Goal: Task Accomplishment & Management: Manage account settings

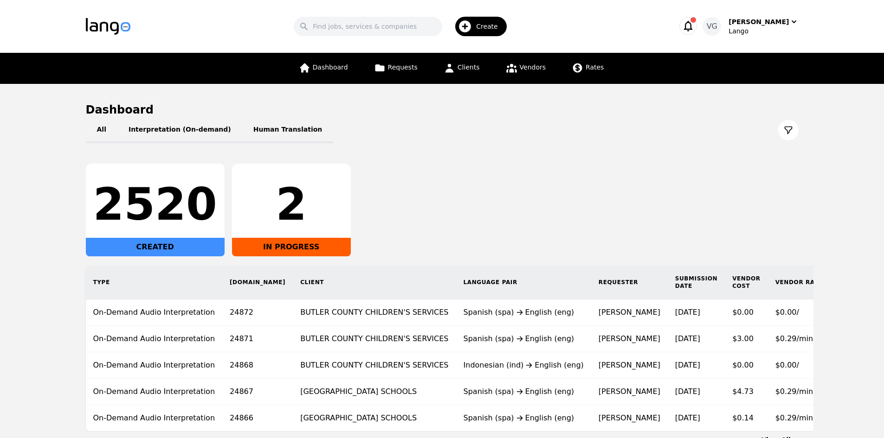
click at [38, 322] on main "Dashboard All Interpretation (On-demand) Human Translation 2520 CREATED 2 IN PR…" at bounding box center [442, 274] width 884 height 380
click at [0, 245] on main "Dashboard All Interpretation (On-demand) Human Translation 2520 CREATED 2 IN PR…" at bounding box center [442, 274] width 884 height 380
click at [542, 64] on link "Vendors" at bounding box center [525, 68] width 51 height 31
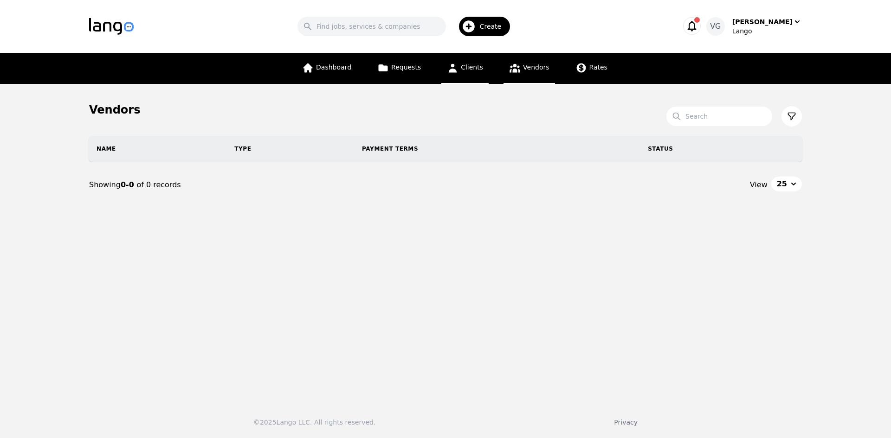
click at [462, 67] on span "Clients" at bounding box center [472, 67] width 22 height 7
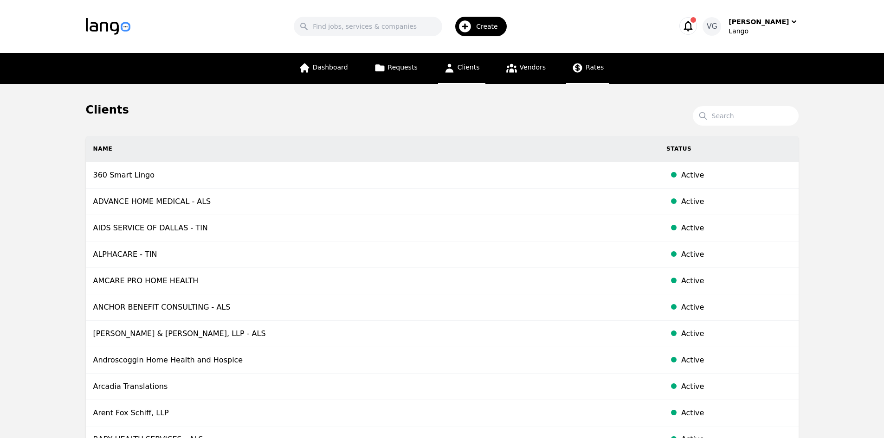
click at [567, 71] on link "Rates" at bounding box center [587, 68] width 43 height 31
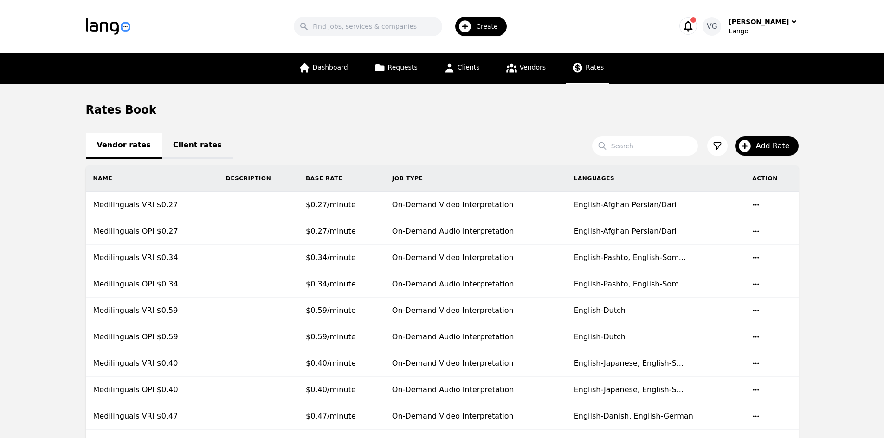
click at [179, 142] on link "Client rates" at bounding box center [197, 146] width 71 height 26
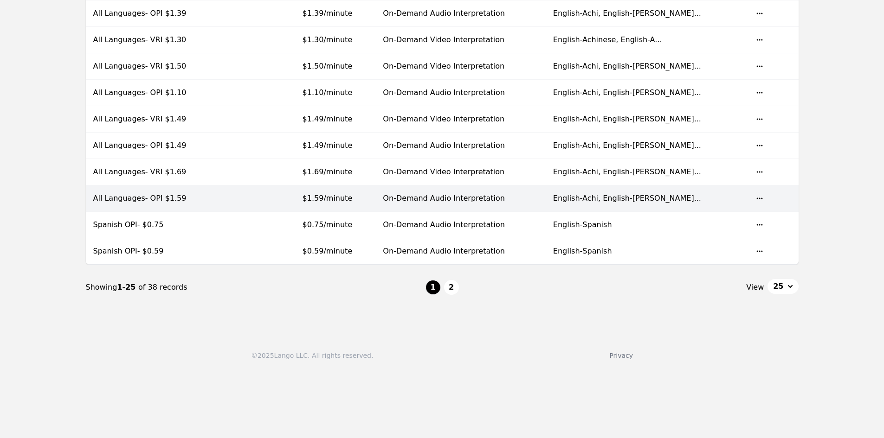
scroll to position [603, 0]
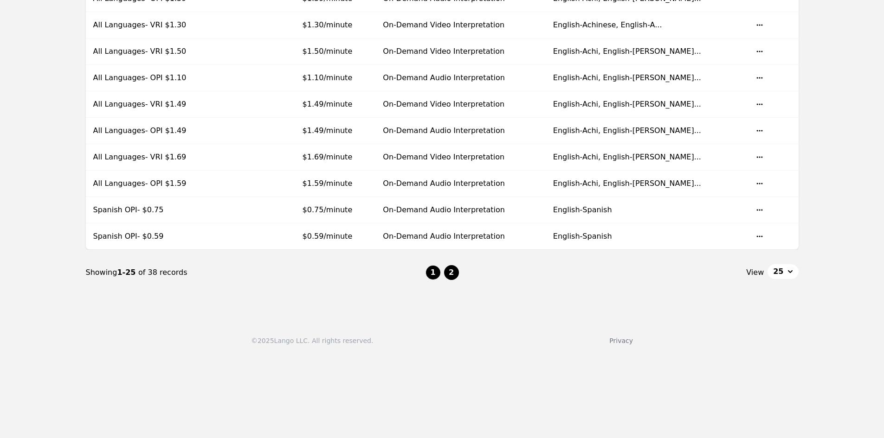
click at [448, 271] on button "2" at bounding box center [451, 272] width 15 height 15
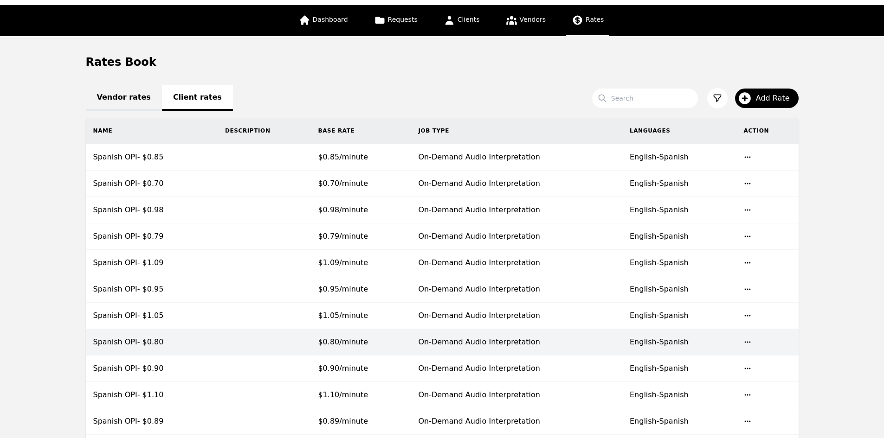
scroll to position [93, 0]
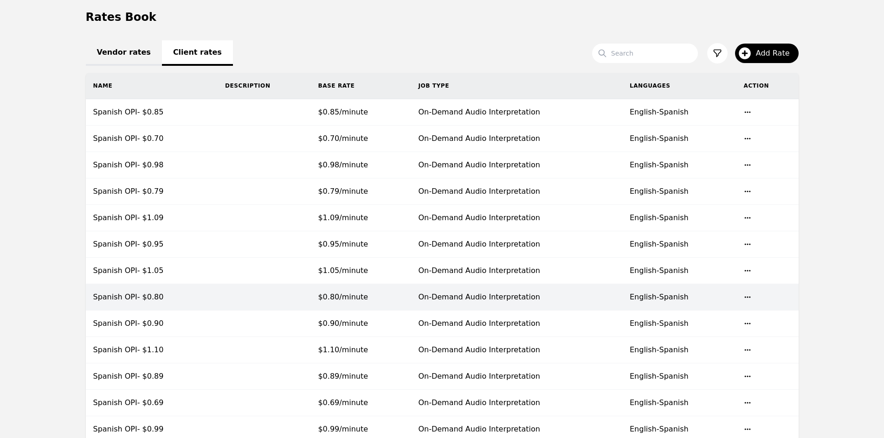
click at [257, 293] on td at bounding box center [264, 297] width 93 height 26
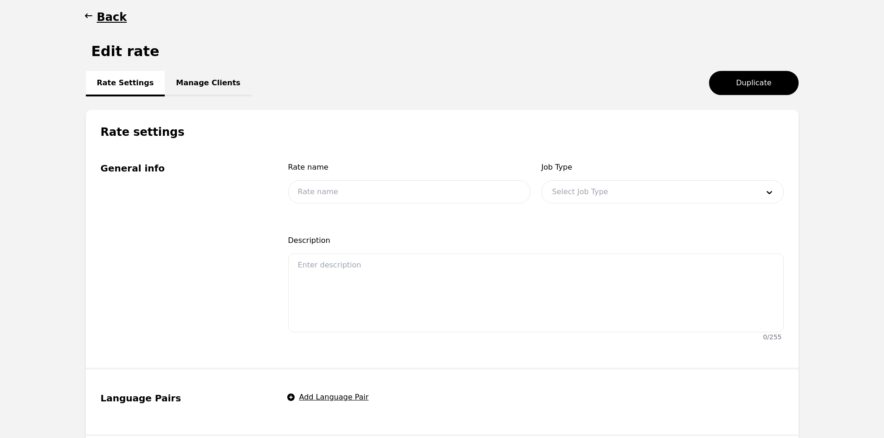
type input "Spanish OPI- $0.80"
type input "0.80"
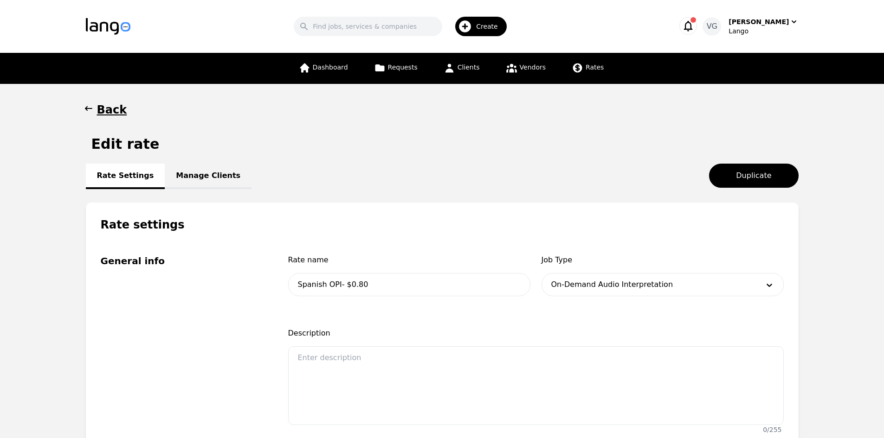
click at [203, 178] on link "Manage Clients" at bounding box center [208, 177] width 87 height 26
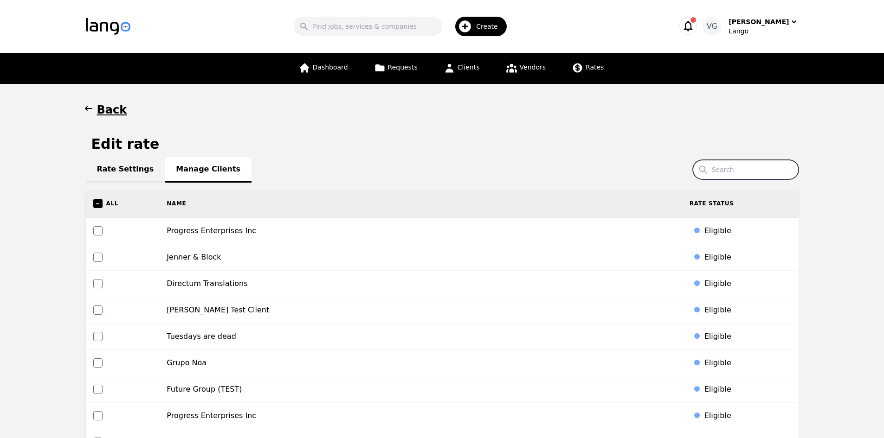
click at [724, 166] on input "Search" at bounding box center [746, 169] width 106 height 19
paste input "Montgomery County Juvenile Court"
type input "Montgomery County Juvenile Court"
click at [760, 171] on input "Montgomery County Juvenile Court" at bounding box center [746, 169] width 106 height 19
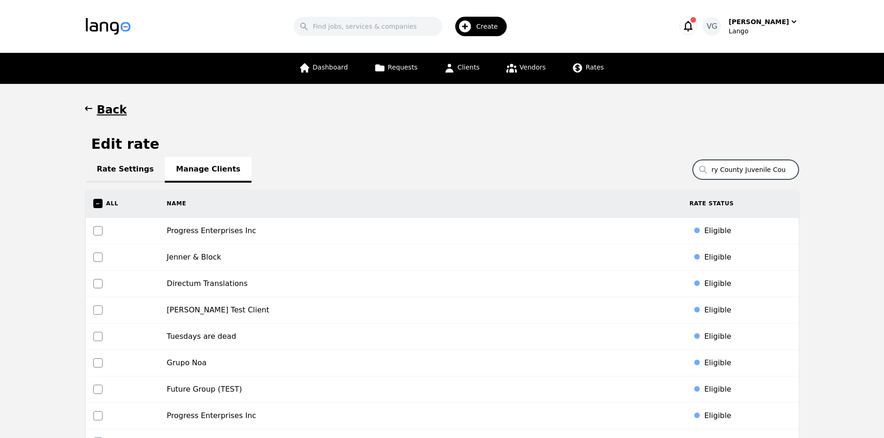
click at [760, 171] on input "Montgomery County Juvenile Court" at bounding box center [746, 169] width 106 height 19
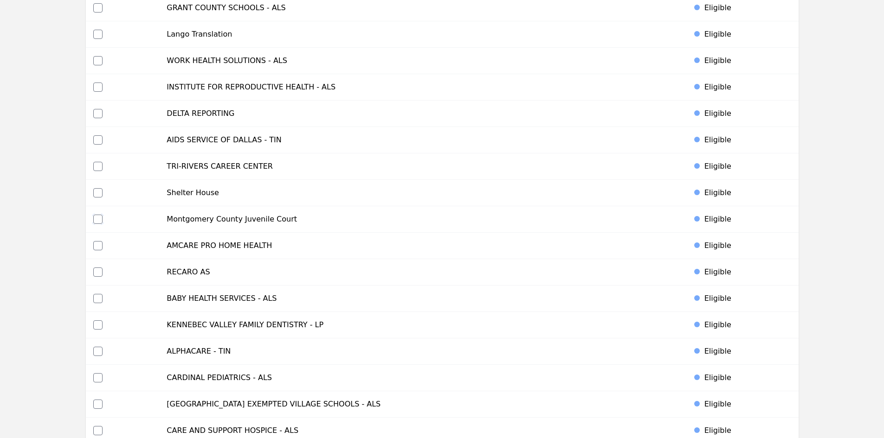
click at [97, 218] on input "checkbox" at bounding box center [97, 219] width 9 height 9
checkbox input "true"
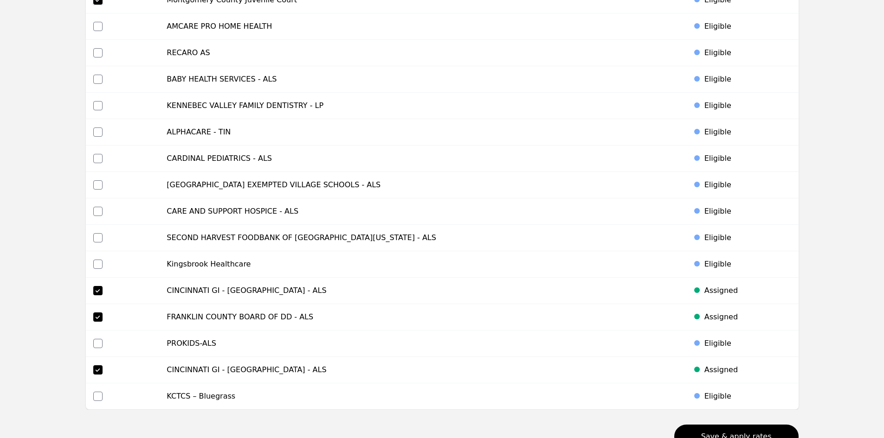
scroll to position [4350, 0]
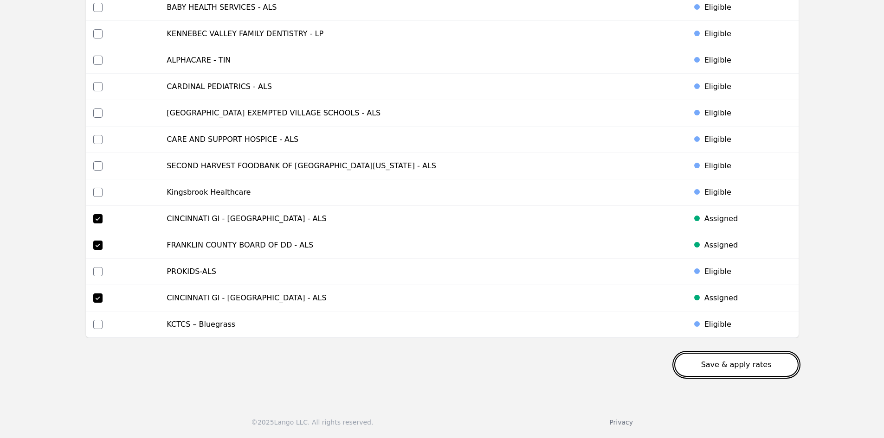
click at [731, 364] on button "Save & apply rates" at bounding box center [736, 365] width 124 height 24
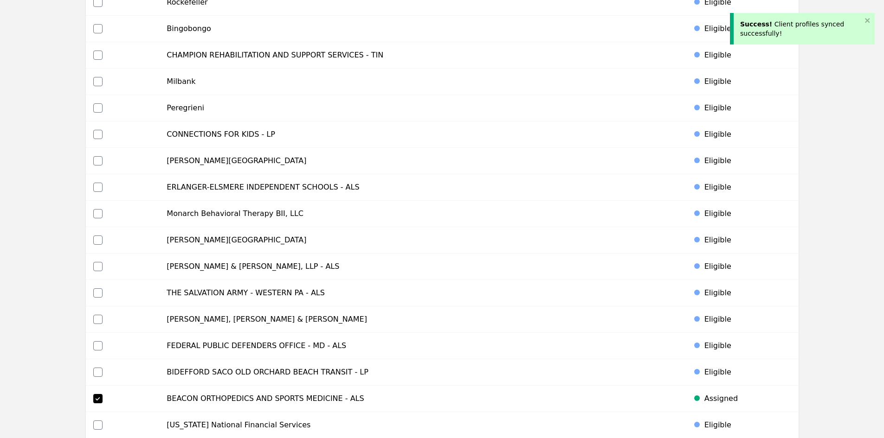
scroll to position [0, 0]
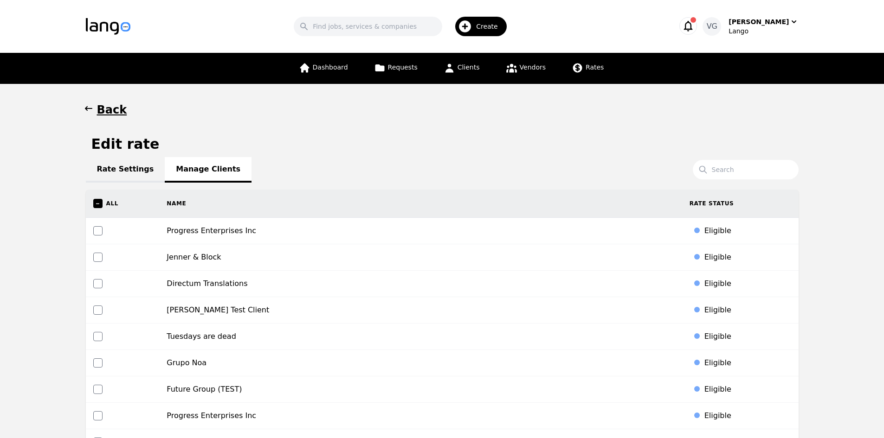
click at [121, 174] on link "Rate Settings" at bounding box center [125, 170] width 79 height 26
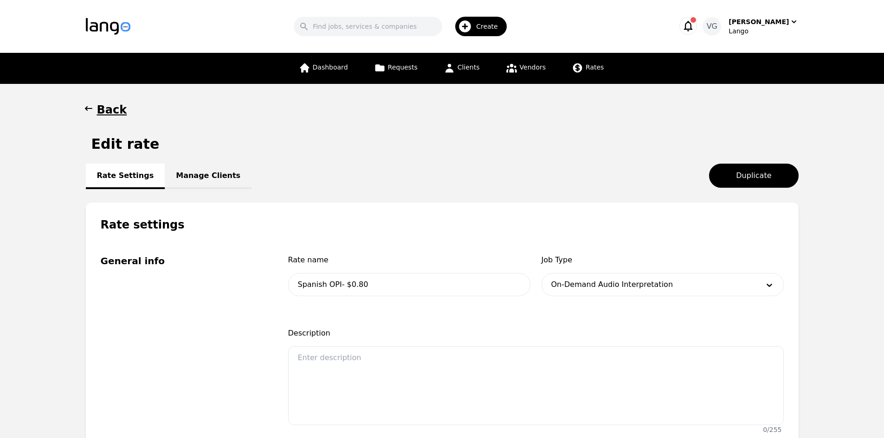
click at [103, 105] on h1 "Back" at bounding box center [112, 110] width 30 height 15
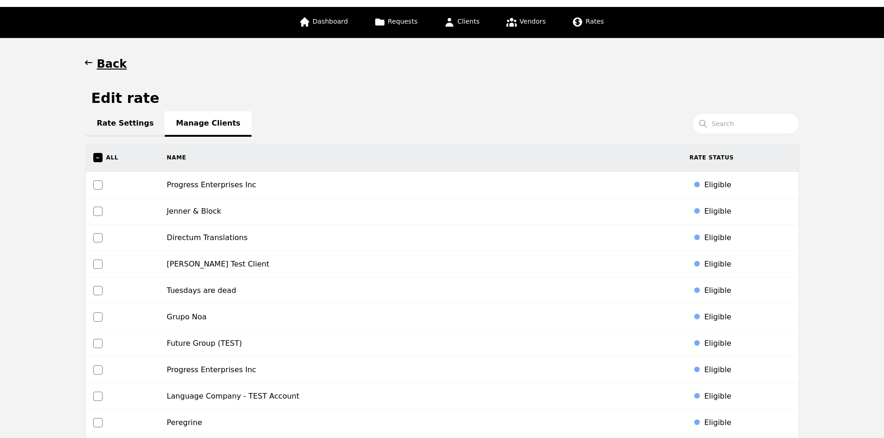
scroll to position [46, 0]
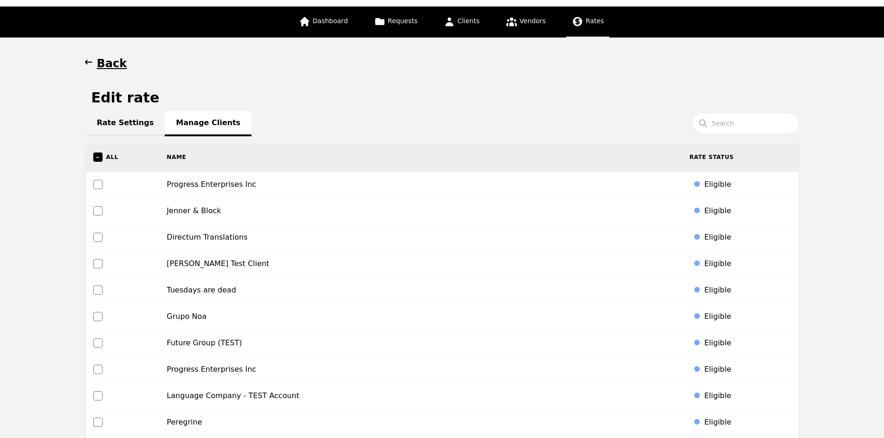
click at [580, 18] on link "Rates" at bounding box center [587, 21] width 43 height 31
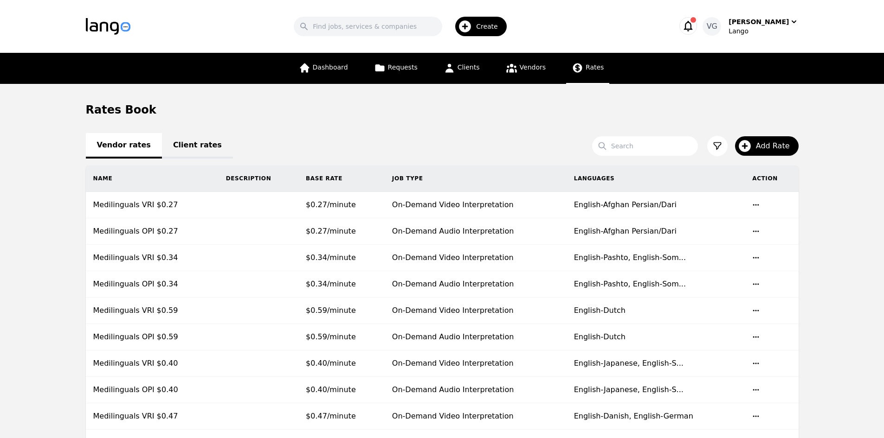
click at [185, 145] on link "Client rates" at bounding box center [197, 146] width 71 height 26
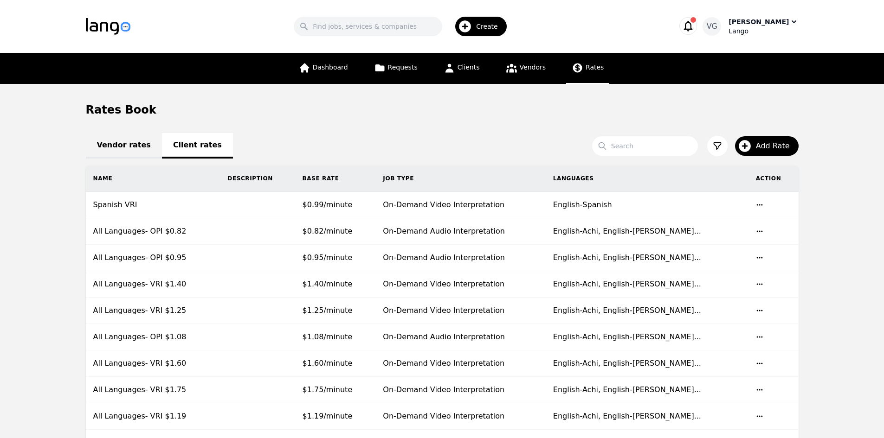
scroll to position [462, 0]
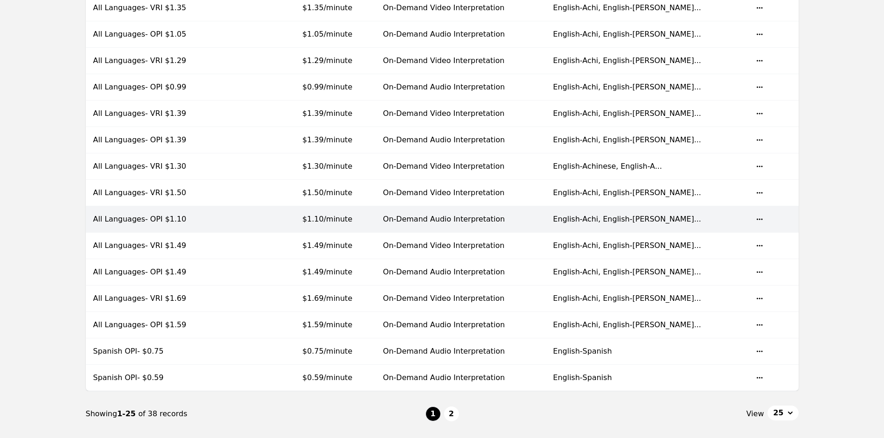
click at [284, 219] on td at bounding box center [257, 219] width 75 height 26
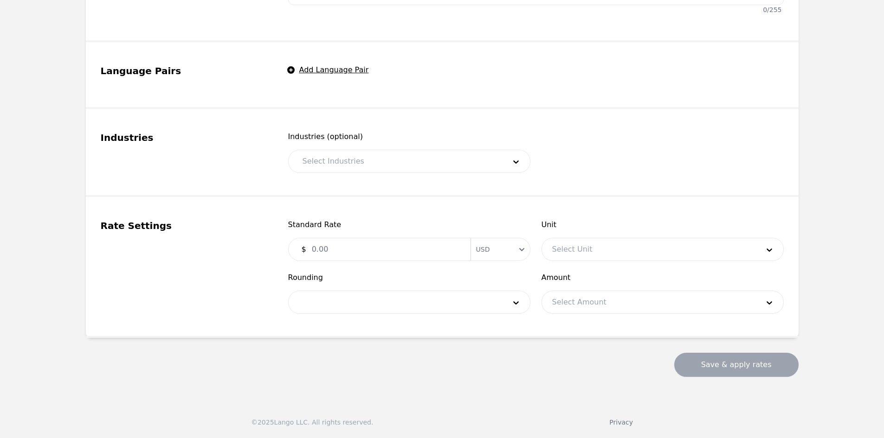
type input "All Languages- OPI $1.10"
type input "1.10"
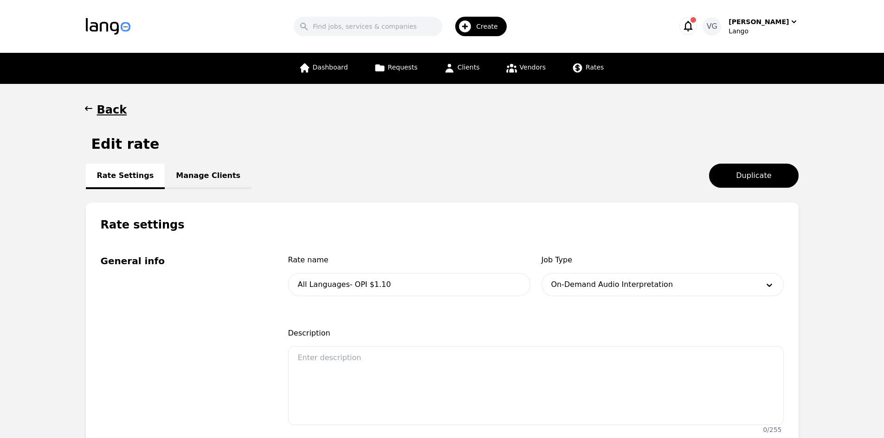
click at [182, 176] on link "Manage Clients" at bounding box center [208, 177] width 87 height 26
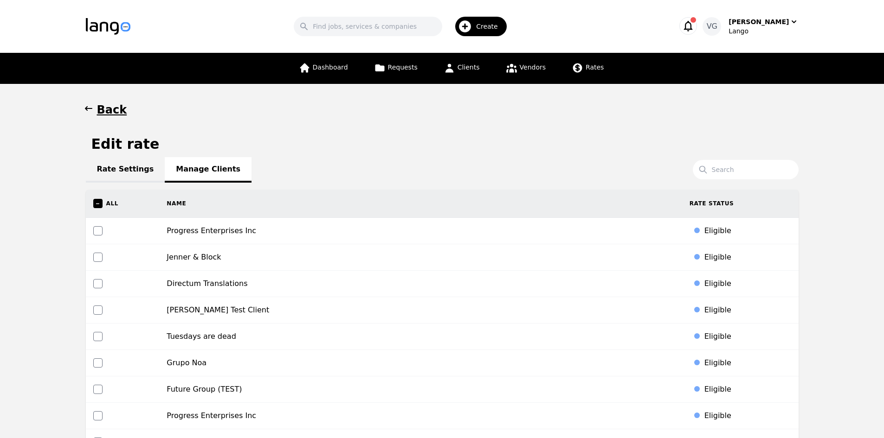
scroll to position [4058, 0]
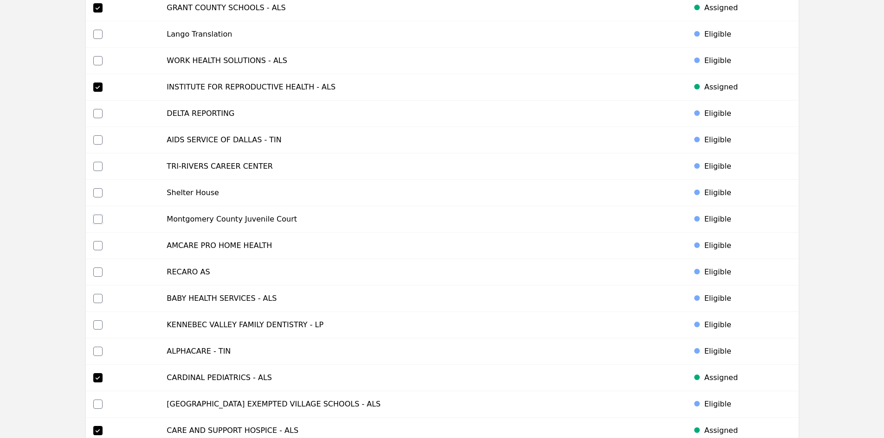
click at [99, 218] on input "checkbox" at bounding box center [97, 219] width 9 height 9
checkbox input "true"
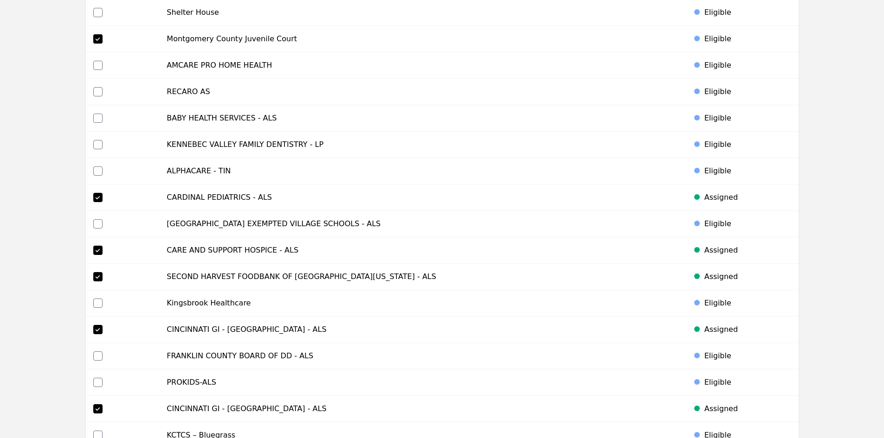
scroll to position [4350, 0]
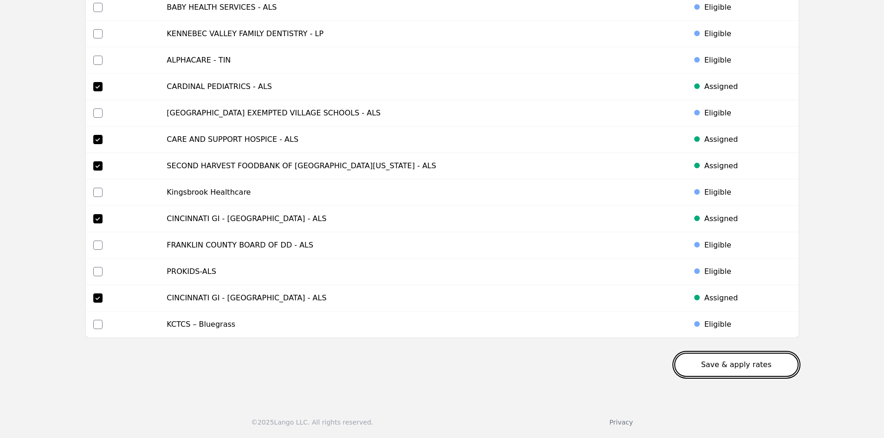
click at [787, 367] on button "Save & apply rates" at bounding box center [736, 365] width 124 height 24
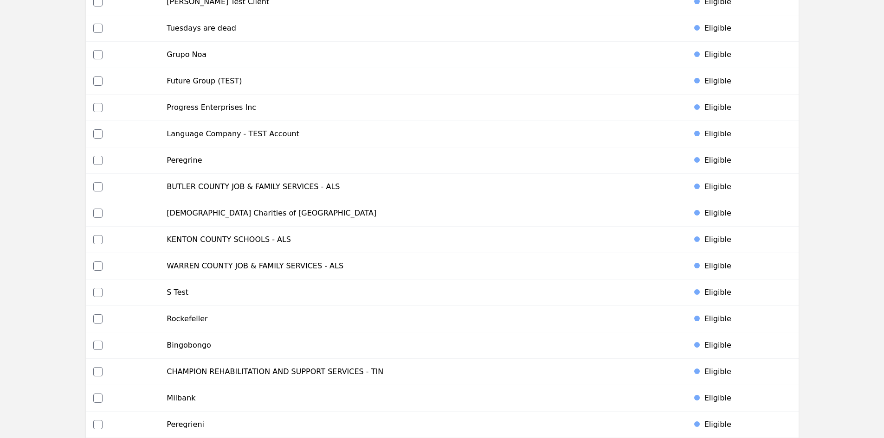
scroll to position [0, 0]
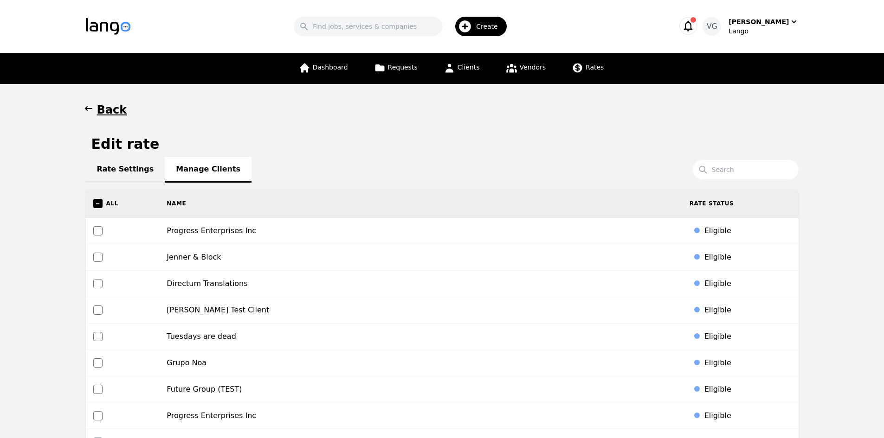
click at [108, 164] on link "Rate Settings" at bounding box center [125, 170] width 79 height 26
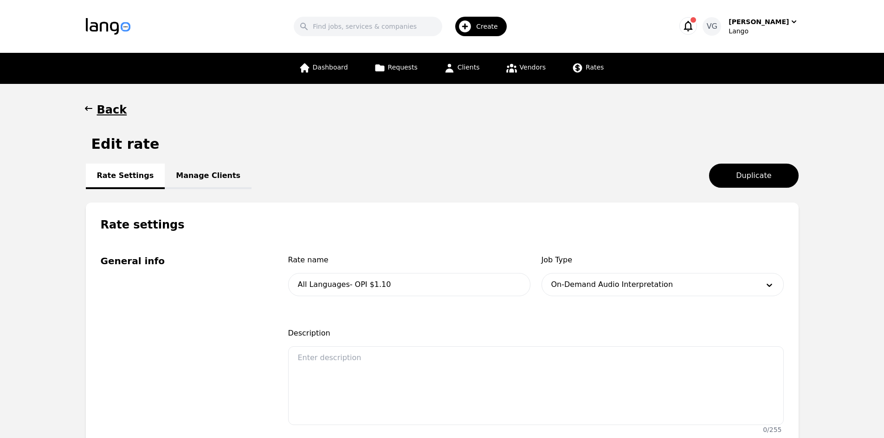
click at [188, 169] on link "Manage Clients" at bounding box center [208, 177] width 87 height 26
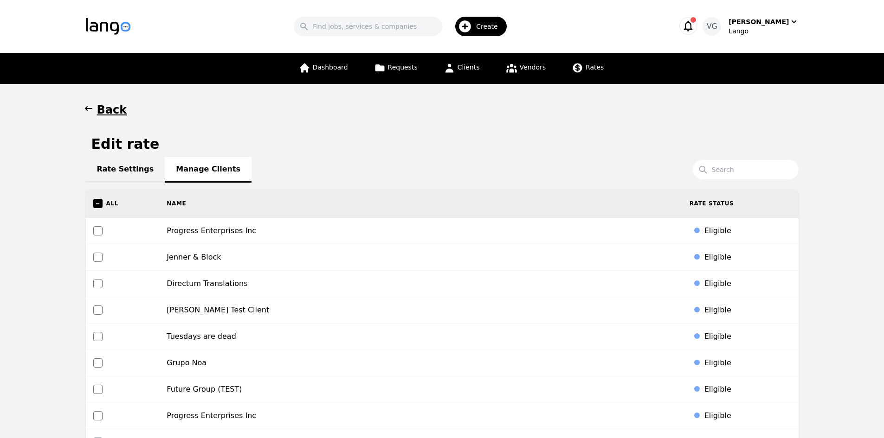
click at [603, 62] on div "Dashboard Requests Clients Vendors Rates" at bounding box center [442, 68] width 564 height 31
click at [590, 69] on span "Rates" at bounding box center [595, 67] width 18 height 7
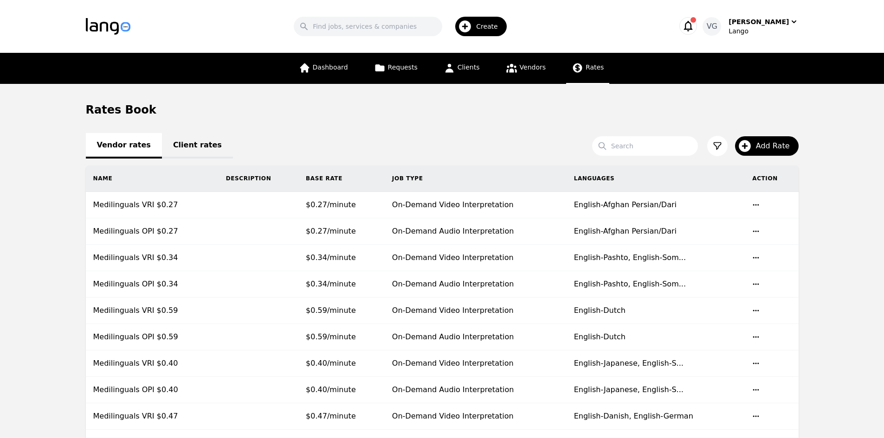
click at [196, 155] on link "Client rates" at bounding box center [197, 146] width 71 height 26
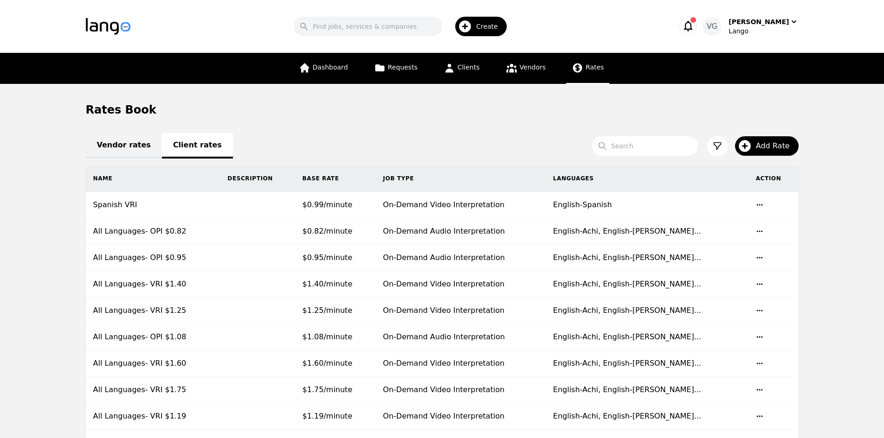
scroll to position [9, 0]
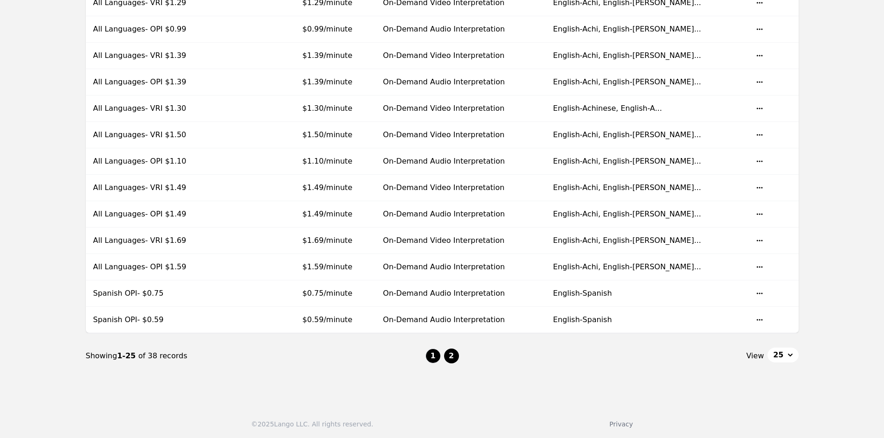
click at [451, 352] on button "2" at bounding box center [451, 356] width 15 height 15
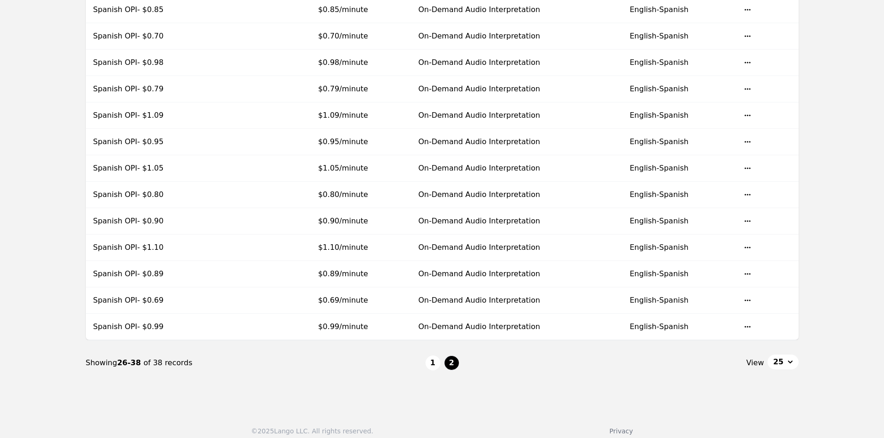
scroll to position [204, 0]
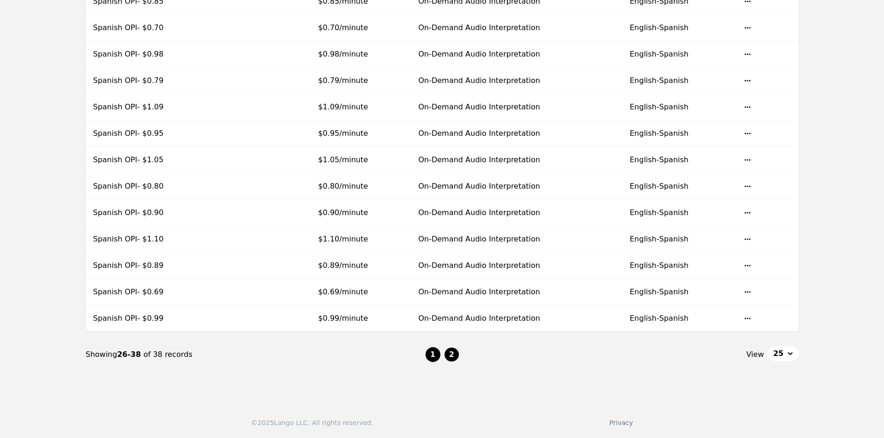
click at [436, 355] on button "1" at bounding box center [432, 355] width 15 height 15
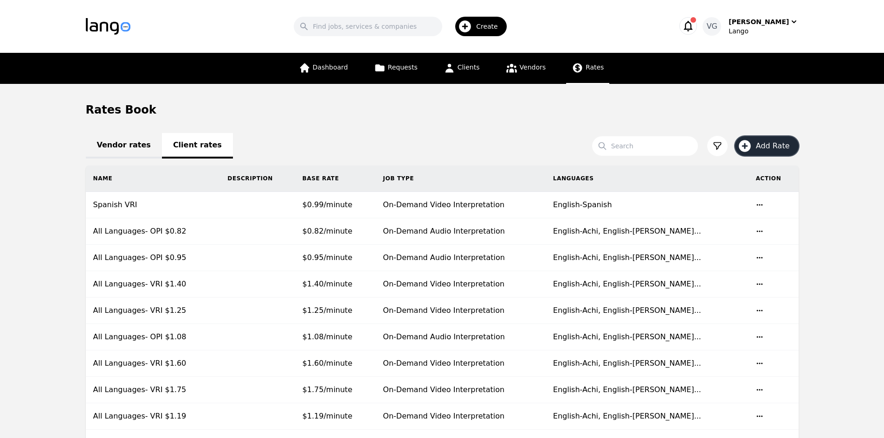
click at [768, 139] on button "Add Rate" at bounding box center [767, 145] width 64 height 19
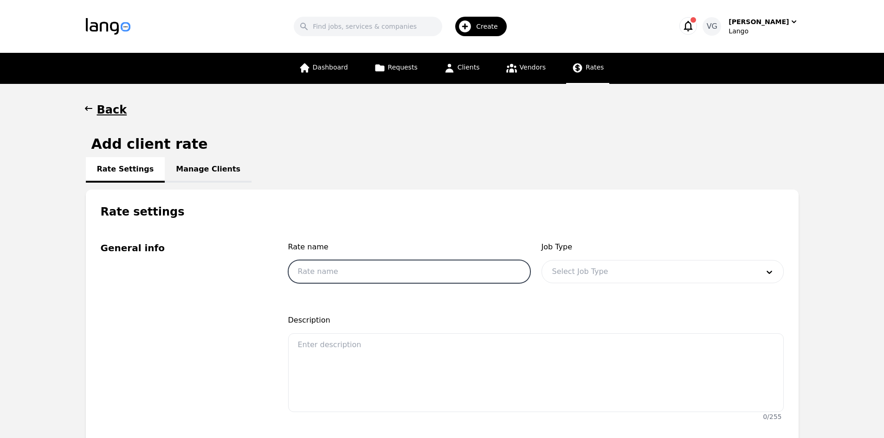
click at [402, 268] on input "text" at bounding box center [409, 271] width 242 height 23
click at [340, 274] on input "Spanish VRI0 $0.99" at bounding box center [409, 271] width 242 height 23
click at [347, 272] on input "Spanish VRI $0.99" at bounding box center [409, 271] width 242 height 23
click at [348, 270] on input "Spanish VRI $1.99" at bounding box center [409, 271] width 242 height 23
click at [353, 271] on input "Spanish VRI $1.99" at bounding box center [409, 271] width 242 height 23
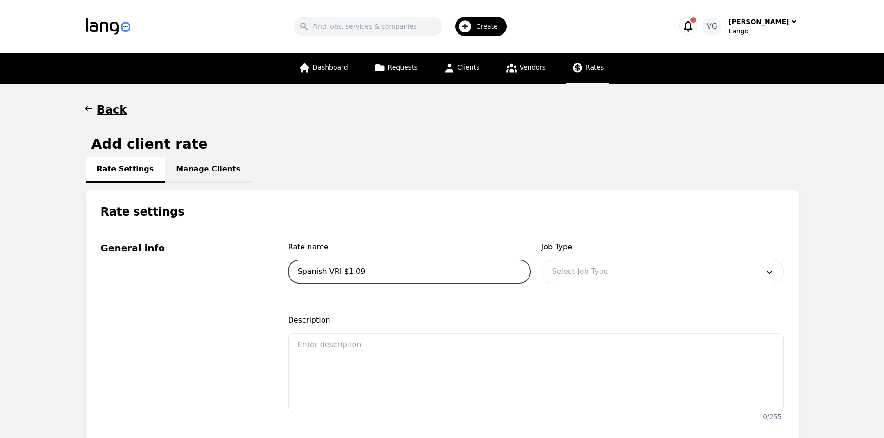
type input "Spanish VRI $1.09"
click at [548, 270] on div at bounding box center [648, 272] width 213 height 22
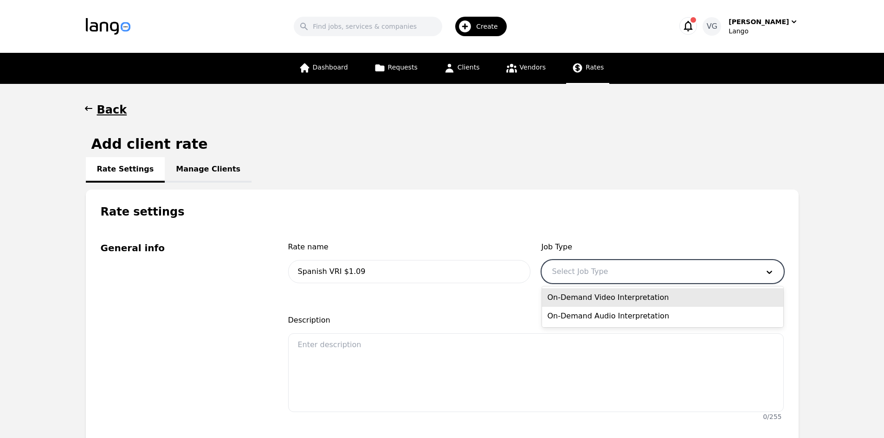
click at [582, 298] on div "On-Demand Video Interpretation" at bounding box center [662, 298] width 241 height 19
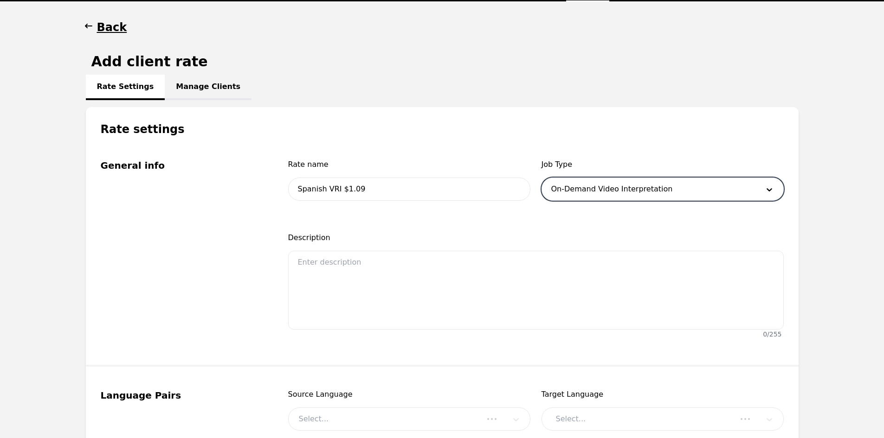
scroll to position [232, 0]
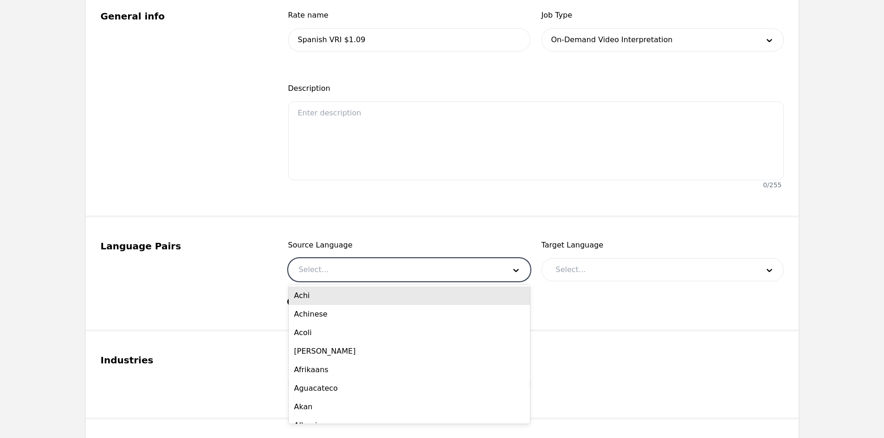
click at [381, 268] on div at bounding box center [395, 270] width 213 height 22
type input "eng"
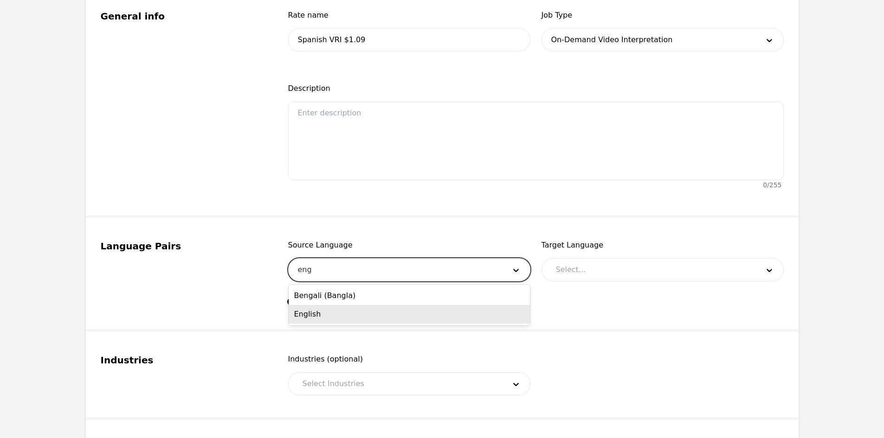
click at [373, 306] on div "English" at bounding box center [409, 314] width 241 height 19
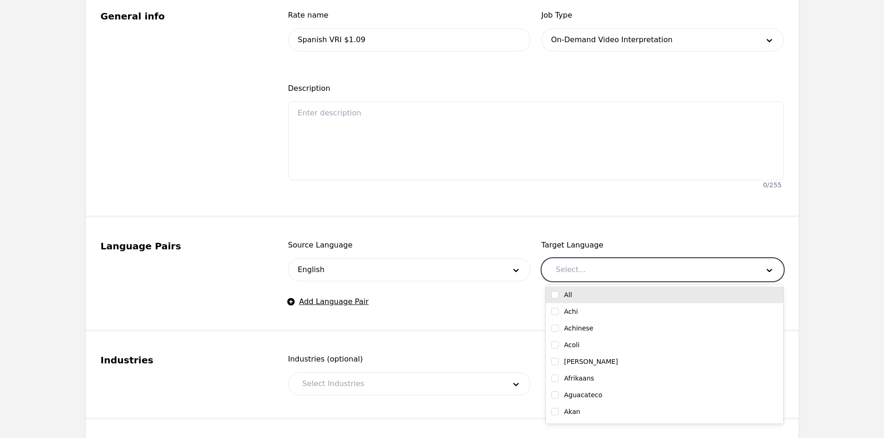
click at [576, 269] on div at bounding box center [651, 270] width 210 height 22
type input "sp"
click at [586, 296] on label "Spanish" at bounding box center [577, 294] width 26 height 9
checkbox input "true"
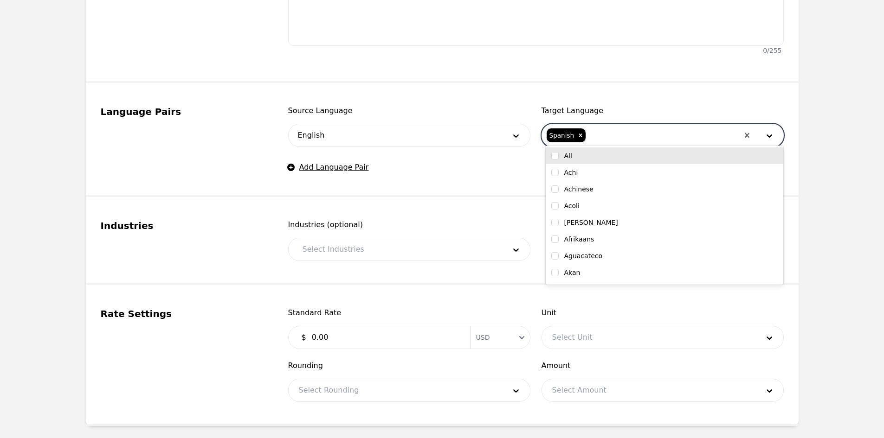
scroll to position [371, 0]
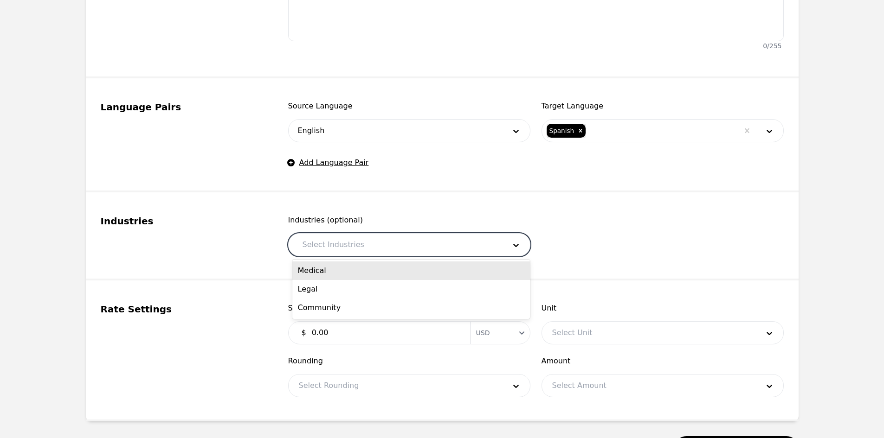
click at [367, 245] on div at bounding box center [397, 245] width 210 height 22
click at [361, 274] on div "Medical" at bounding box center [411, 271] width 238 height 19
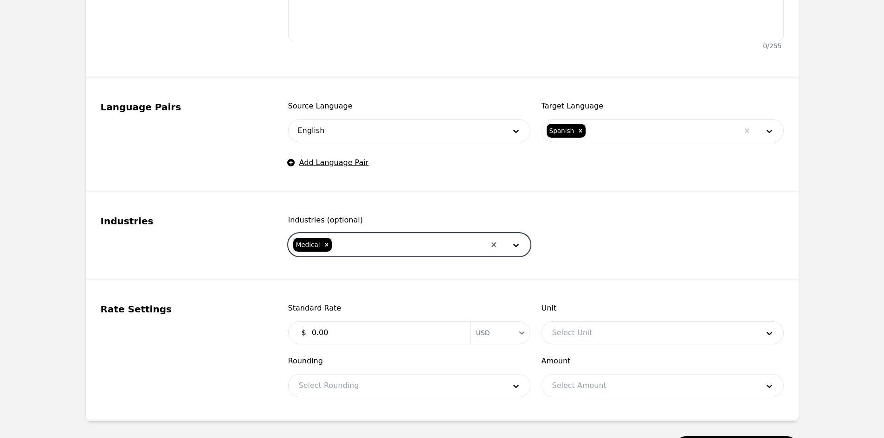
click at [371, 248] on div at bounding box center [409, 245] width 153 height 22
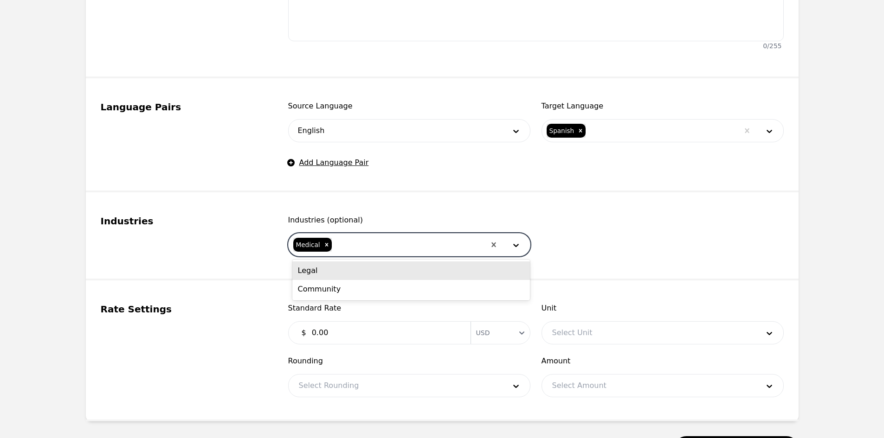
click at [373, 275] on div "Legal" at bounding box center [411, 271] width 238 height 19
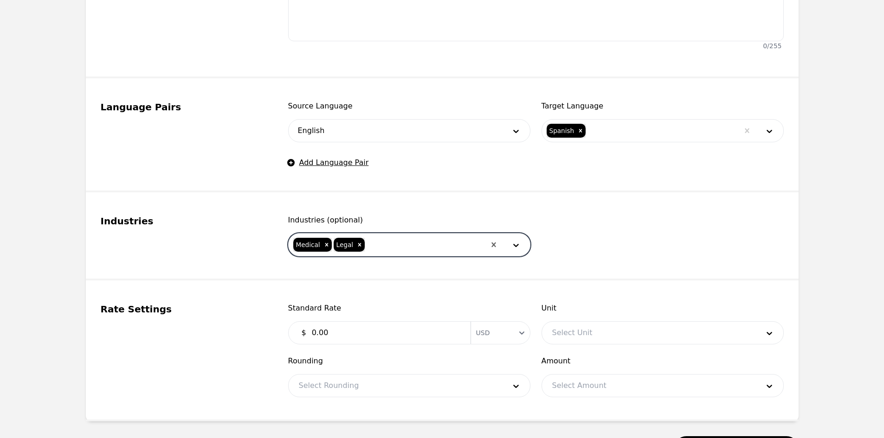
click at [391, 250] on div at bounding box center [425, 245] width 119 height 22
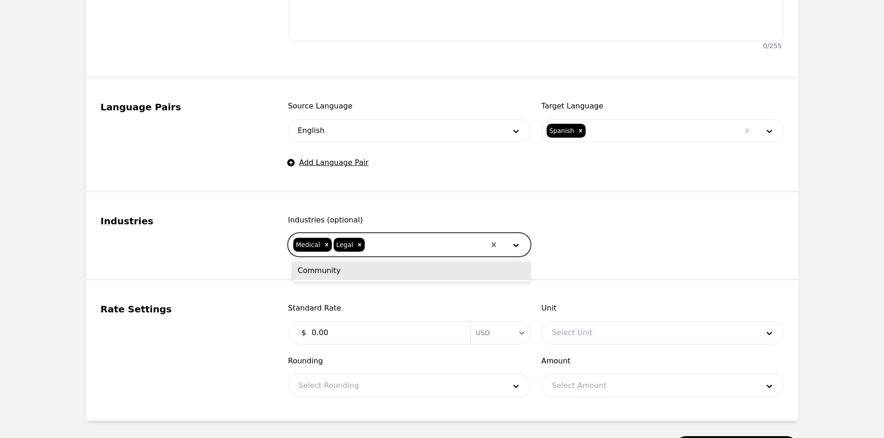
click at [387, 280] on div "Community" at bounding box center [411, 271] width 238 height 19
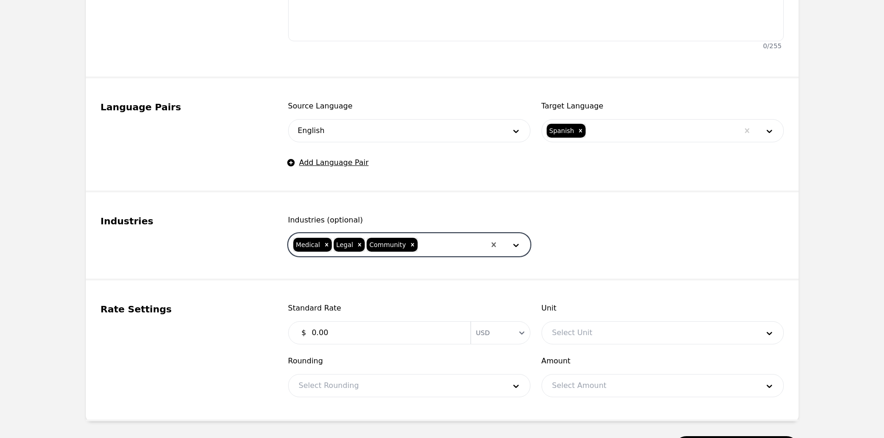
drag, startPoint x: 349, startPoint y: 335, endPoint x: 238, endPoint y: 326, distance: 112.2
click at [238, 326] on div "Rate Settings Standard Rate $ 0.00 Currency USD Unit Select Unit Rounding Selec…" at bounding box center [442, 350] width 683 height 95
type input "1.09"
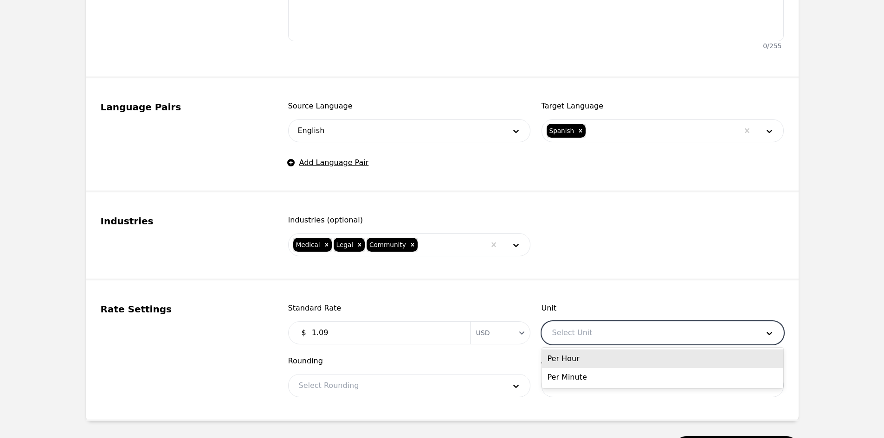
click at [607, 331] on div at bounding box center [648, 333] width 213 height 22
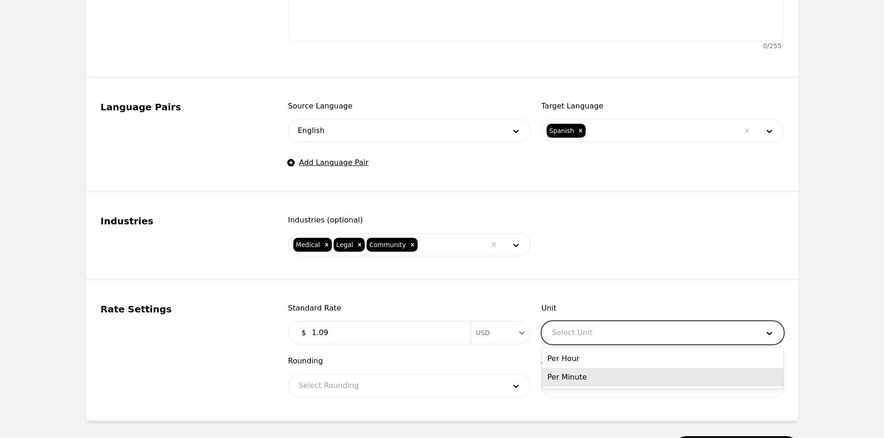
click at [597, 373] on div "Per Minute" at bounding box center [662, 377] width 241 height 19
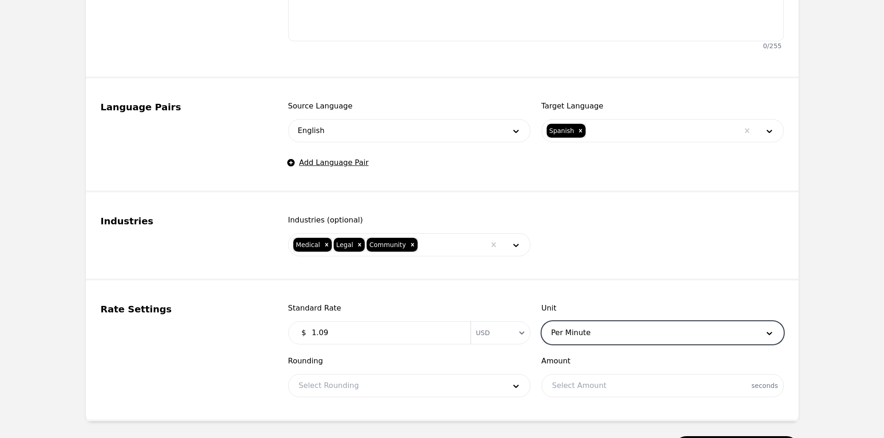
click at [426, 382] on div at bounding box center [395, 386] width 213 height 22
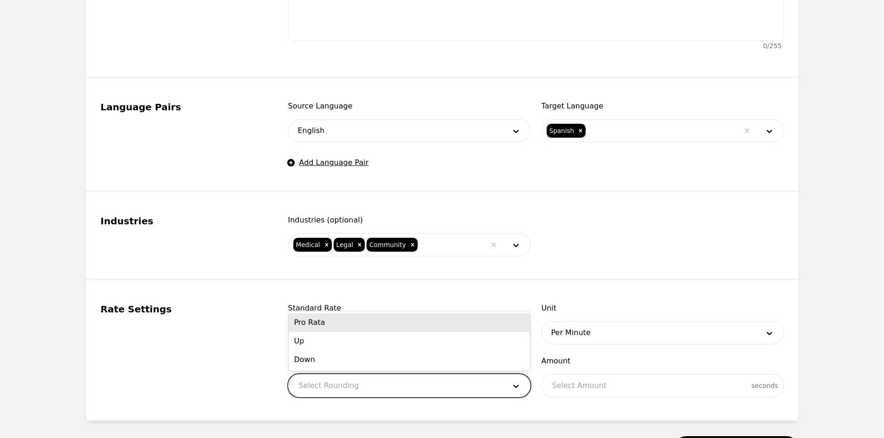
click at [377, 327] on div "Pro Rata" at bounding box center [409, 323] width 241 height 19
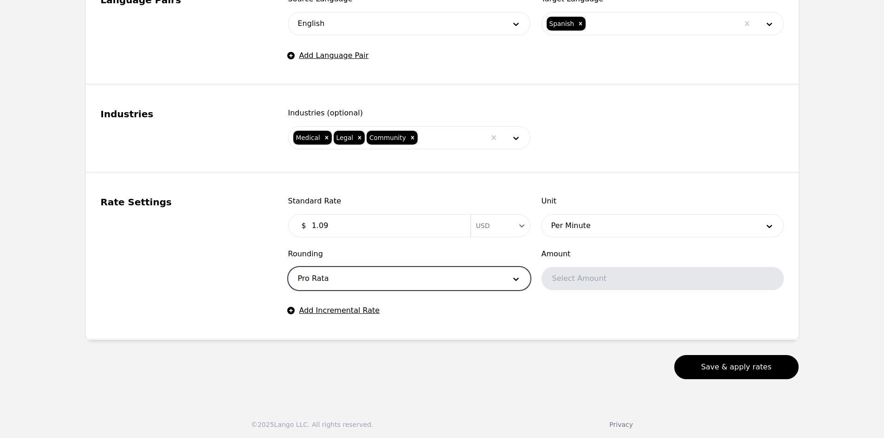
scroll to position [481, 0]
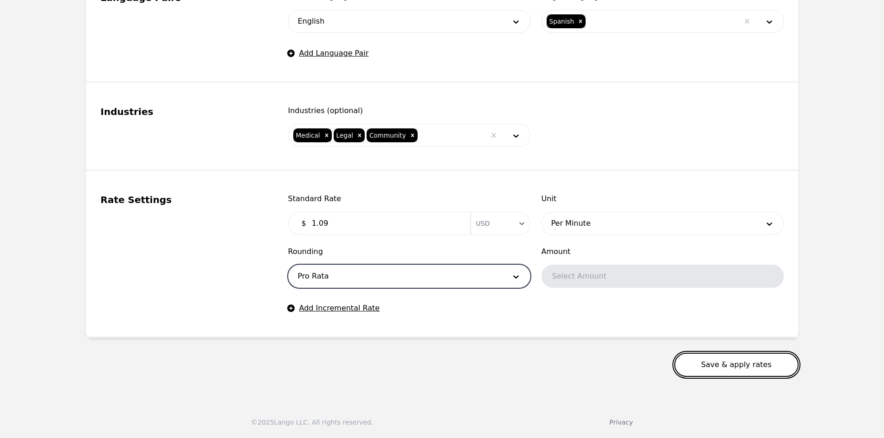
click at [721, 370] on button "Save & apply rates" at bounding box center [736, 365] width 124 height 24
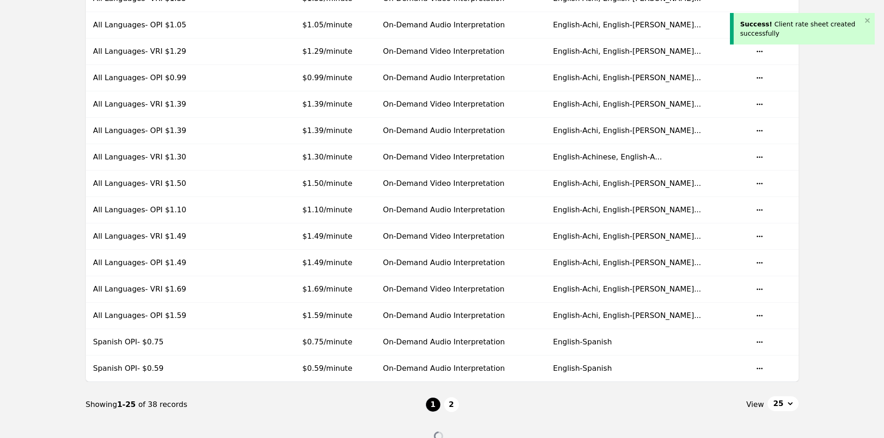
scroll to position [612, 0]
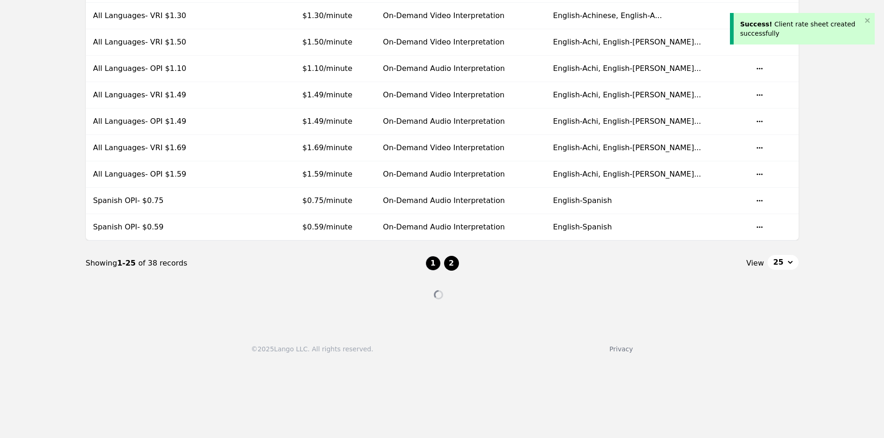
click at [452, 261] on button "2" at bounding box center [451, 263] width 15 height 15
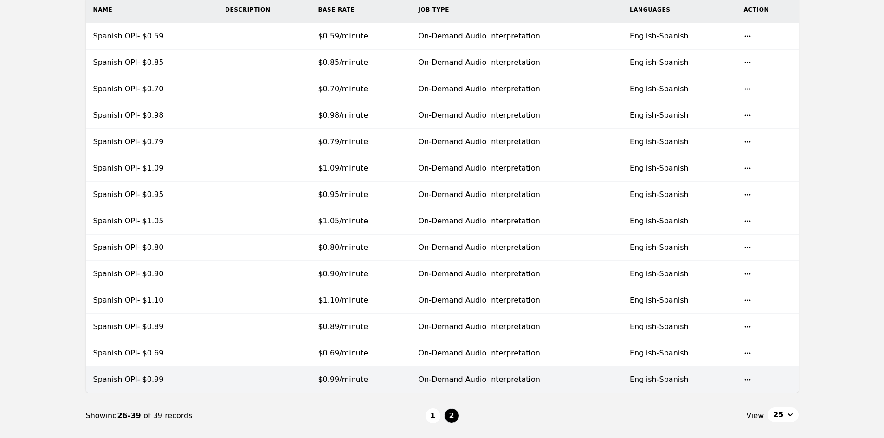
scroll to position [186, 0]
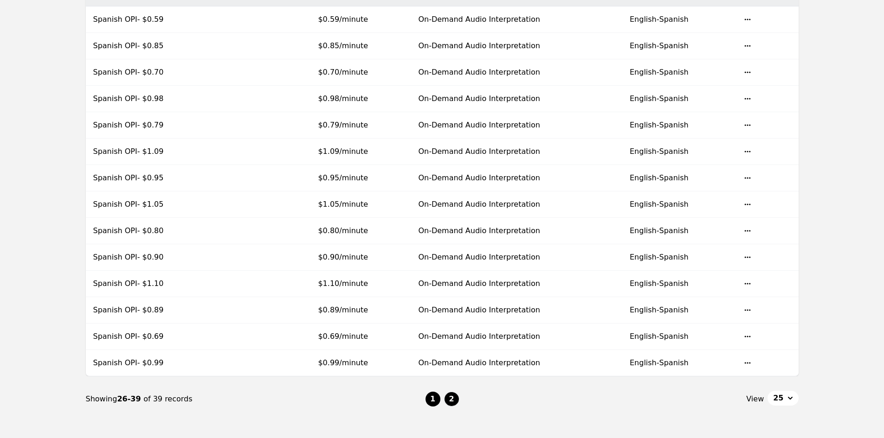
click at [432, 396] on button "1" at bounding box center [432, 399] width 15 height 15
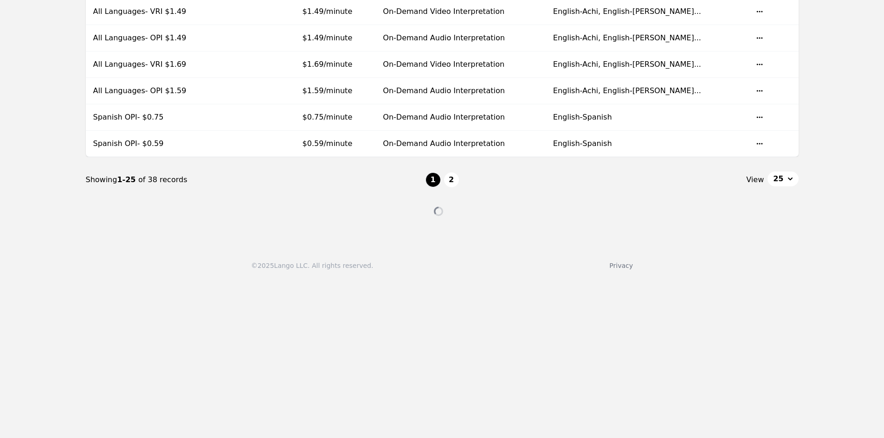
scroll to position [722, 0]
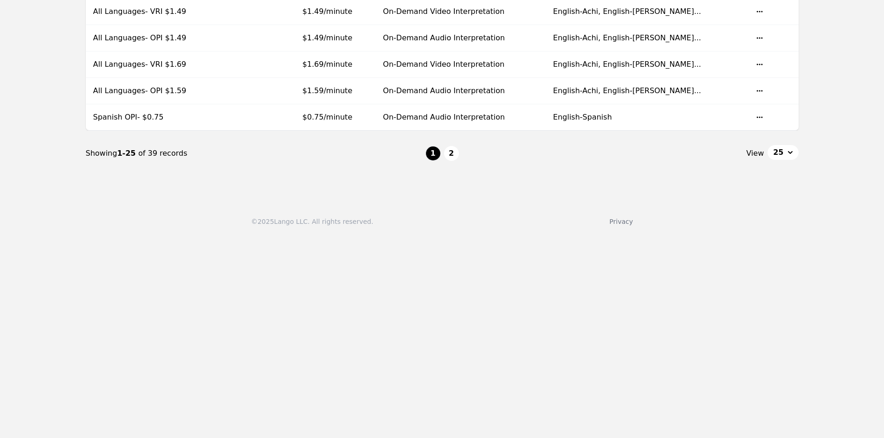
click at [786, 152] on button "25" at bounding box center [782, 152] width 31 height 15
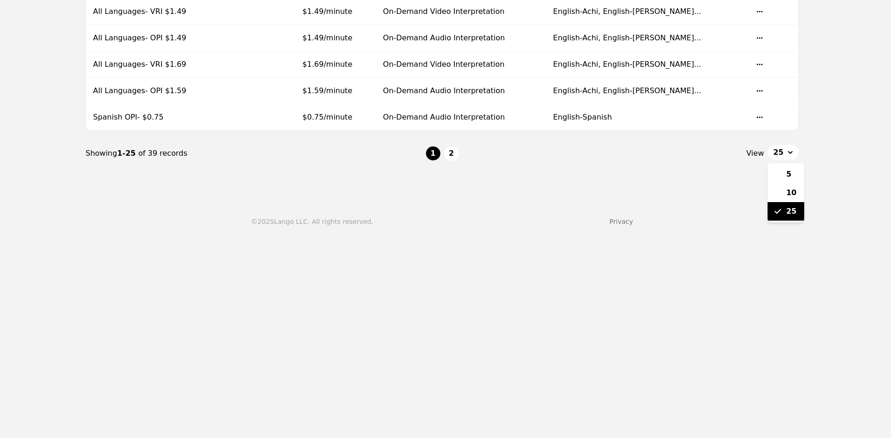
click at [790, 210] on span "25" at bounding box center [791, 211] width 10 height 11
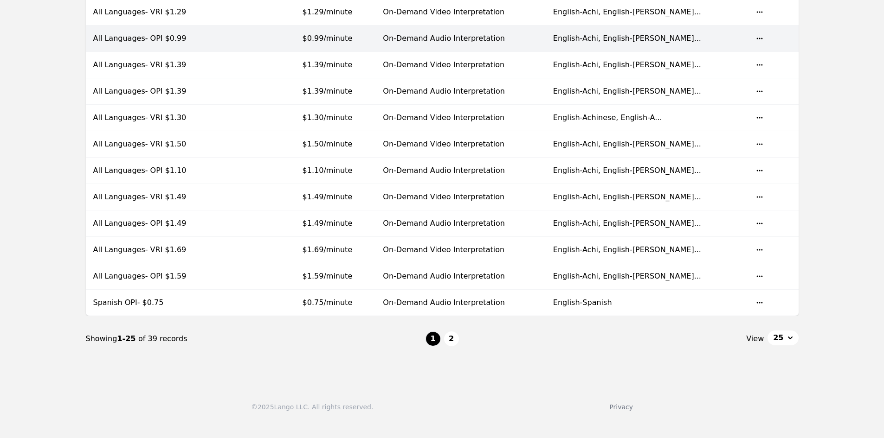
scroll to position [0, 0]
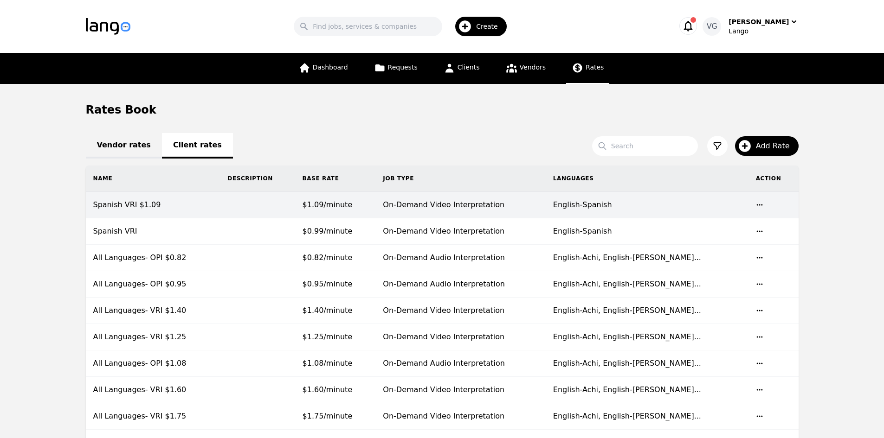
click at [503, 199] on td "On-Demand Video Interpretation" at bounding box center [460, 205] width 170 height 26
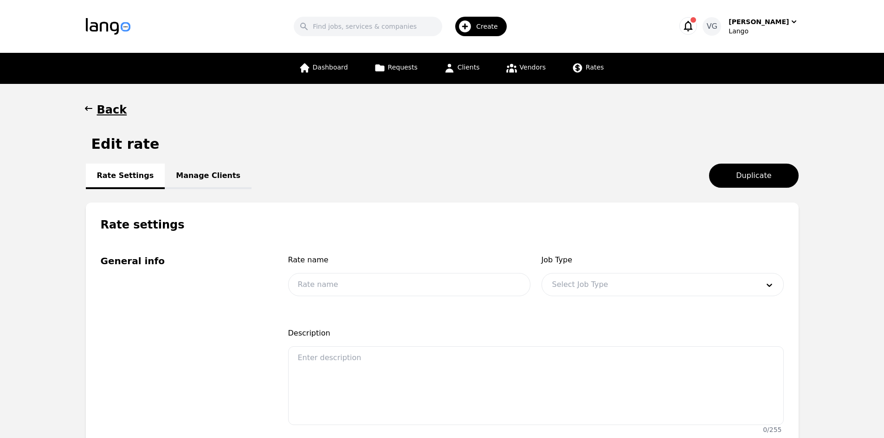
type input "Spanish VRI $1.09"
type input "1.09"
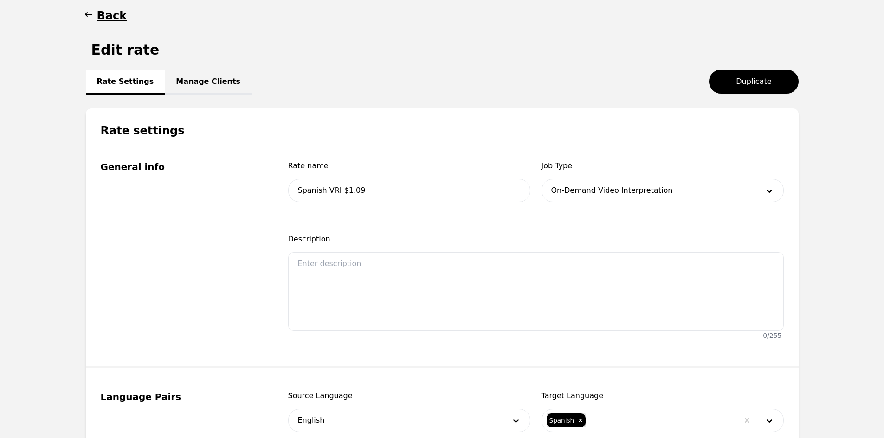
scroll to position [93, 0]
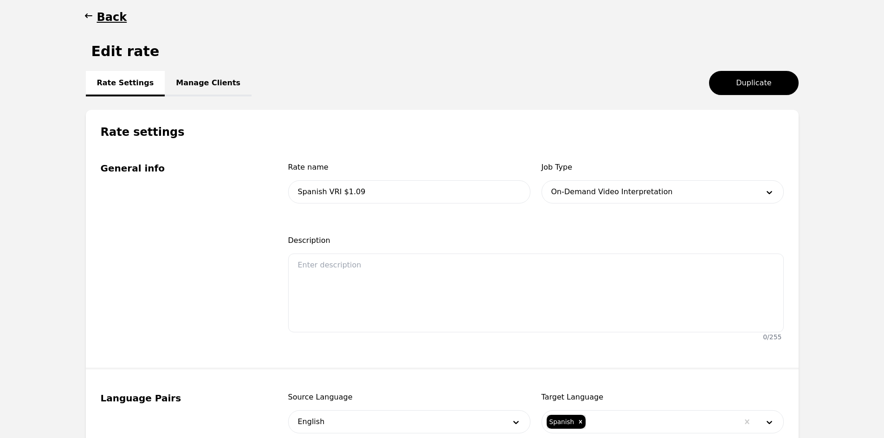
click at [170, 78] on link "Manage Clients" at bounding box center [208, 84] width 87 height 26
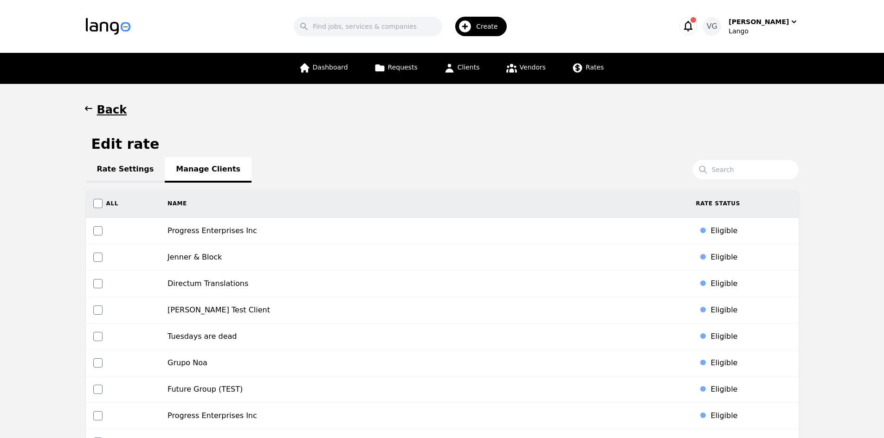
scroll to position [4058, 0]
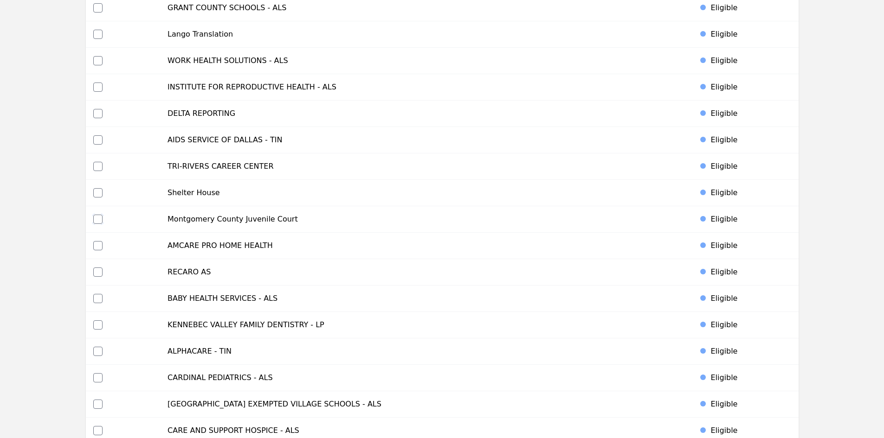
click at [94, 218] on input "checkbox" at bounding box center [97, 219] width 9 height 9
checkbox input "true"
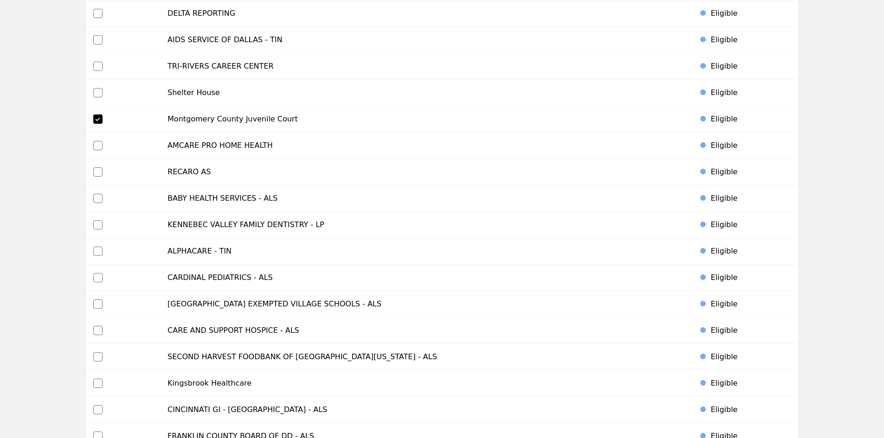
scroll to position [4350, 0]
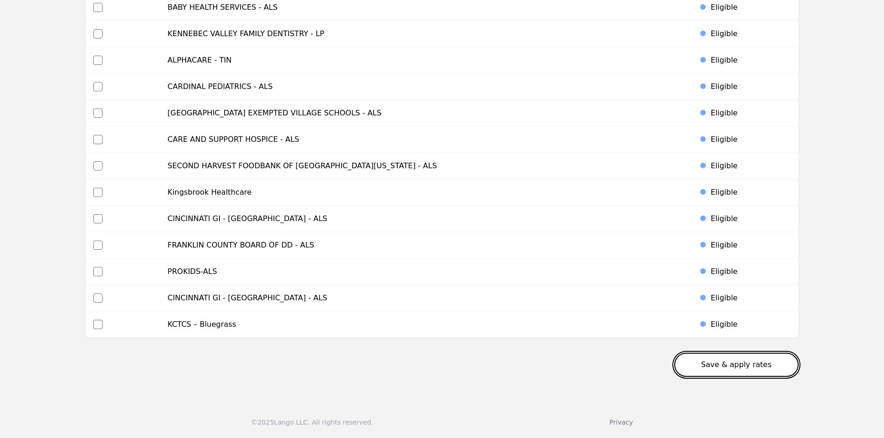
click at [757, 360] on button "Save & apply rates" at bounding box center [736, 365] width 124 height 24
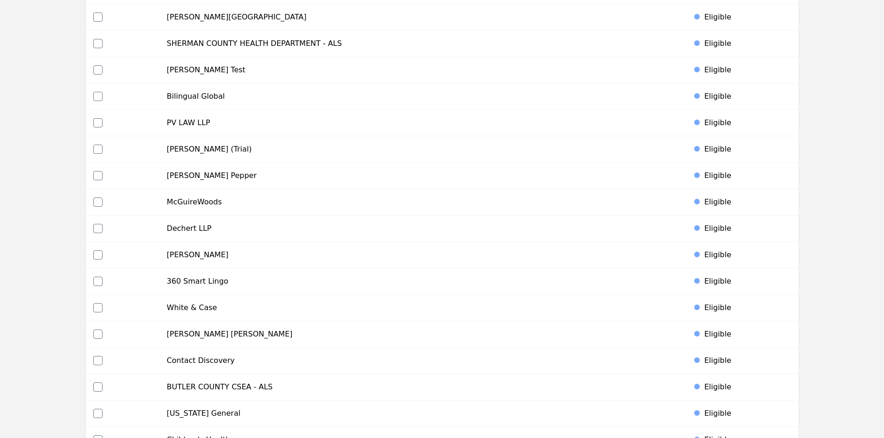
scroll to position [0, 0]
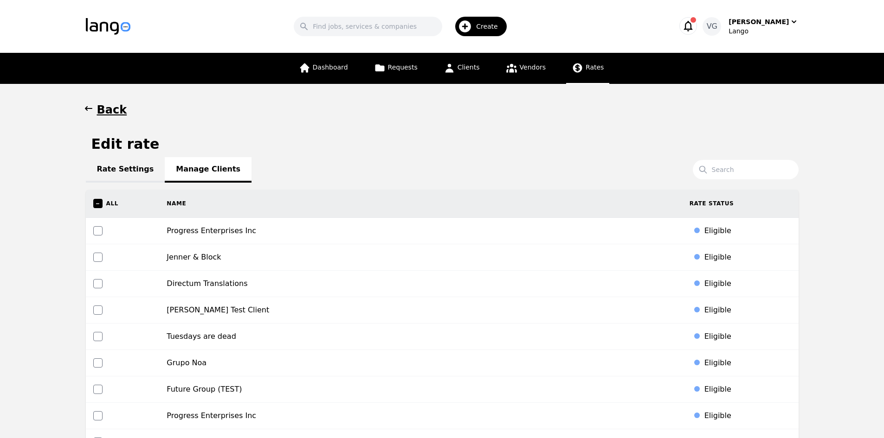
click at [572, 63] on icon at bounding box center [578, 68] width 12 height 12
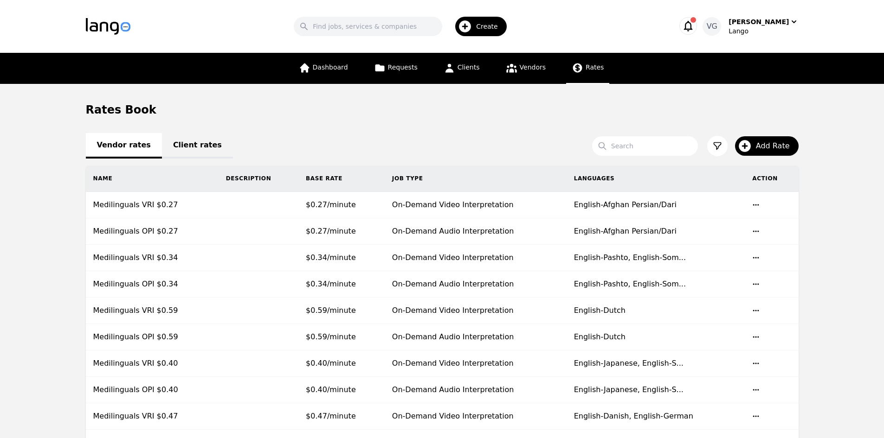
click at [182, 144] on link "Client rates" at bounding box center [197, 146] width 71 height 26
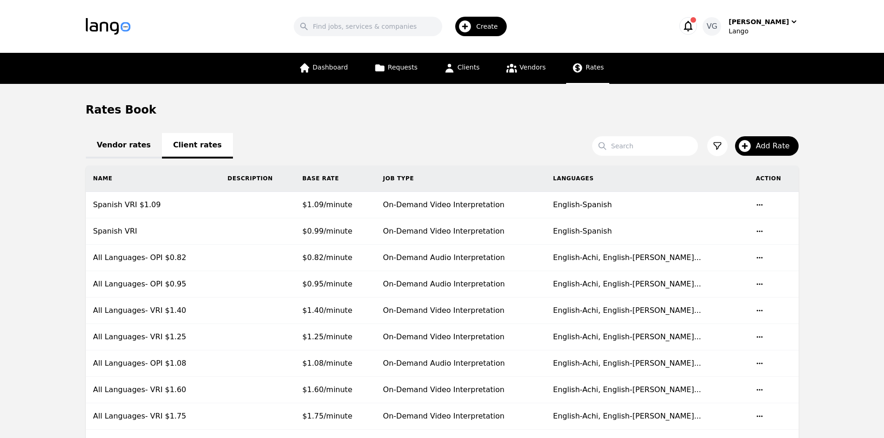
scroll to position [382, 0]
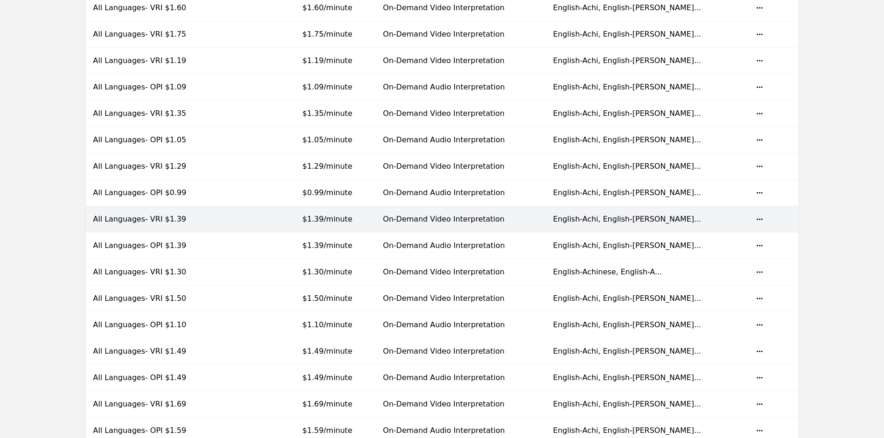
click at [231, 215] on td at bounding box center [257, 219] width 75 height 26
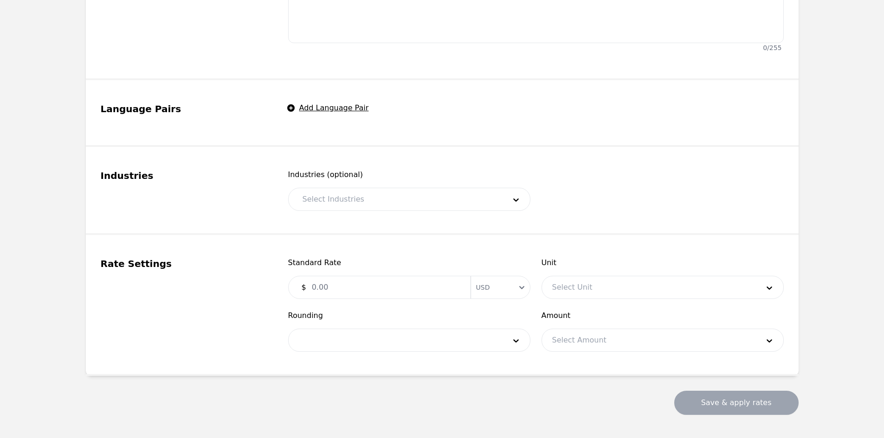
type input "All Languages- VRI $1.39"
type input "1.39"
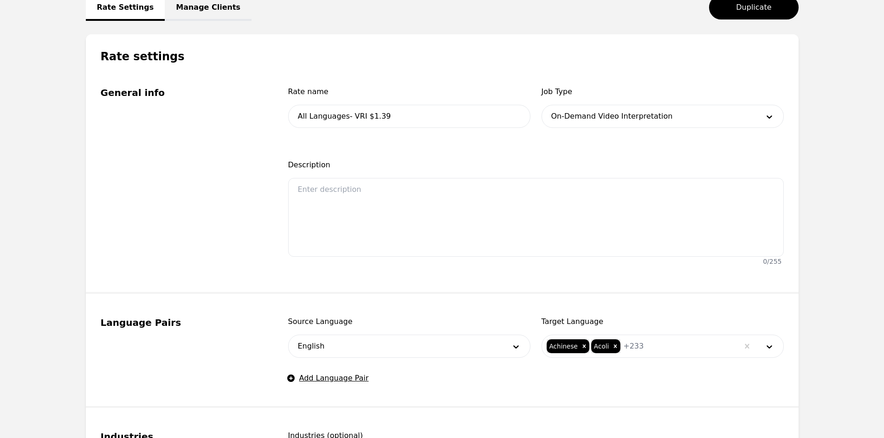
scroll to position [104, 0]
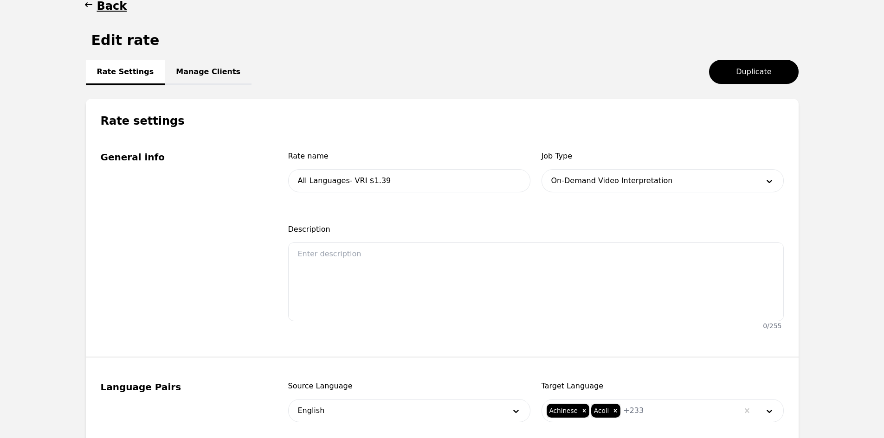
click at [202, 71] on link "Manage Clients" at bounding box center [208, 73] width 87 height 26
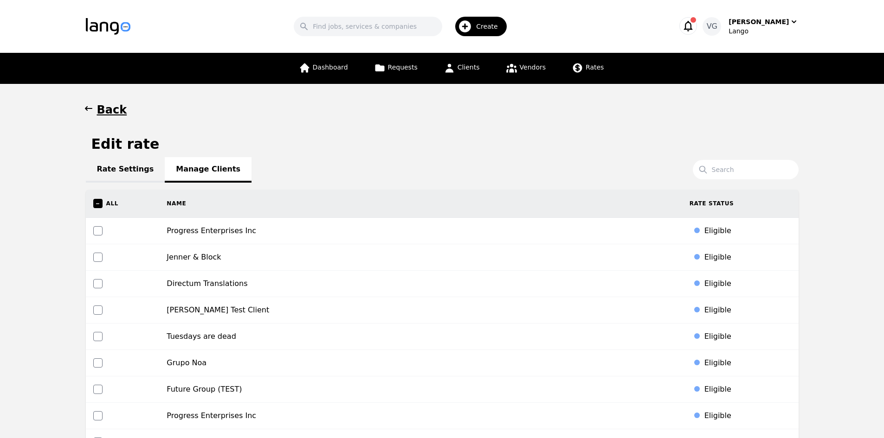
scroll to position [4058, 0]
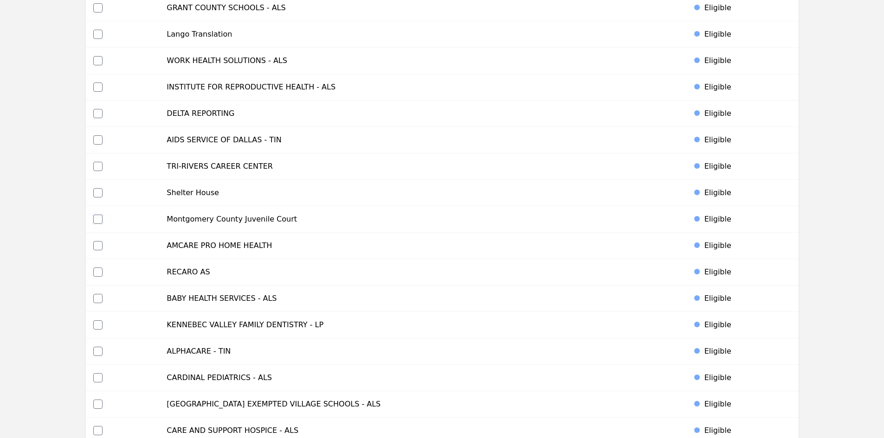
click at [99, 219] on input "checkbox" at bounding box center [97, 219] width 9 height 9
checkbox input "true"
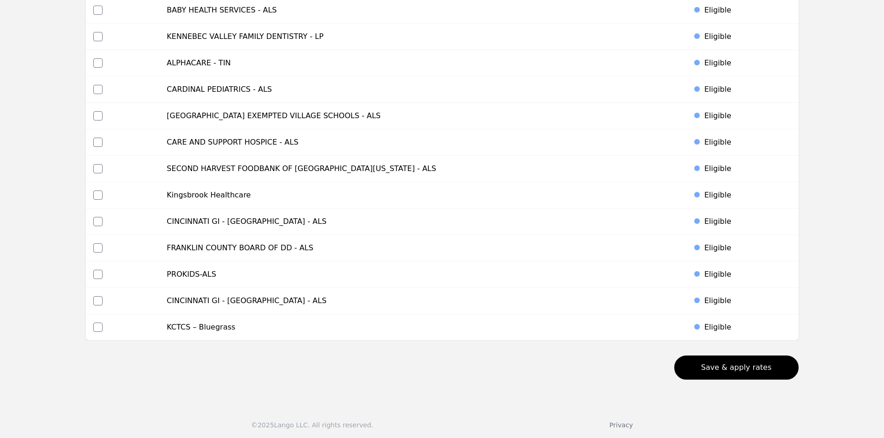
scroll to position [4350, 0]
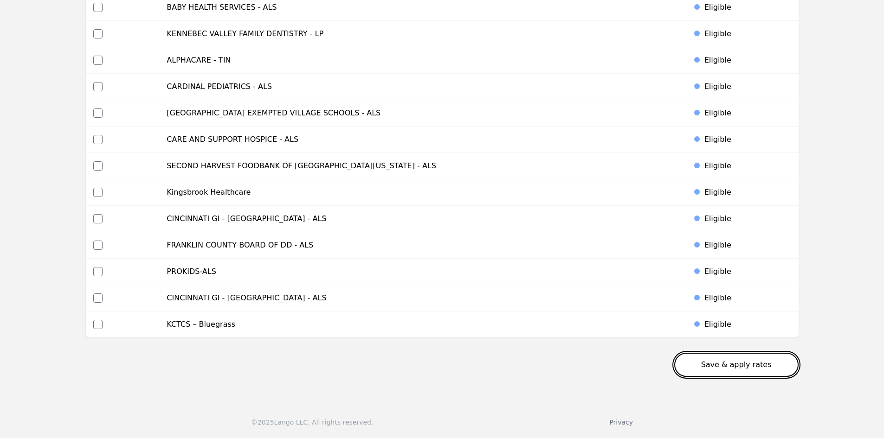
click at [729, 366] on button "Save & apply rates" at bounding box center [736, 365] width 124 height 24
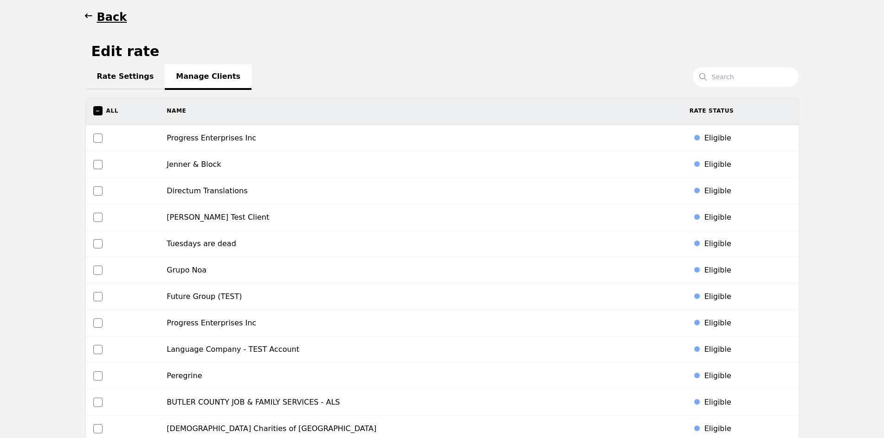
scroll to position [0, 0]
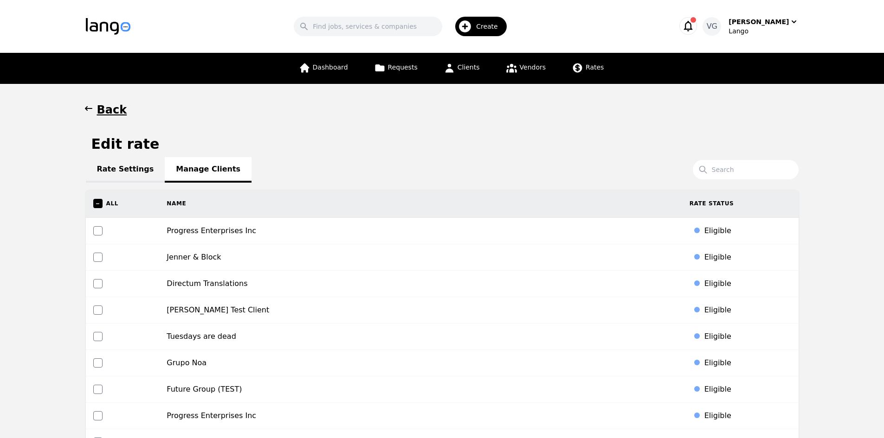
click at [107, 110] on h1 "Back" at bounding box center [112, 110] width 30 height 15
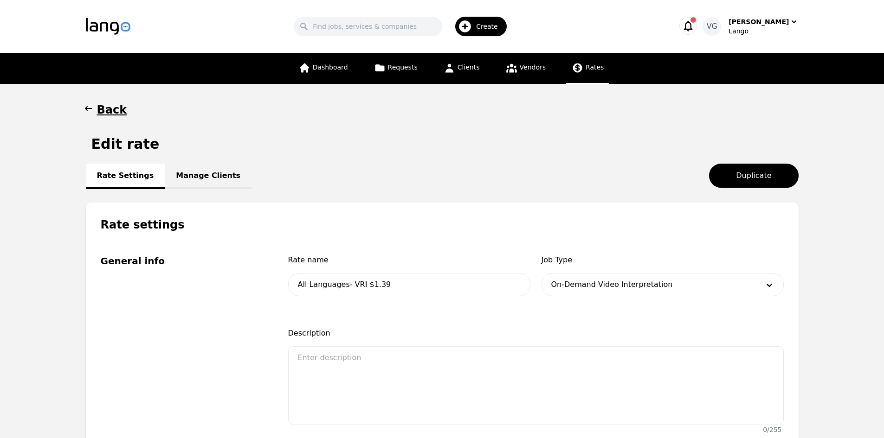
click at [584, 62] on link "Rates" at bounding box center [587, 68] width 43 height 31
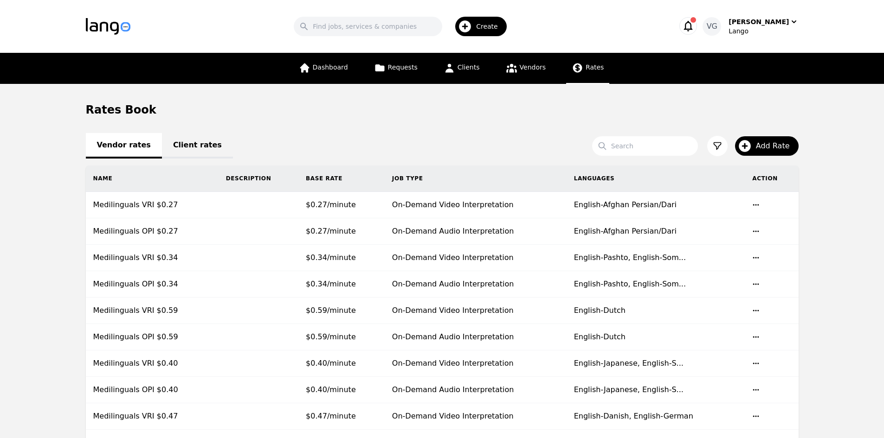
click at [189, 144] on link "Client rates" at bounding box center [197, 146] width 71 height 26
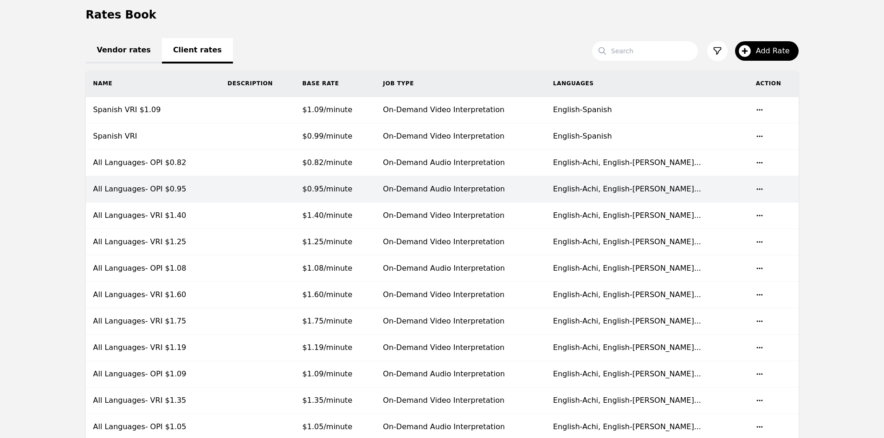
scroll to position [139, 0]
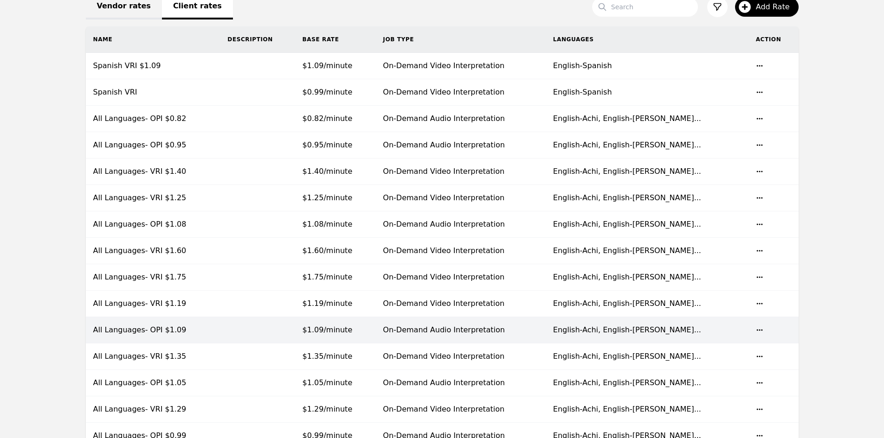
click at [278, 327] on td at bounding box center [257, 330] width 75 height 26
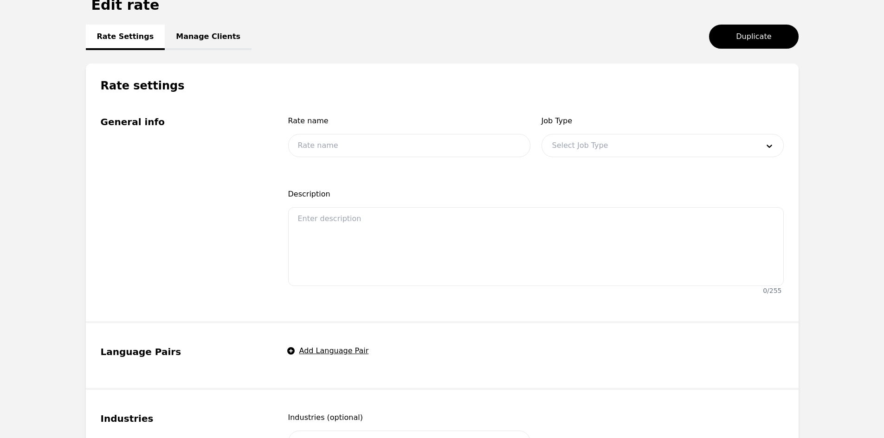
type input "All Languages- OPI $1.09"
type input "1.09"
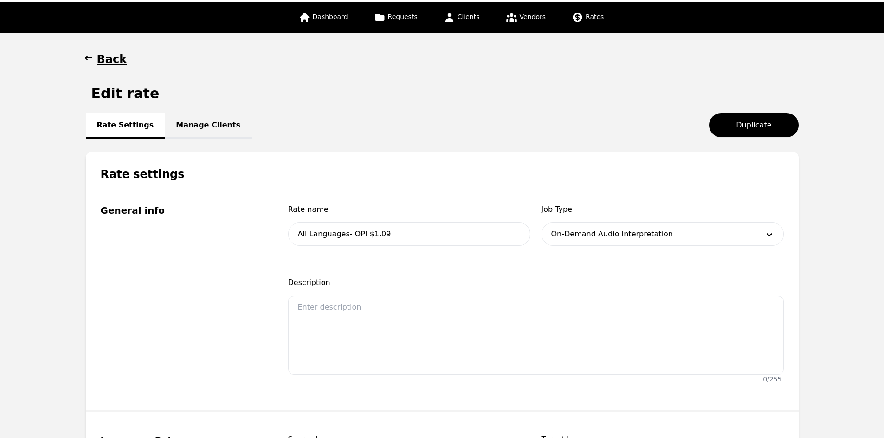
scroll to position [46, 0]
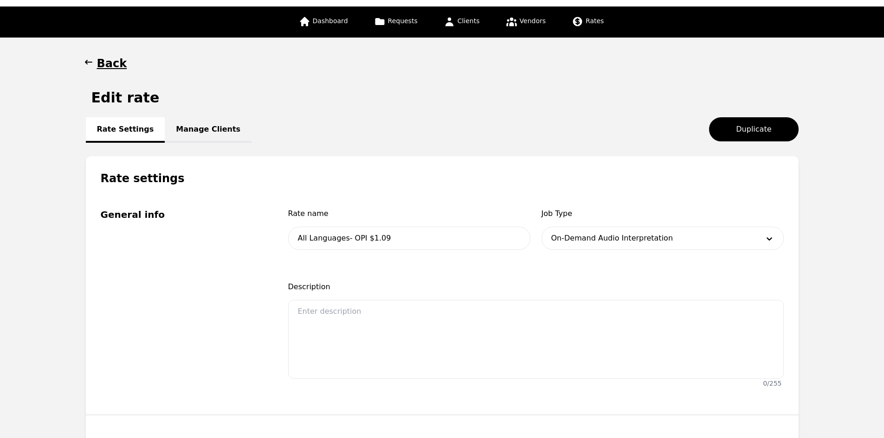
click at [219, 133] on link "Manage Clients" at bounding box center [208, 130] width 87 height 26
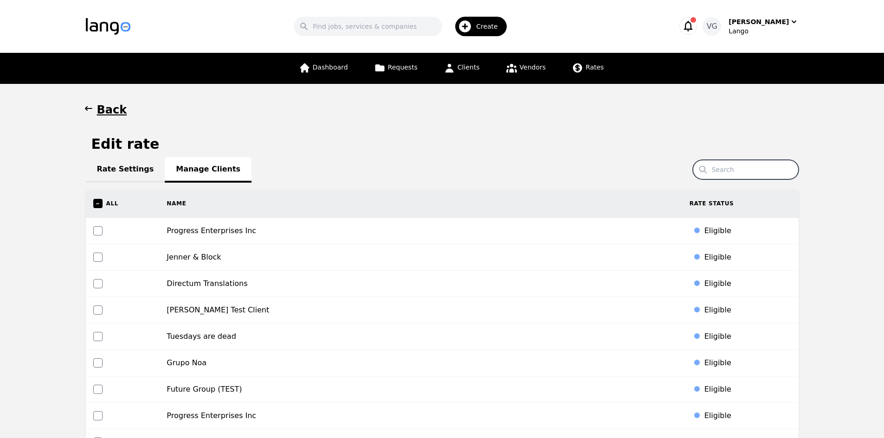
click at [726, 170] on input "Search" at bounding box center [746, 169] width 106 height 19
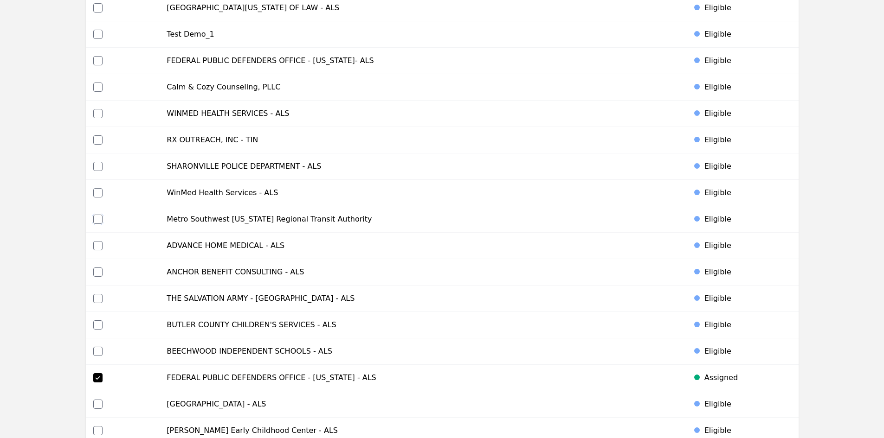
click at [95, 219] on input "checkbox" at bounding box center [97, 219] width 9 height 9
checkbox input "true"
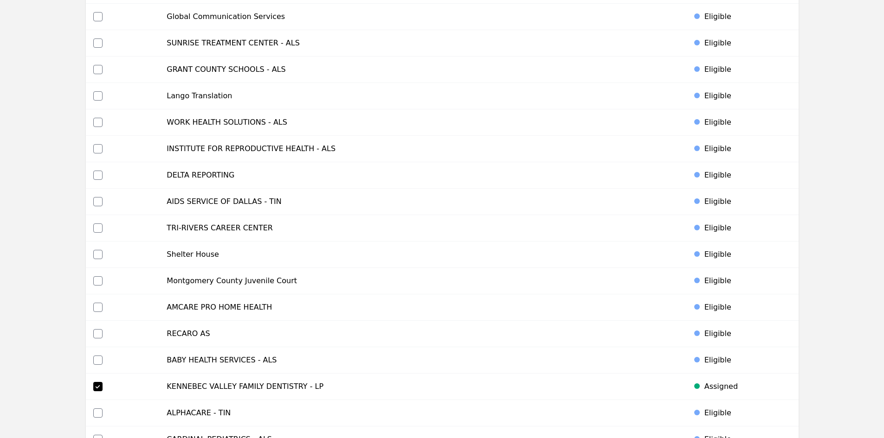
scroll to position [4350, 0]
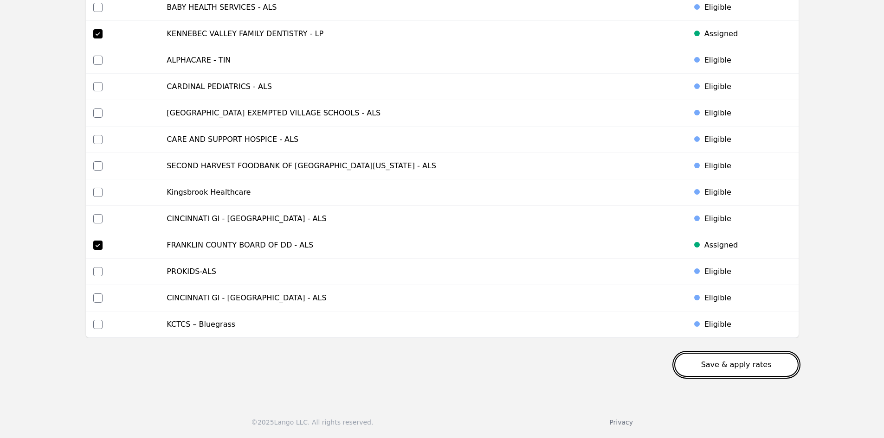
click at [751, 364] on button "Save & apply rates" at bounding box center [736, 365] width 124 height 24
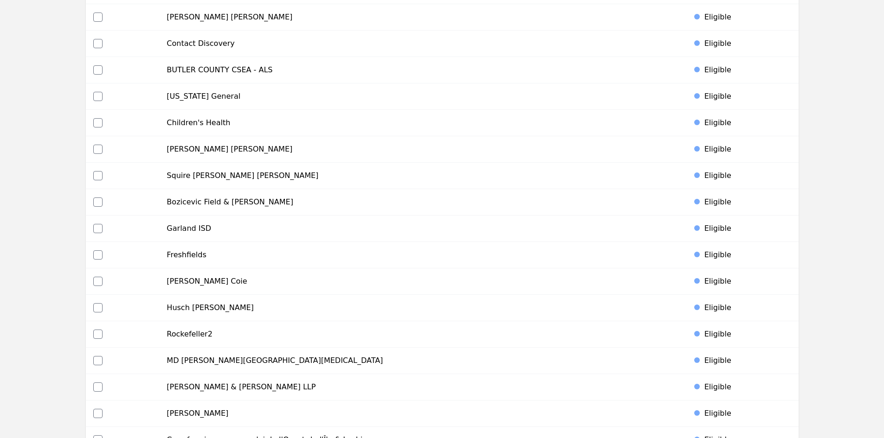
scroll to position [3004, 0]
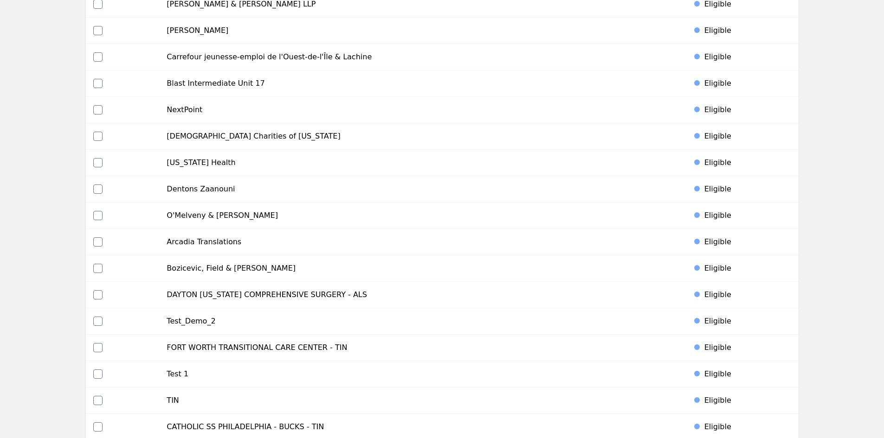
drag, startPoint x: 886, startPoint y: 280, endPoint x: 890, endPoint y: 239, distance: 41.1
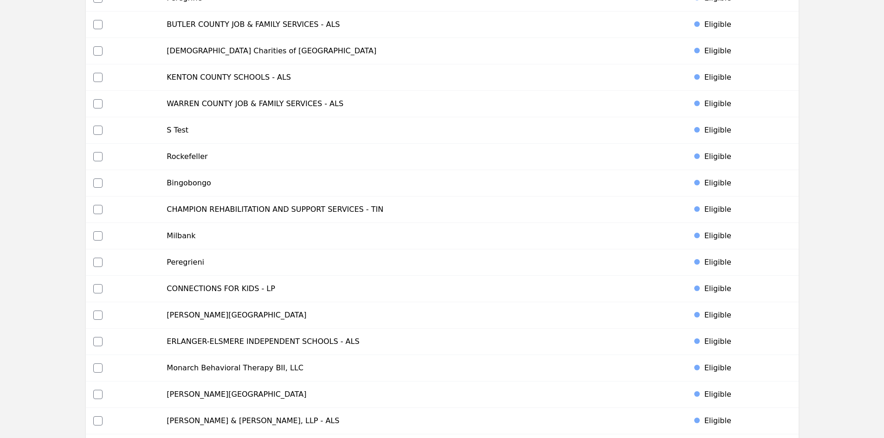
scroll to position [0, 0]
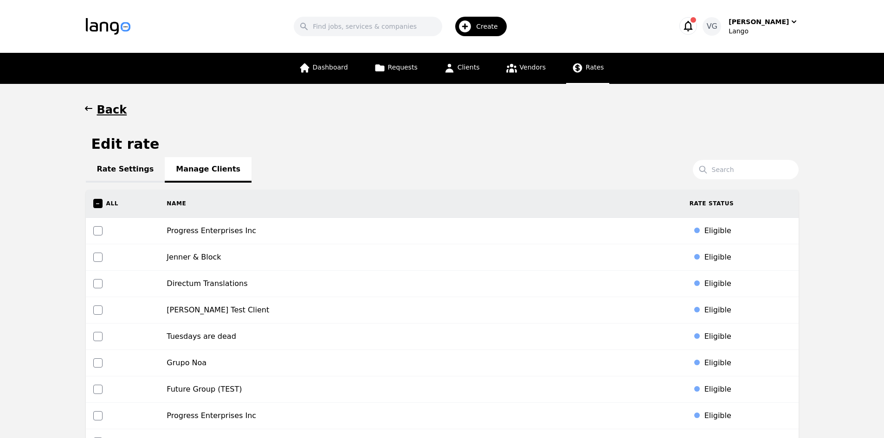
click at [566, 67] on link "Rates" at bounding box center [587, 68] width 43 height 31
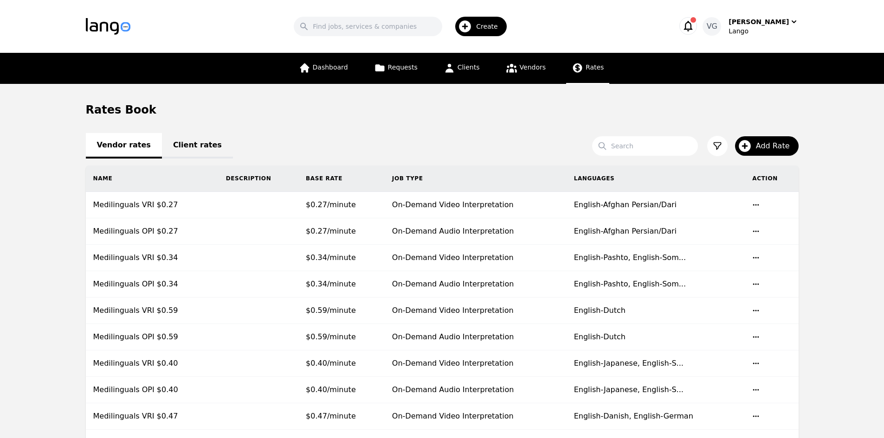
click at [201, 153] on link "Client rates" at bounding box center [197, 146] width 71 height 26
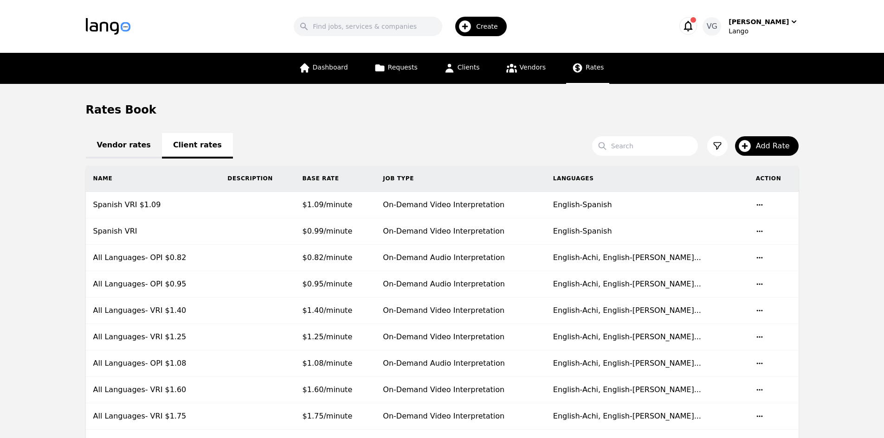
scroll to position [435, 0]
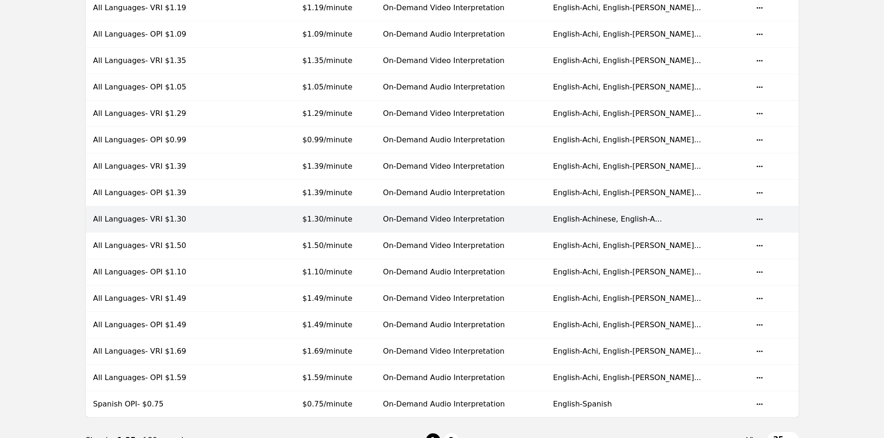
click at [211, 214] on td "All Languages- VRI $1.30" at bounding box center [153, 219] width 135 height 26
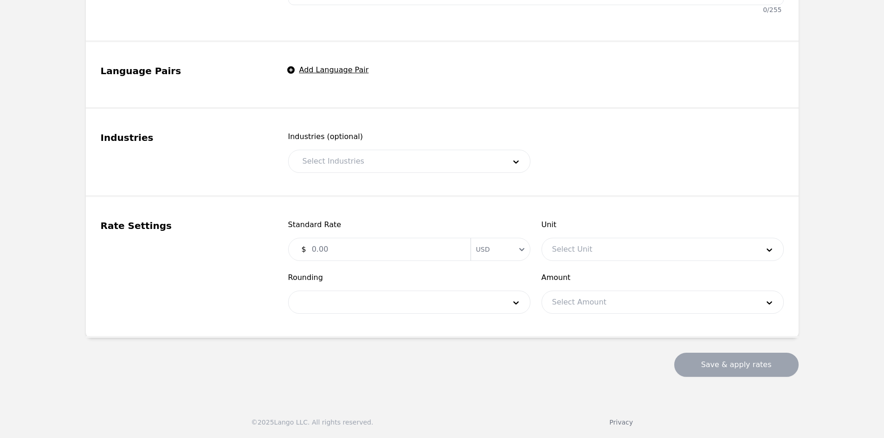
type input "All Languages- VRI $1.30"
type input "1.30"
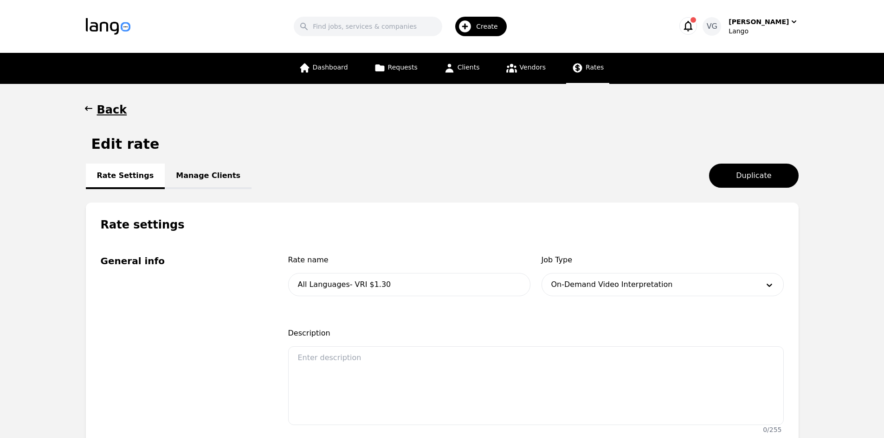
click at [579, 71] on icon at bounding box center [578, 68] width 12 height 12
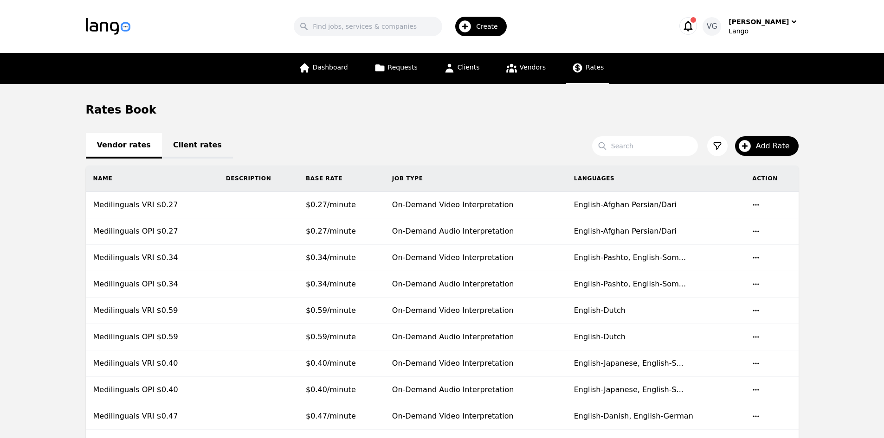
click at [180, 142] on link "Client rates" at bounding box center [197, 146] width 71 height 26
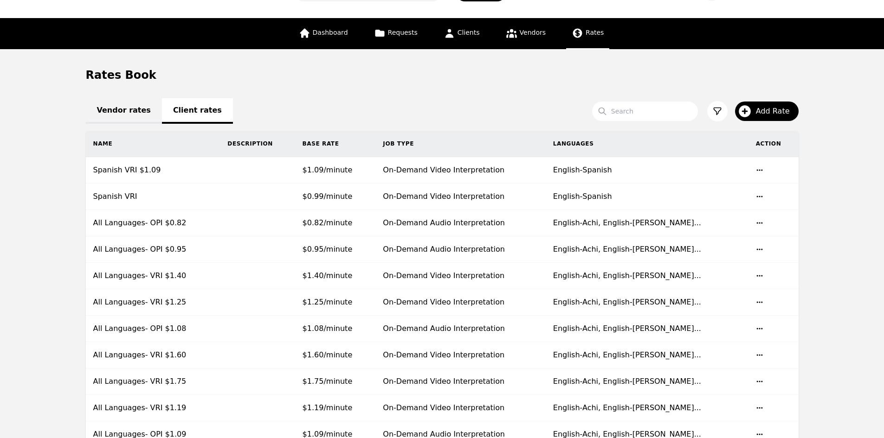
scroll to position [435, 0]
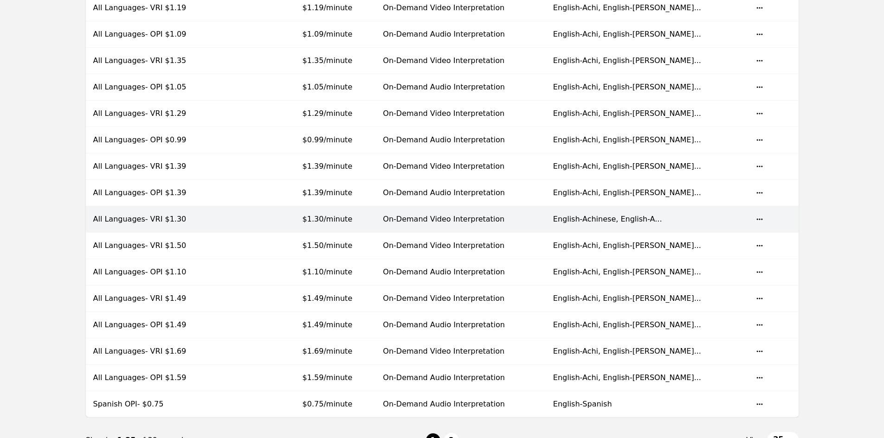
click at [238, 222] on td at bounding box center [257, 219] width 75 height 26
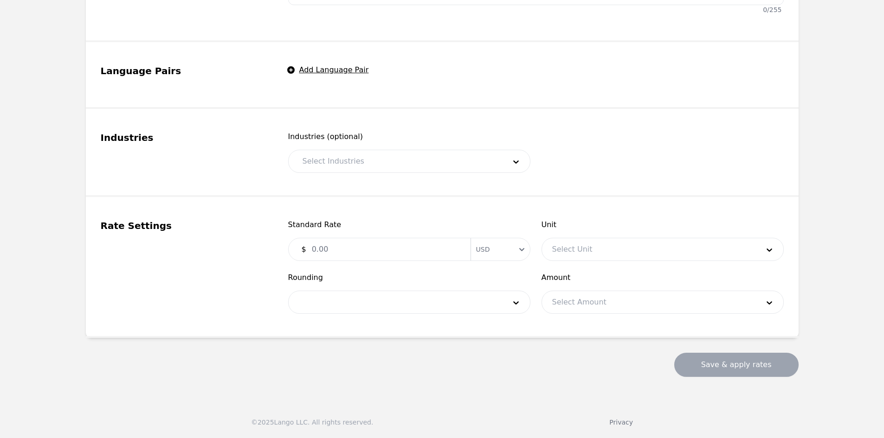
type input "All Languages- VRI $1.30"
type input "1.30"
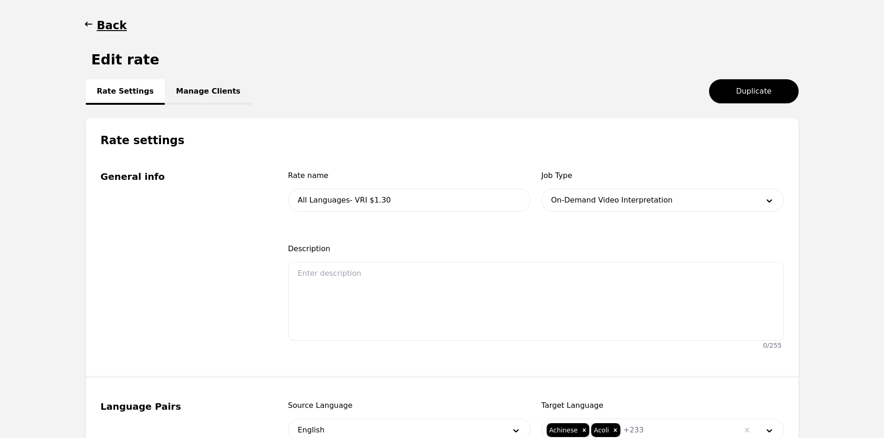
scroll to position [18, 0]
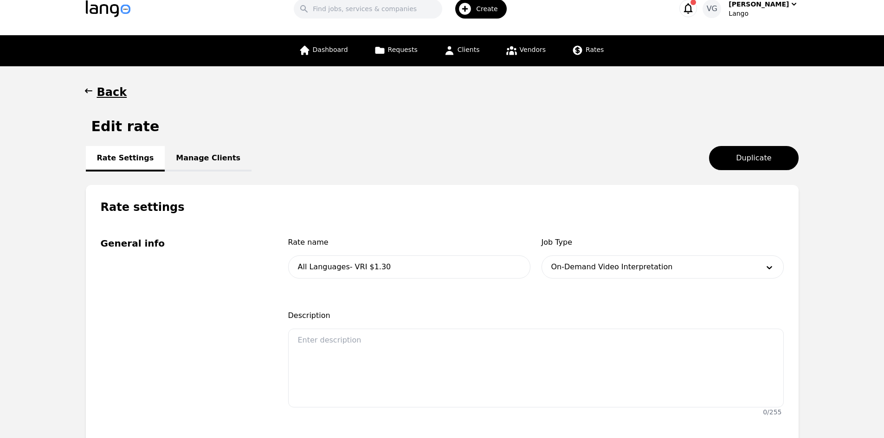
click at [197, 149] on link "Manage Clients" at bounding box center [208, 159] width 87 height 26
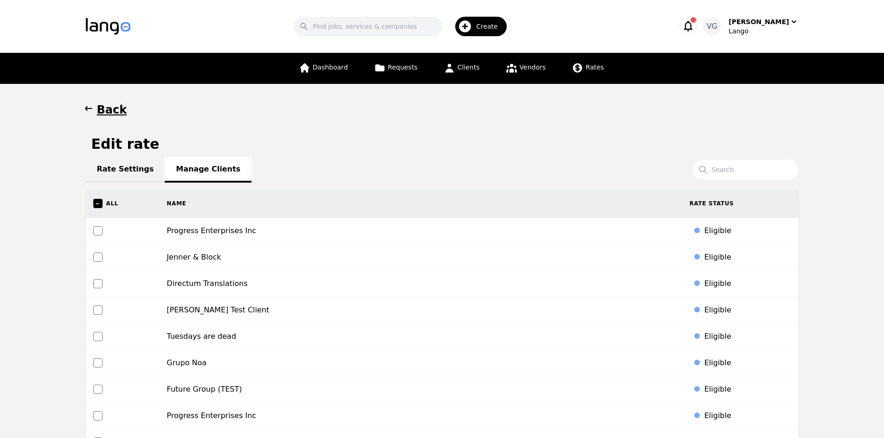
scroll to position [1440, 0]
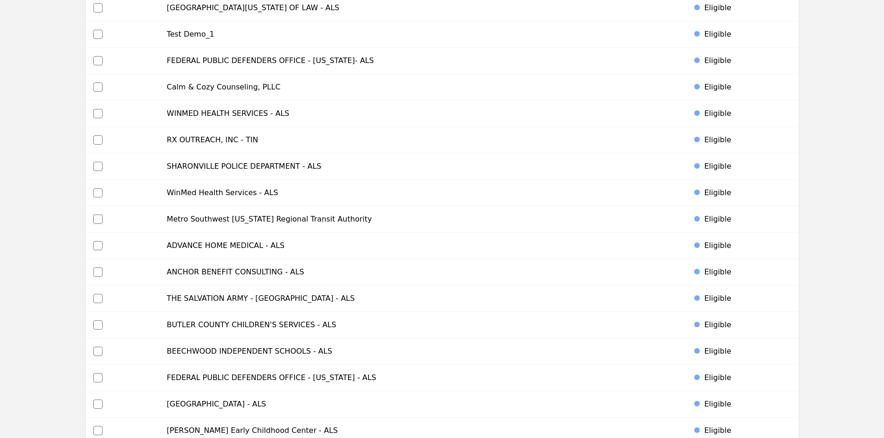
click at [97, 217] on input "checkbox" at bounding box center [97, 219] width 9 height 9
checkbox input "true"
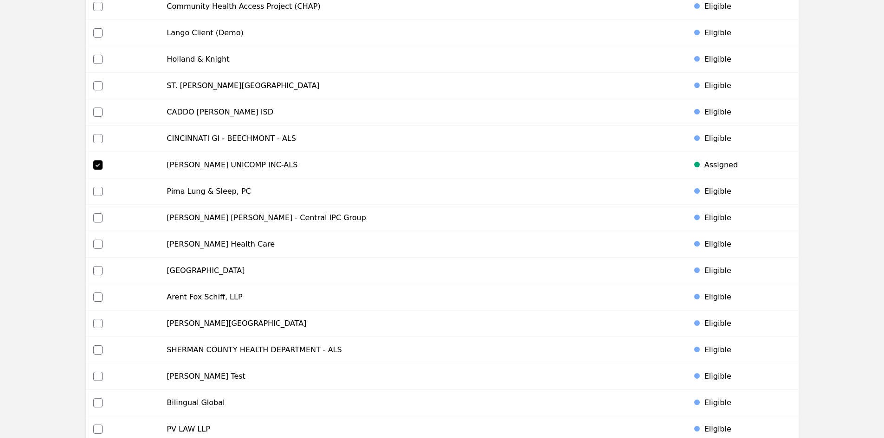
scroll to position [4350, 0]
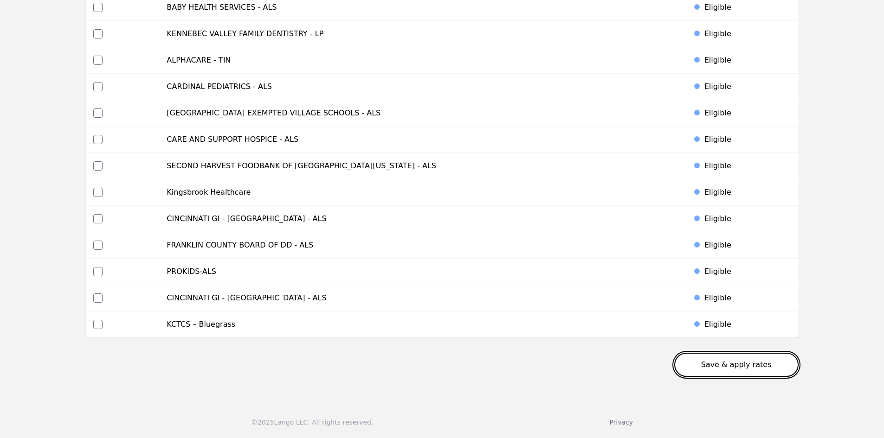
click at [737, 360] on button "Save & apply rates" at bounding box center [736, 365] width 124 height 24
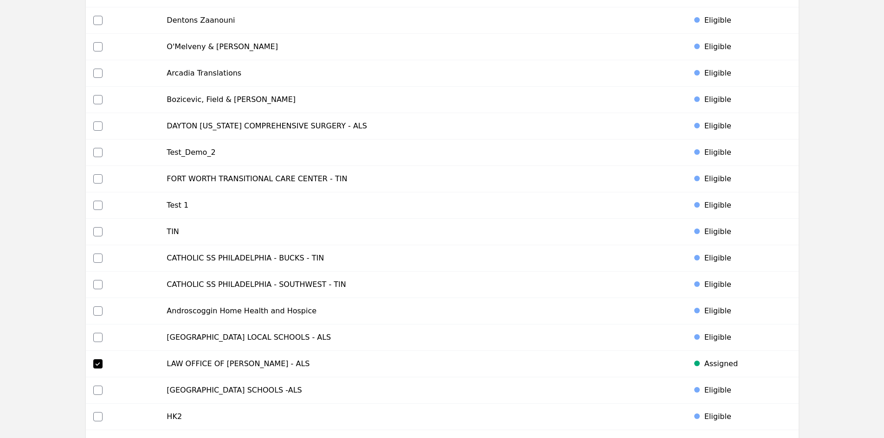
scroll to position [3152, 0]
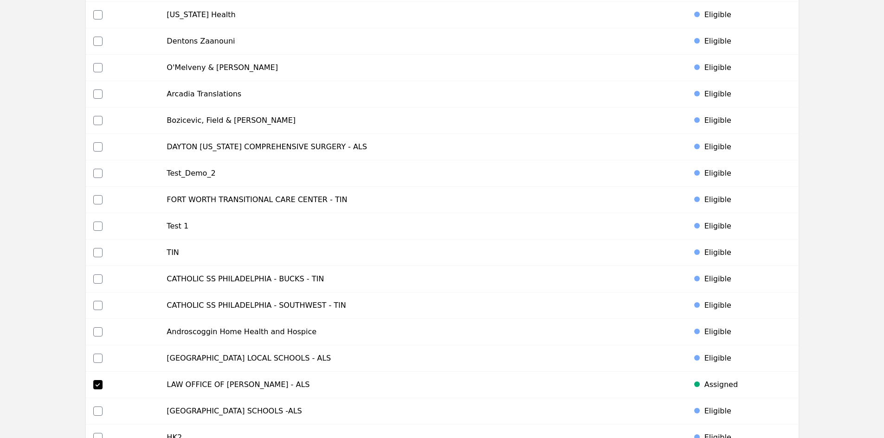
drag, startPoint x: 841, startPoint y: 317, endPoint x: 785, endPoint y: 277, distance: 68.6
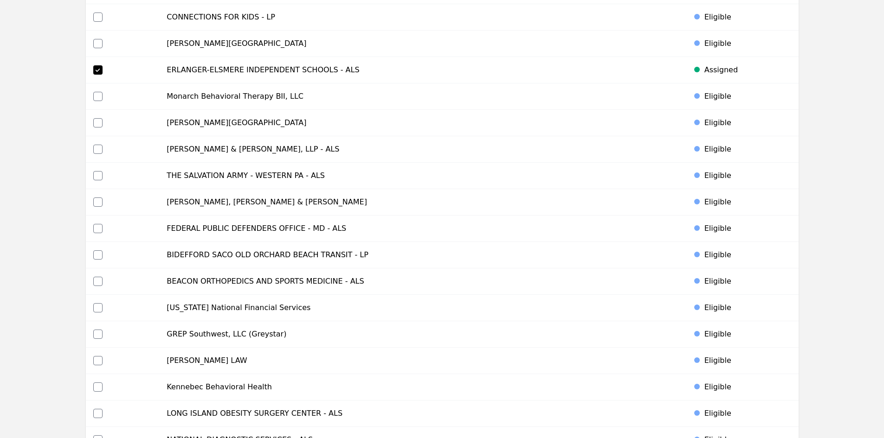
scroll to position [0, 0]
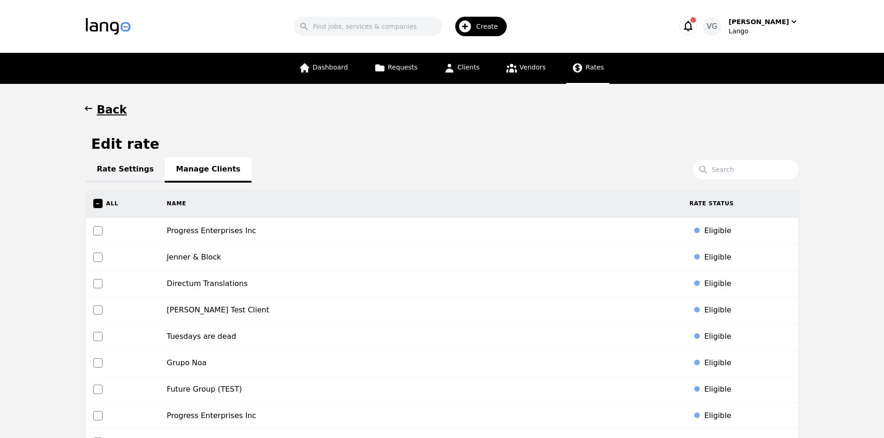
click at [583, 61] on link "Rates" at bounding box center [587, 68] width 43 height 31
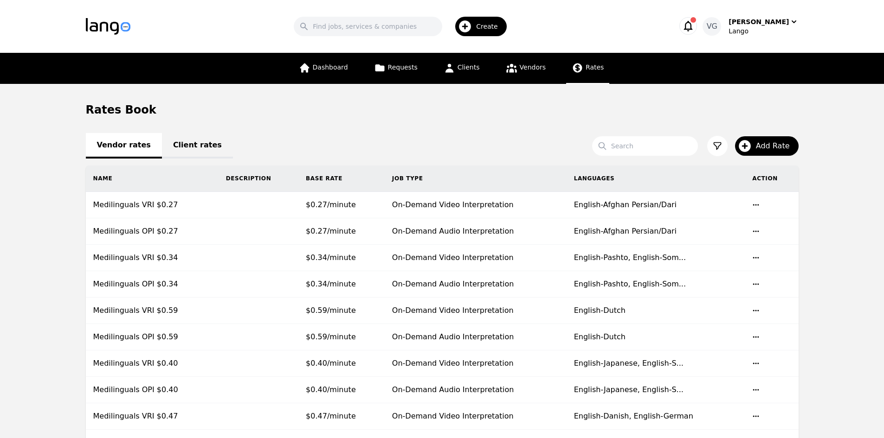
click at [181, 152] on link "Client rates" at bounding box center [197, 146] width 71 height 26
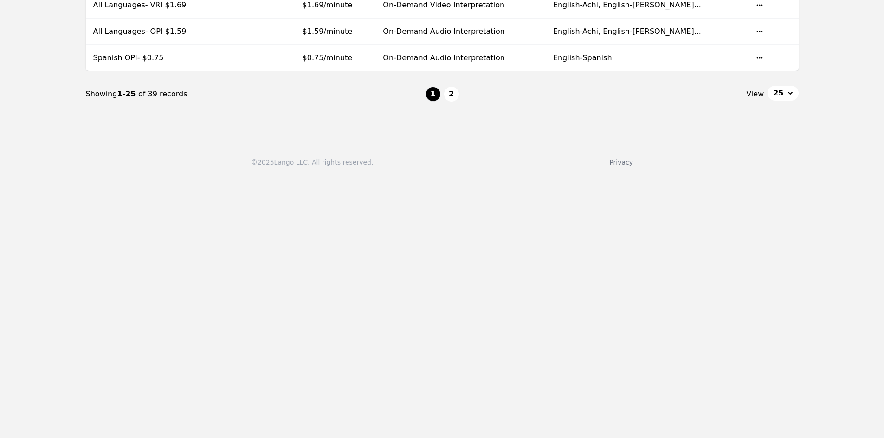
scroll to position [789, 0]
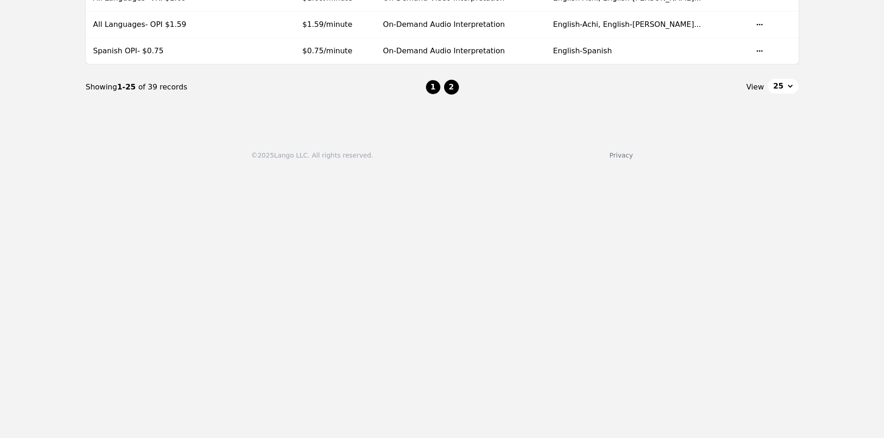
click at [453, 87] on button "2" at bounding box center [451, 87] width 15 height 15
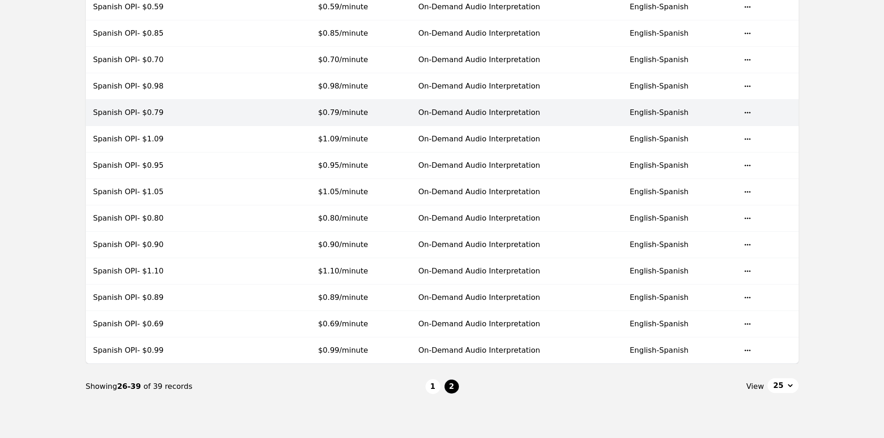
scroll to position [184, 0]
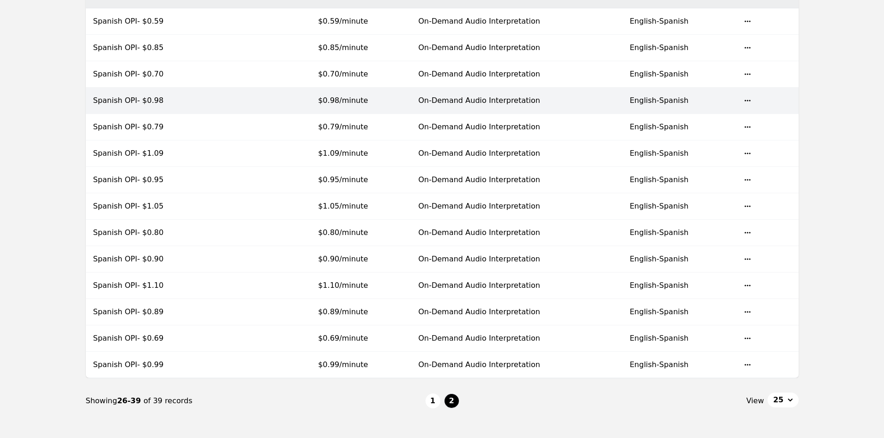
click at [236, 108] on td at bounding box center [264, 101] width 93 height 26
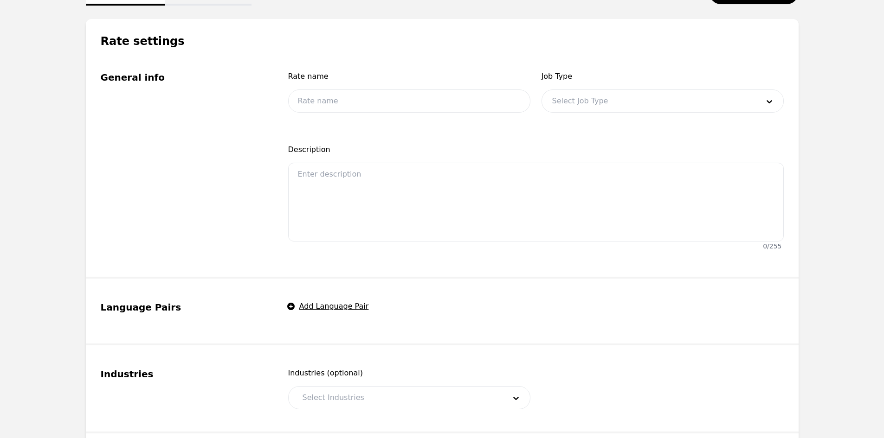
type input "Spanish OPI- $0.98"
type input "0.98"
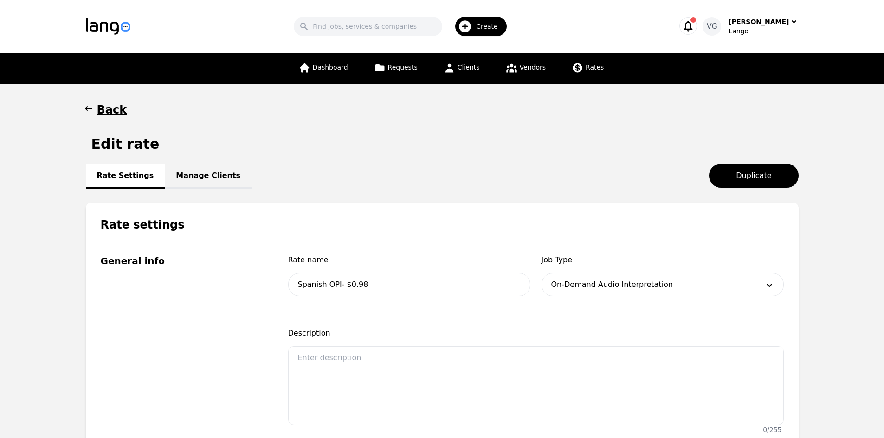
click at [208, 177] on link "Manage Clients" at bounding box center [208, 177] width 87 height 26
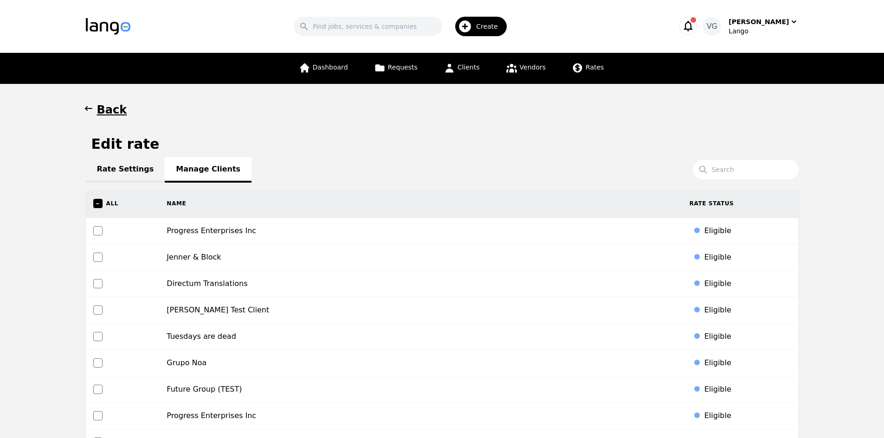
scroll to position [1440, 0]
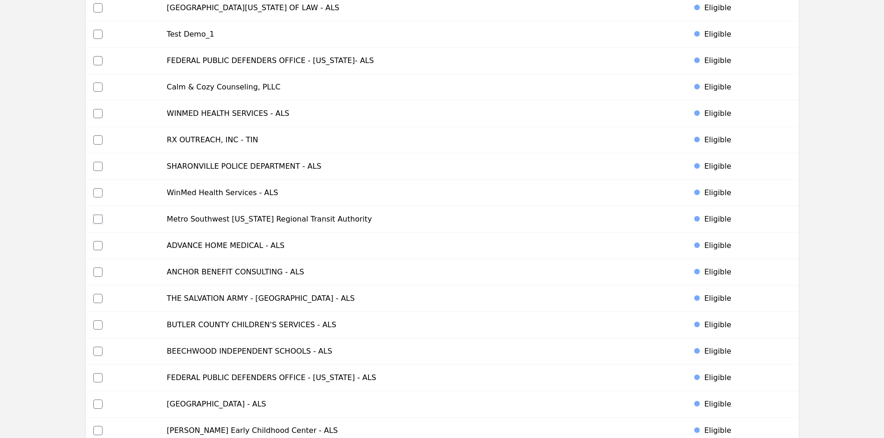
click at [94, 218] on input "checkbox" at bounding box center [97, 219] width 9 height 9
checkbox input "true"
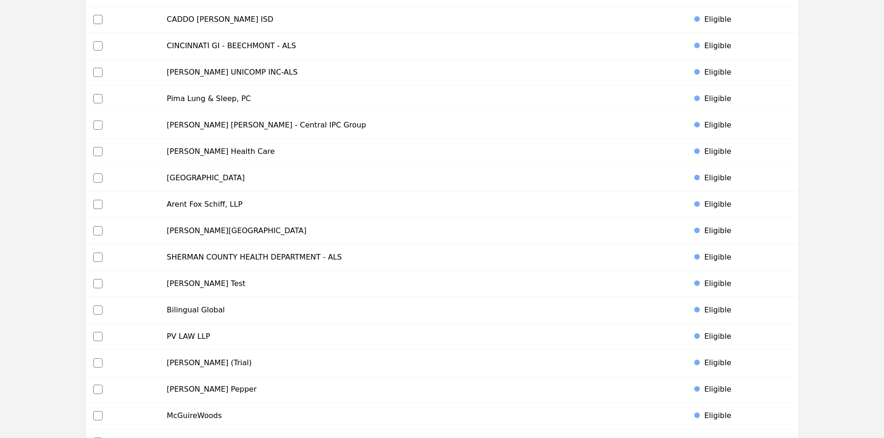
scroll to position [4350, 0]
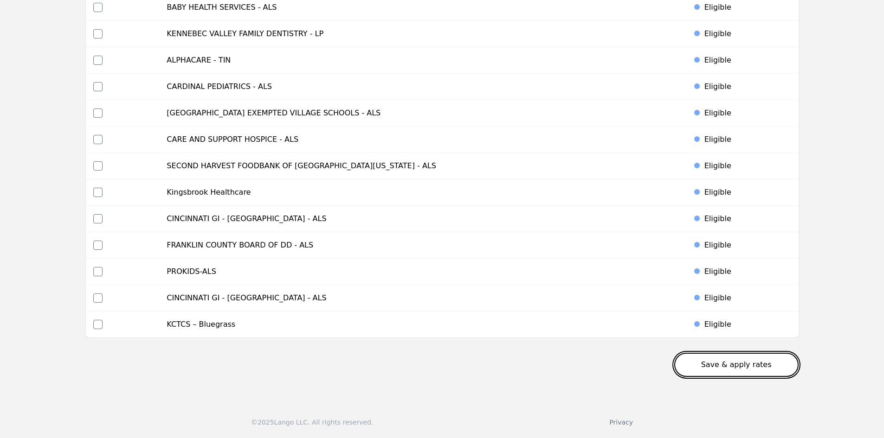
click at [735, 369] on button "Save & apply rates" at bounding box center [736, 365] width 124 height 24
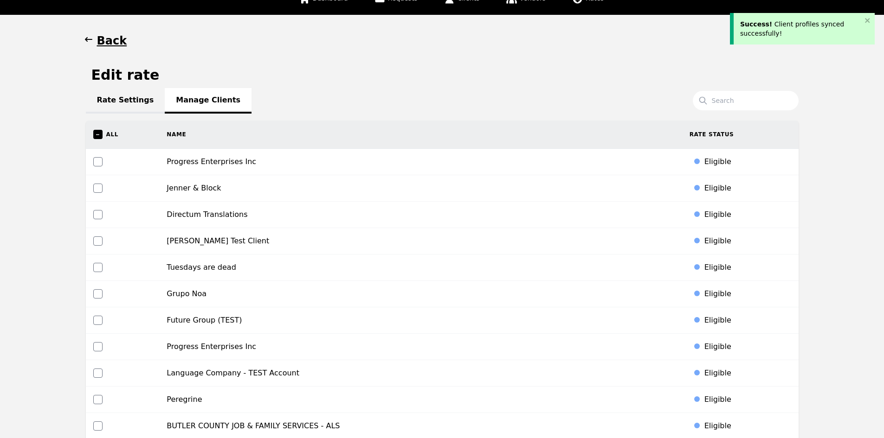
scroll to position [0, 0]
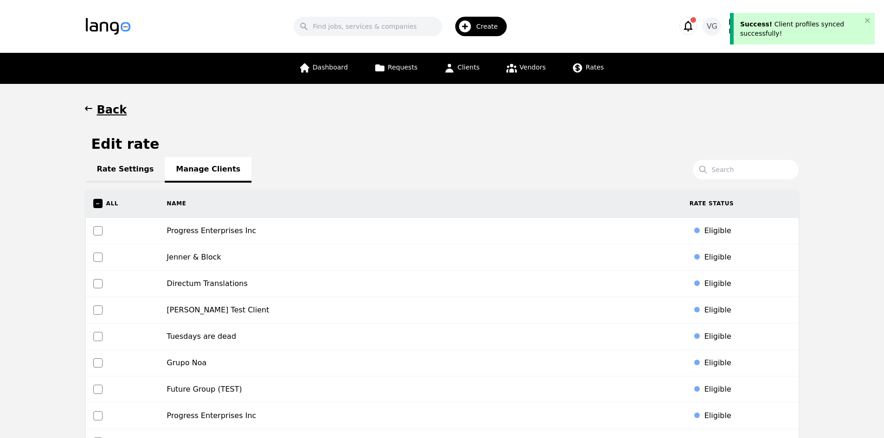
click at [217, 167] on div "Rate Settings Manage Clients" at bounding box center [442, 169] width 713 height 11
click at [566, 69] on link "Rates" at bounding box center [587, 68] width 43 height 31
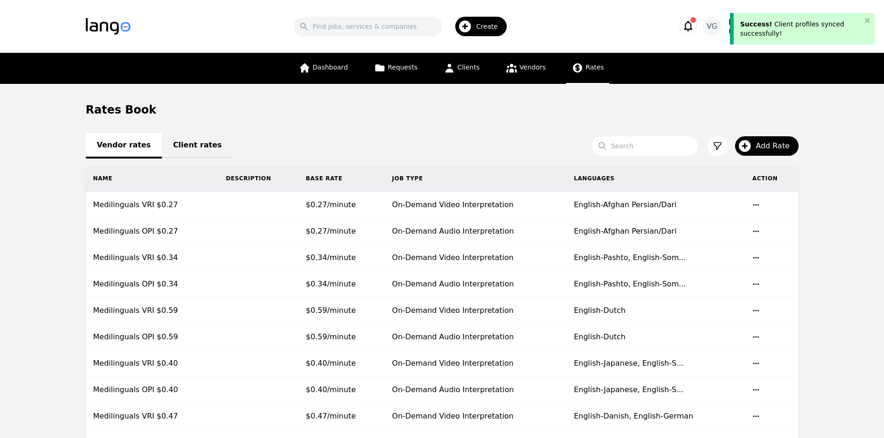
click at [173, 148] on link "Client rates" at bounding box center [197, 146] width 71 height 26
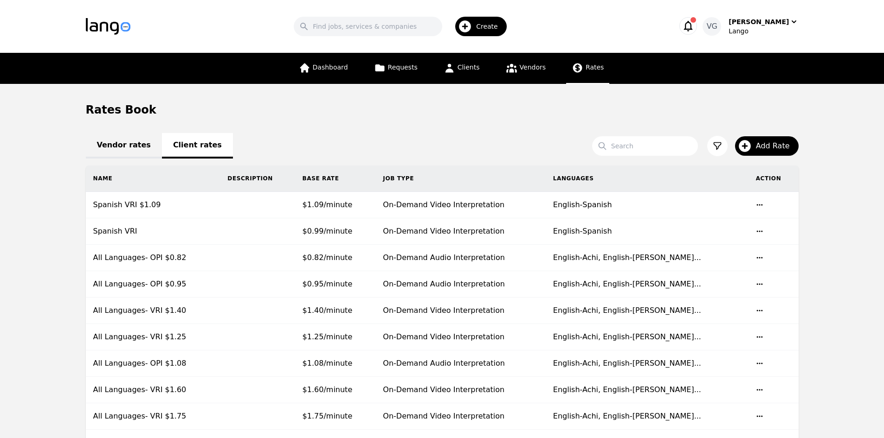
scroll to position [488, 0]
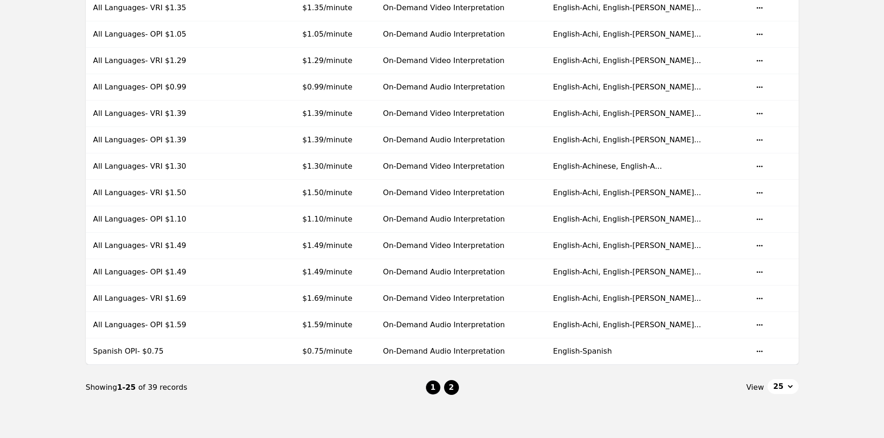
click at [453, 386] on button "2" at bounding box center [451, 387] width 15 height 15
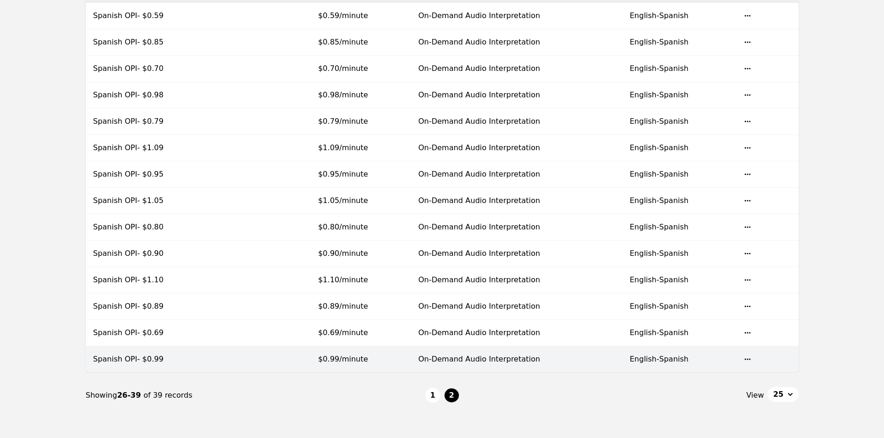
scroll to position [230, 0]
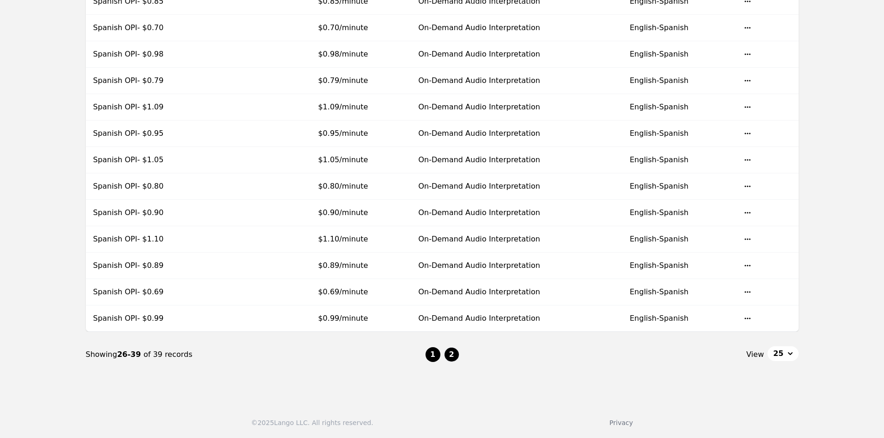
click at [437, 352] on button "1" at bounding box center [432, 355] width 15 height 15
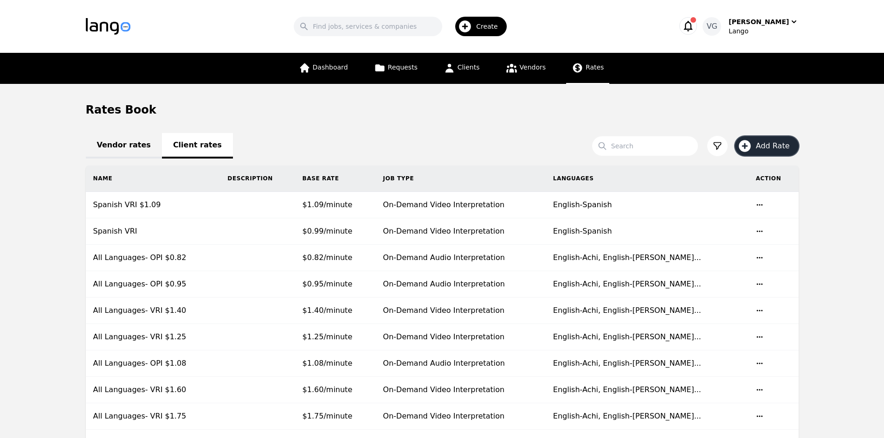
click at [775, 153] on button "Add Rate" at bounding box center [767, 145] width 64 height 19
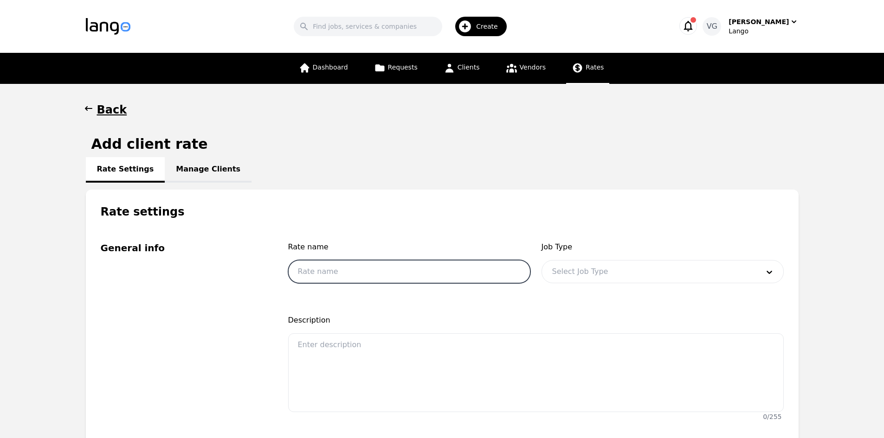
click at [434, 277] on input "text" at bounding box center [409, 271] width 242 height 23
type input "Spanish VRI $1.10"
click at [586, 278] on div at bounding box center [648, 272] width 213 height 22
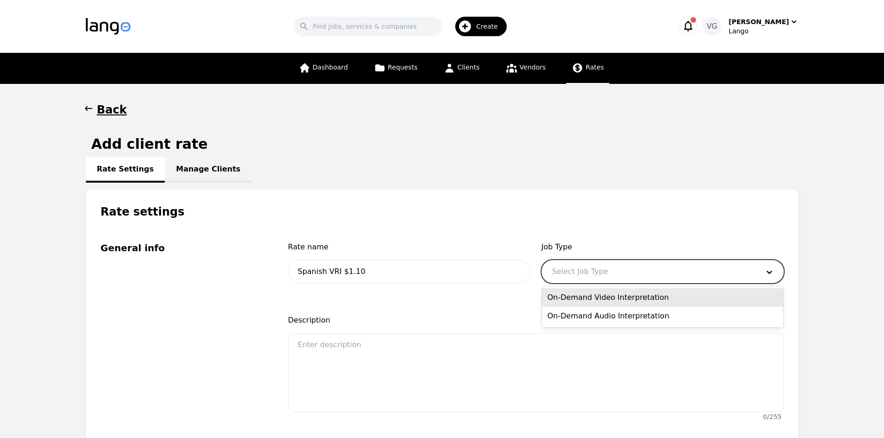
click at [586, 297] on div "On-Demand Video Interpretation" at bounding box center [662, 298] width 241 height 19
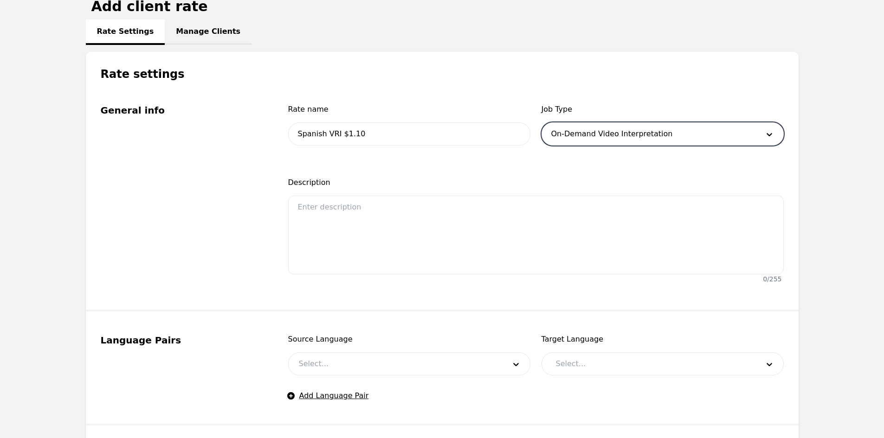
scroll to position [325, 0]
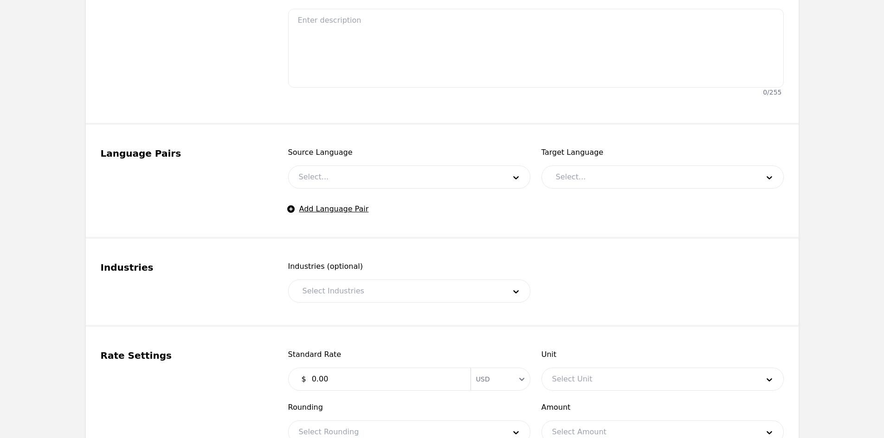
click at [351, 171] on div at bounding box center [395, 177] width 213 height 22
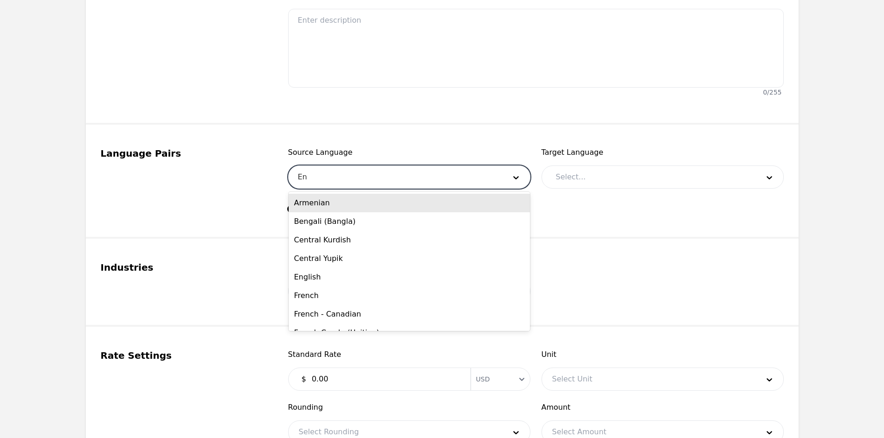
type input "Eng"
click at [353, 219] on div "English" at bounding box center [409, 222] width 241 height 19
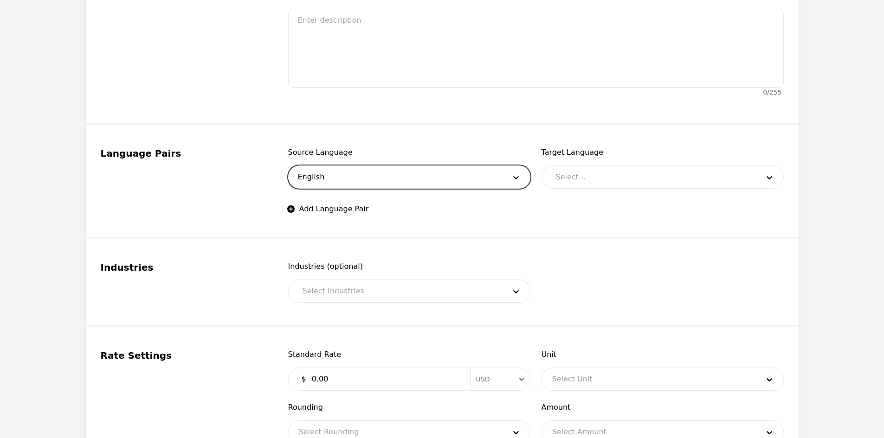
click at [583, 180] on div at bounding box center [651, 177] width 210 height 22
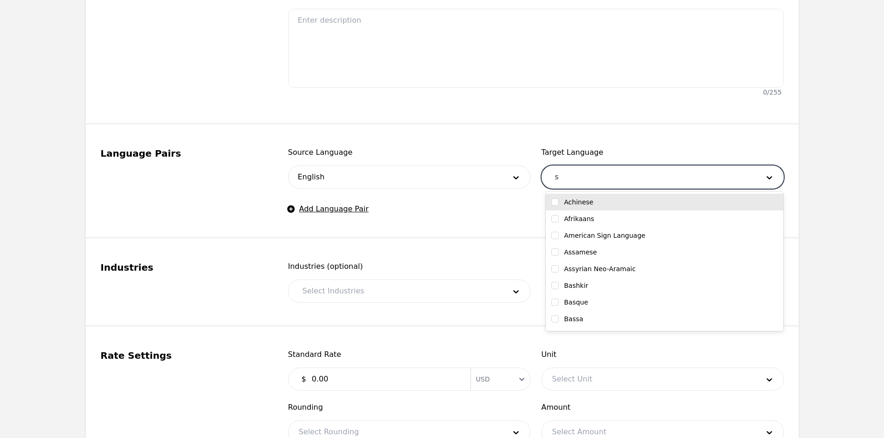
type input "sp"
click at [577, 200] on label "Spanish" at bounding box center [577, 202] width 26 height 9
checkbox input "true"
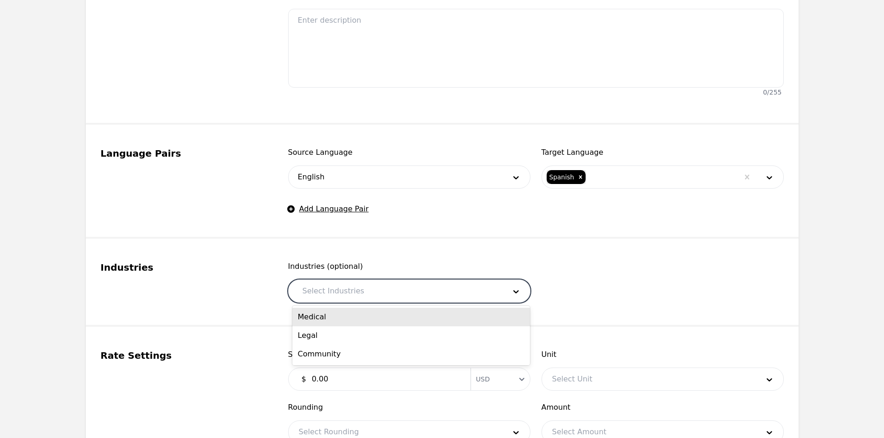
click at [362, 284] on div at bounding box center [397, 291] width 210 height 22
click at [358, 297] on div at bounding box center [397, 291] width 210 height 22
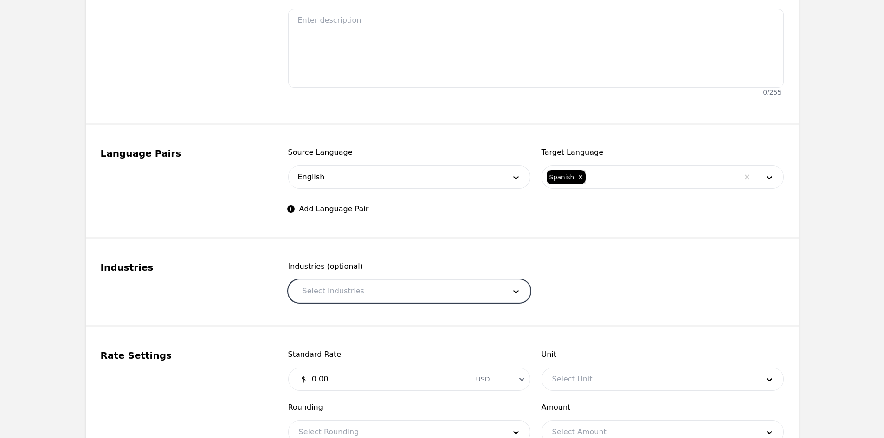
click at [355, 284] on div at bounding box center [397, 291] width 210 height 22
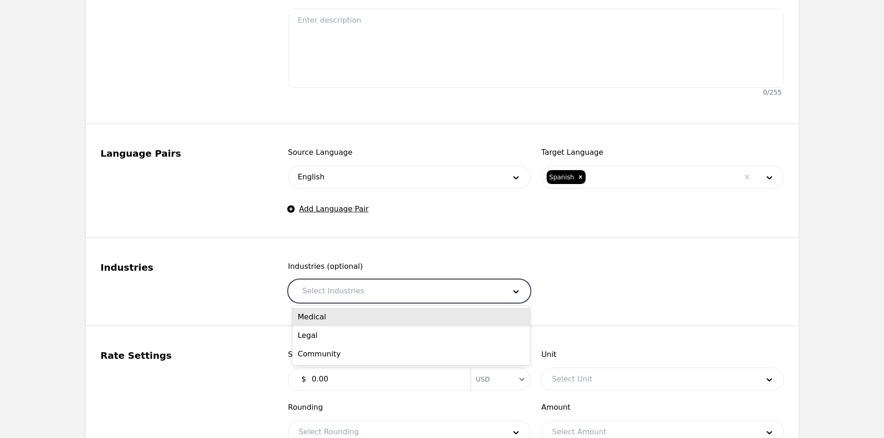
click at [354, 314] on div "Medical Legal Community" at bounding box center [411, 335] width 238 height 59
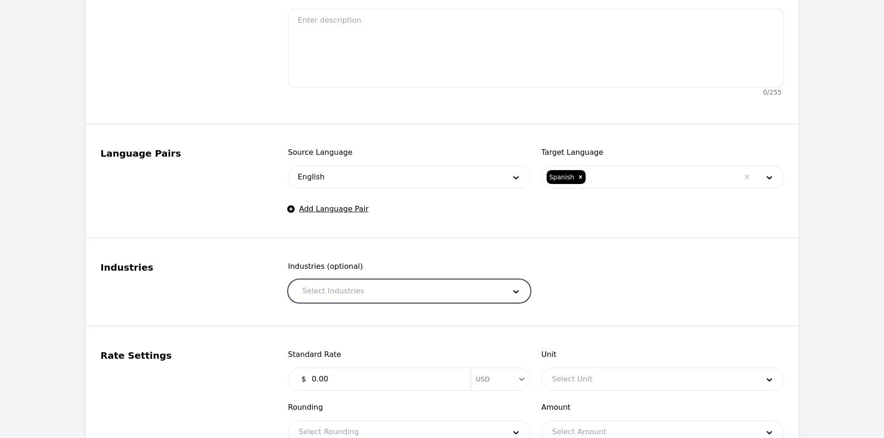
click at [376, 284] on div at bounding box center [397, 291] width 210 height 22
click at [355, 314] on fieldset "Industries Industries (optional) Select Industries" at bounding box center [442, 283] width 713 height 88
drag, startPoint x: 359, startPoint y: 296, endPoint x: 356, endPoint y: 305, distance: 10.0
click at [359, 296] on div at bounding box center [397, 291] width 210 height 22
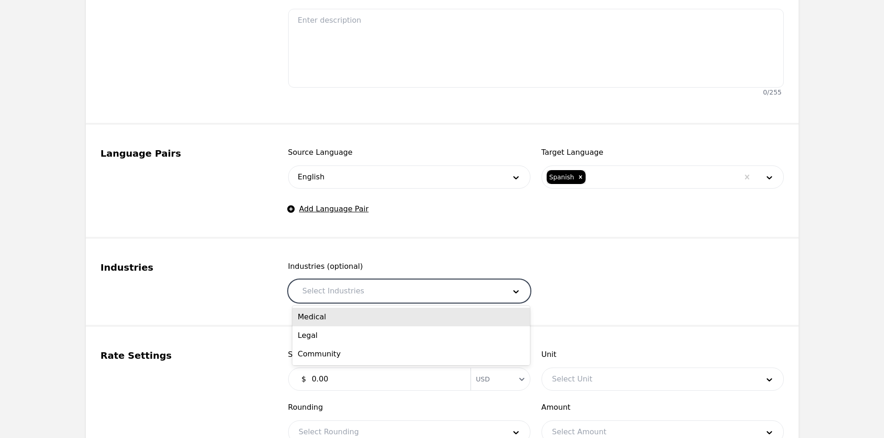
click at [353, 314] on div "Medical" at bounding box center [411, 317] width 238 height 19
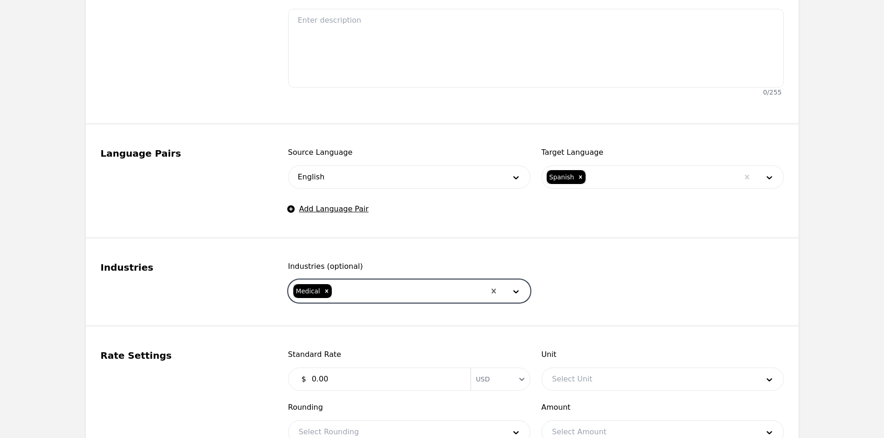
click at [369, 286] on div at bounding box center [409, 291] width 153 height 22
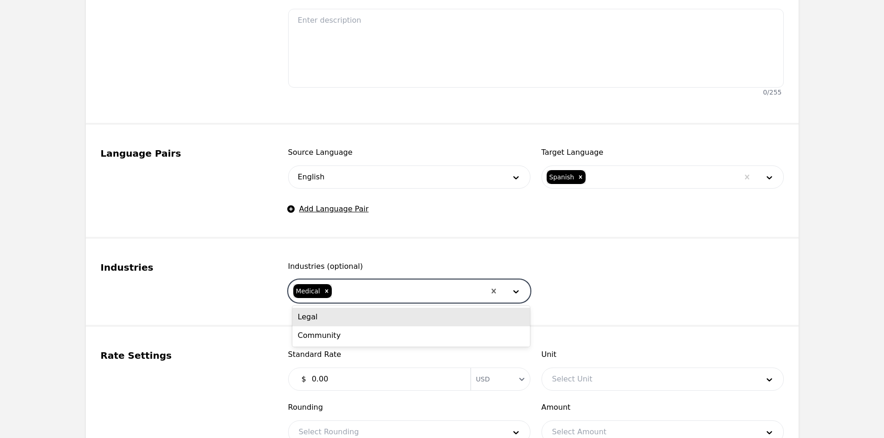
click at [360, 316] on div "Legal" at bounding box center [411, 317] width 238 height 19
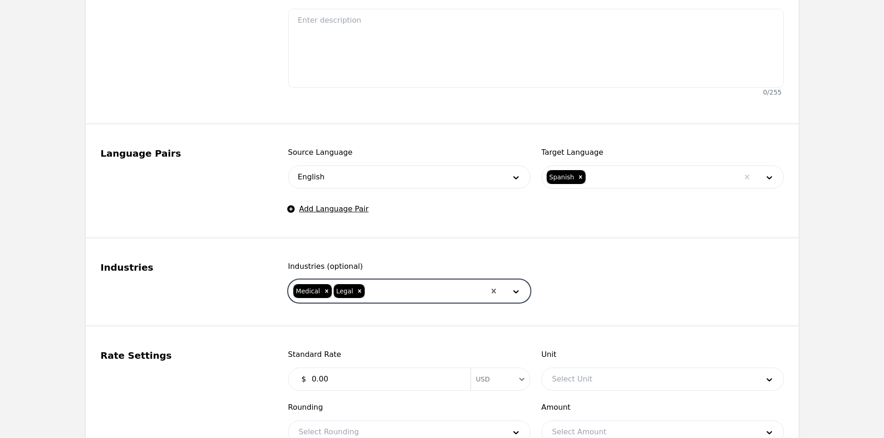
click at [378, 292] on div at bounding box center [425, 291] width 119 height 22
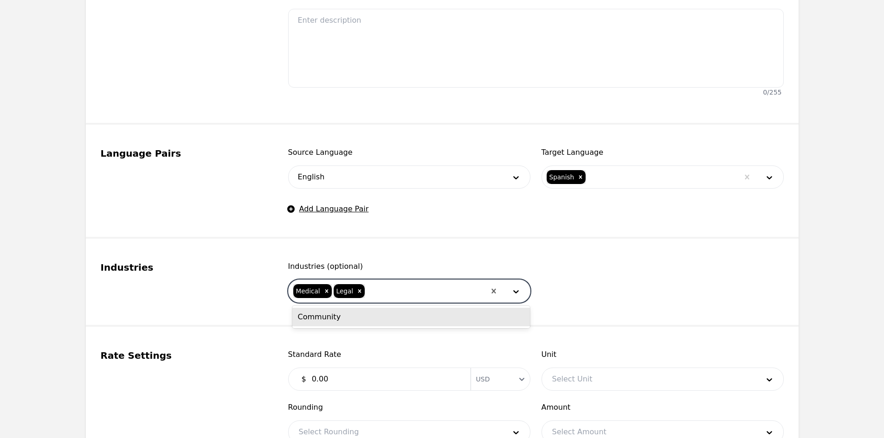
click at [370, 317] on div "Community" at bounding box center [411, 317] width 238 height 19
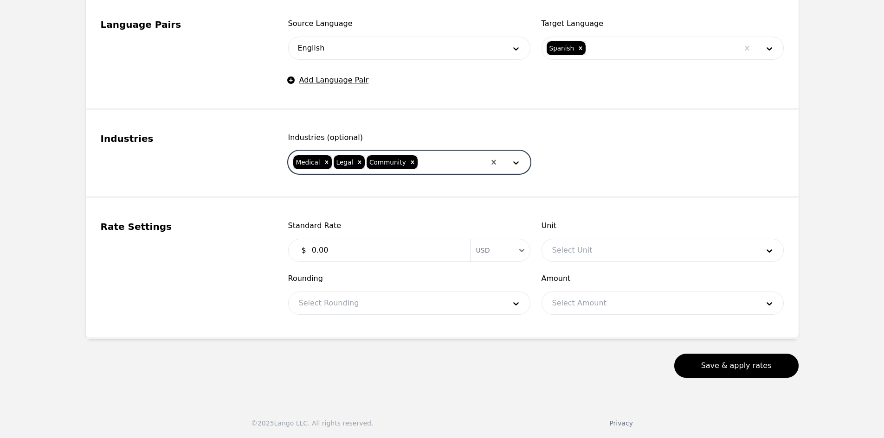
scroll to position [455, 0]
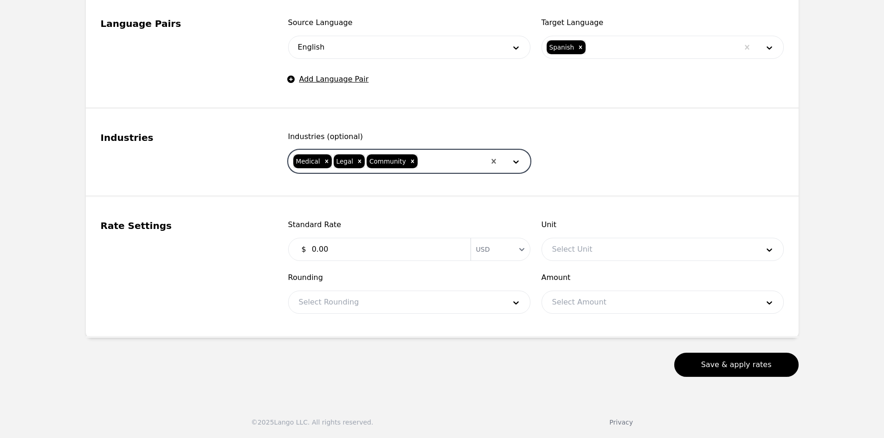
click at [351, 247] on input "0.00" at bounding box center [385, 249] width 159 height 19
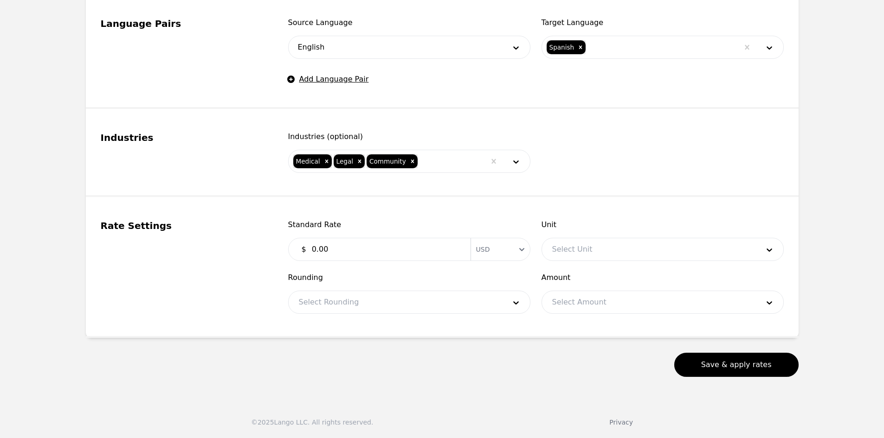
click at [351, 247] on input "0.00" at bounding box center [385, 249] width 159 height 19
type input "1.10"
click at [557, 233] on div "Unit Select Unit" at bounding box center [662, 240] width 242 height 42
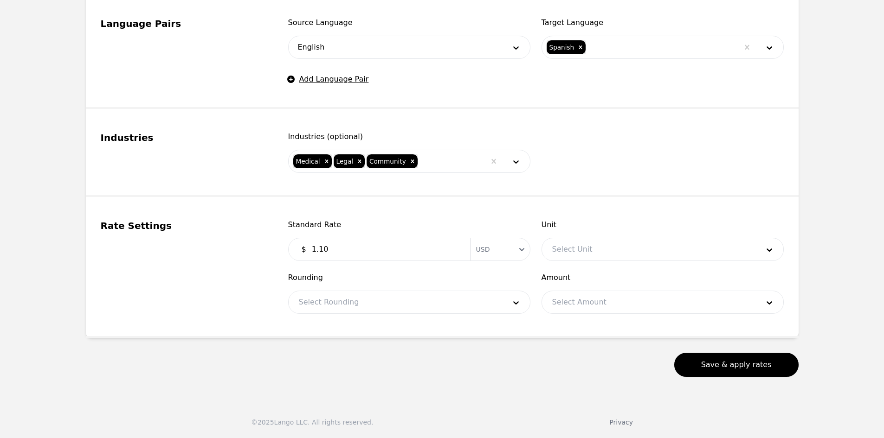
click at [566, 247] on div at bounding box center [648, 249] width 213 height 22
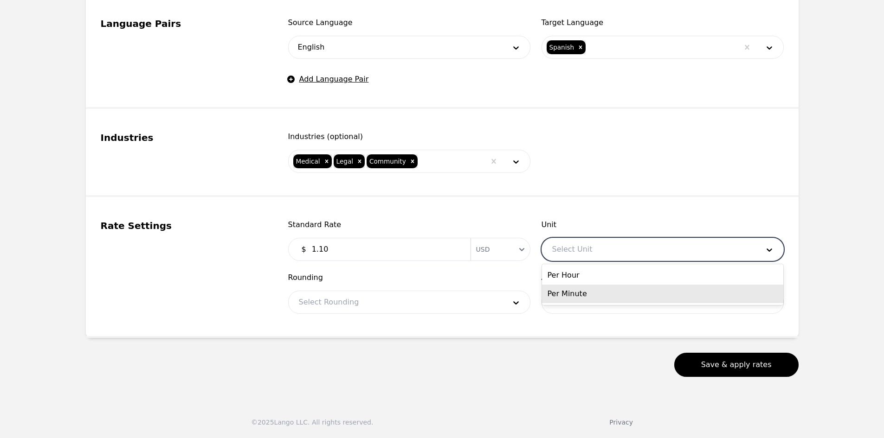
drag, startPoint x: 578, startPoint y: 273, endPoint x: 575, endPoint y: 296, distance: 22.4
click at [575, 296] on div "Per Hour Per Minute" at bounding box center [662, 284] width 241 height 41
click at [575, 296] on div "Per Minute" at bounding box center [662, 294] width 241 height 19
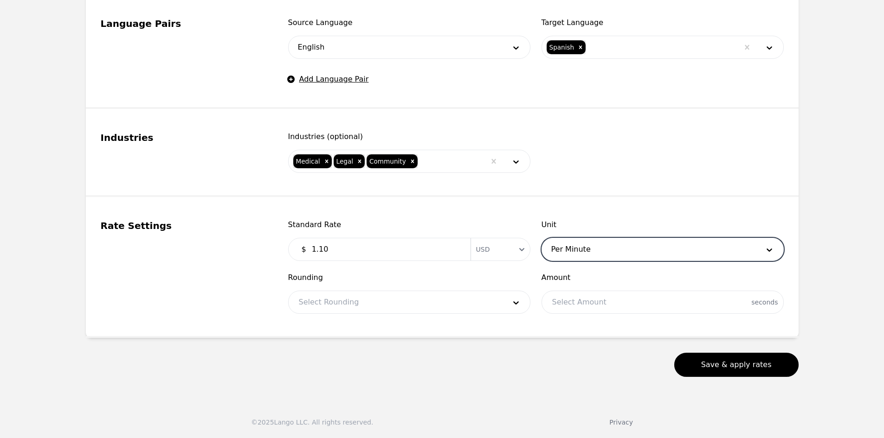
click at [423, 306] on div at bounding box center [395, 302] width 213 height 22
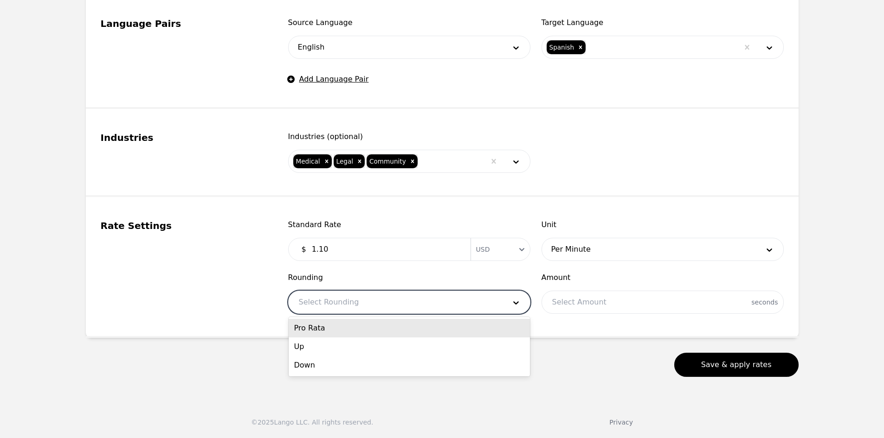
click at [387, 333] on div "Pro Rata" at bounding box center [409, 328] width 241 height 19
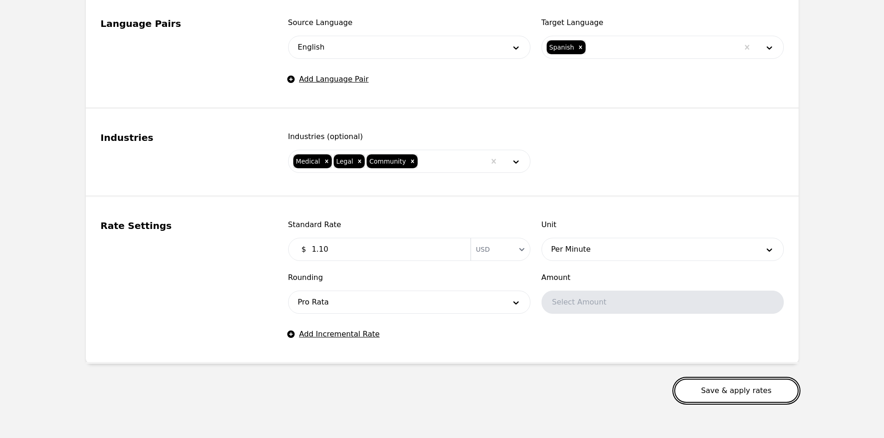
click at [738, 394] on button "Save & apply rates" at bounding box center [736, 391] width 124 height 24
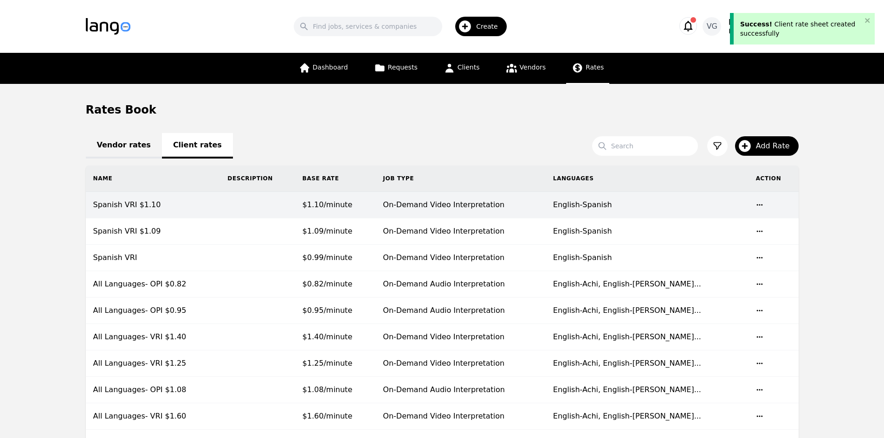
click at [309, 205] on td "$1.10/minute" at bounding box center [335, 205] width 81 height 26
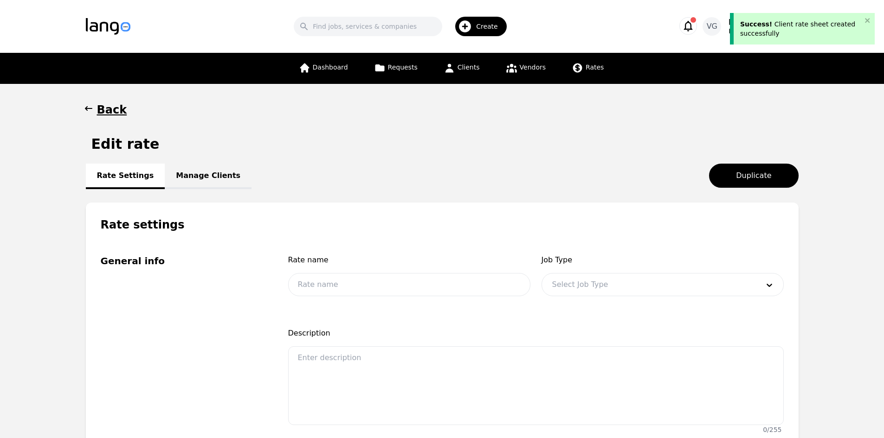
type input "Spanish VRI $1.10"
type input "1.10"
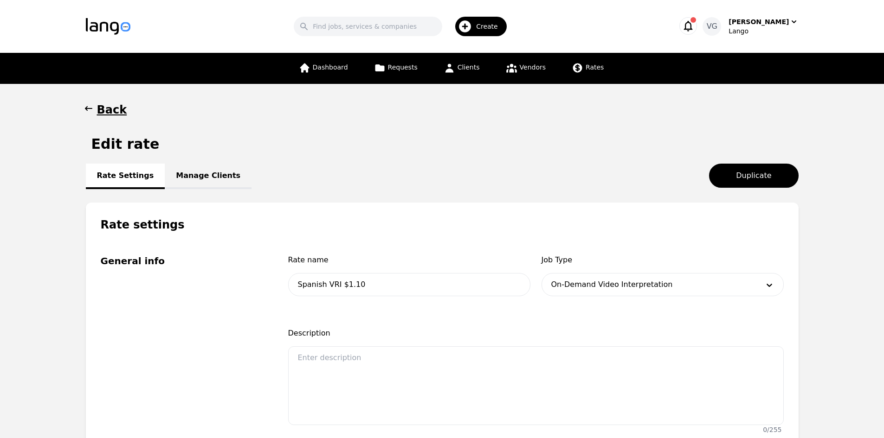
click at [217, 177] on link "Manage Clients" at bounding box center [208, 177] width 87 height 26
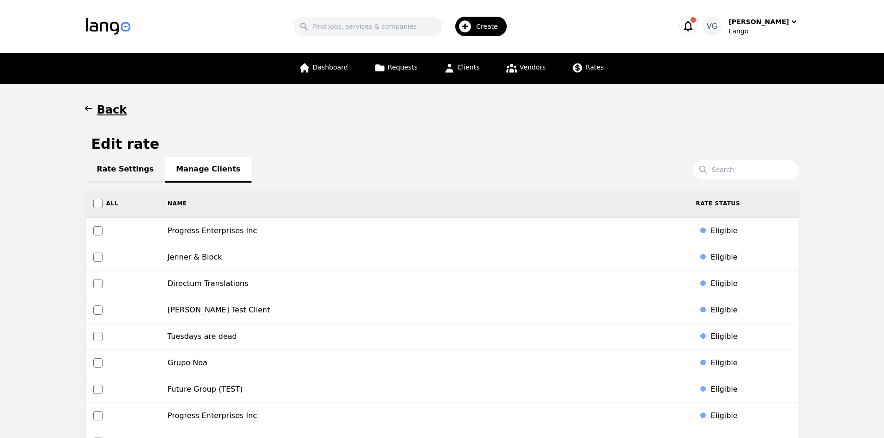
scroll to position [1440, 0]
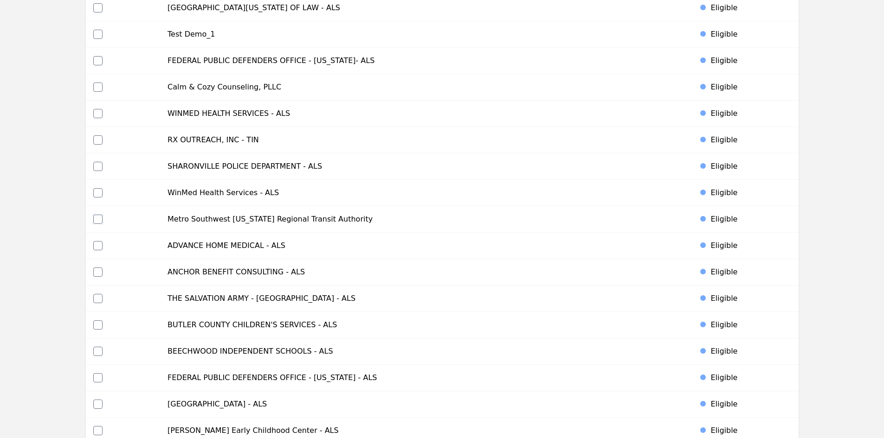
click at [100, 219] on input "checkbox" at bounding box center [97, 219] width 9 height 9
checkbox input "true"
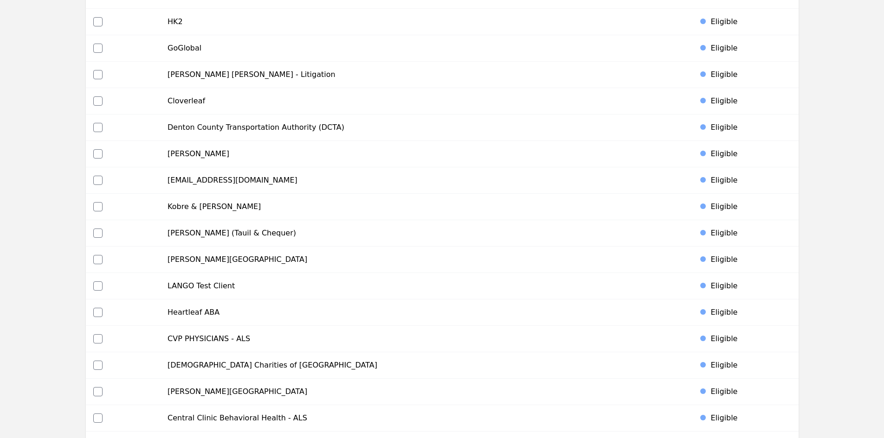
scroll to position [4350, 0]
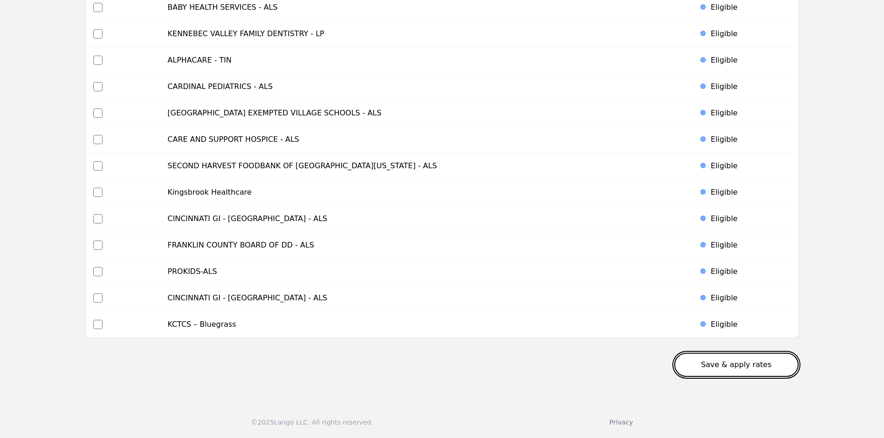
click at [763, 369] on button "Save & apply rates" at bounding box center [736, 365] width 124 height 24
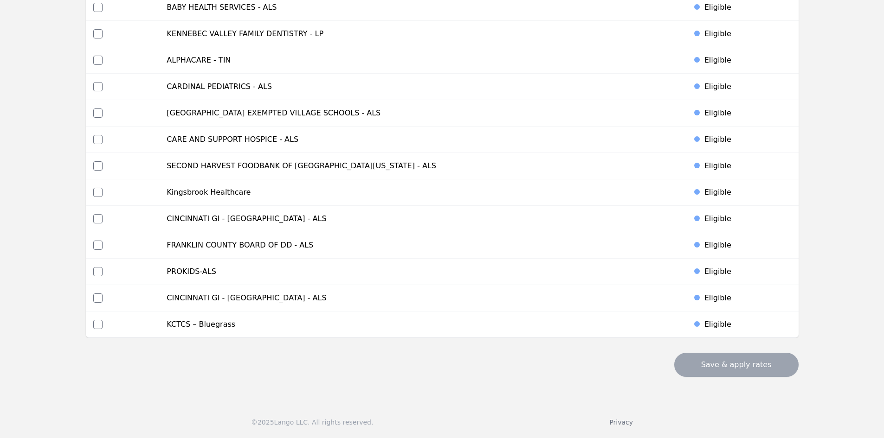
click at [781, 250] on div "Eligible" at bounding box center [747, 245] width 87 height 11
